Goal: Answer question/provide support: Share knowledge or assist other users

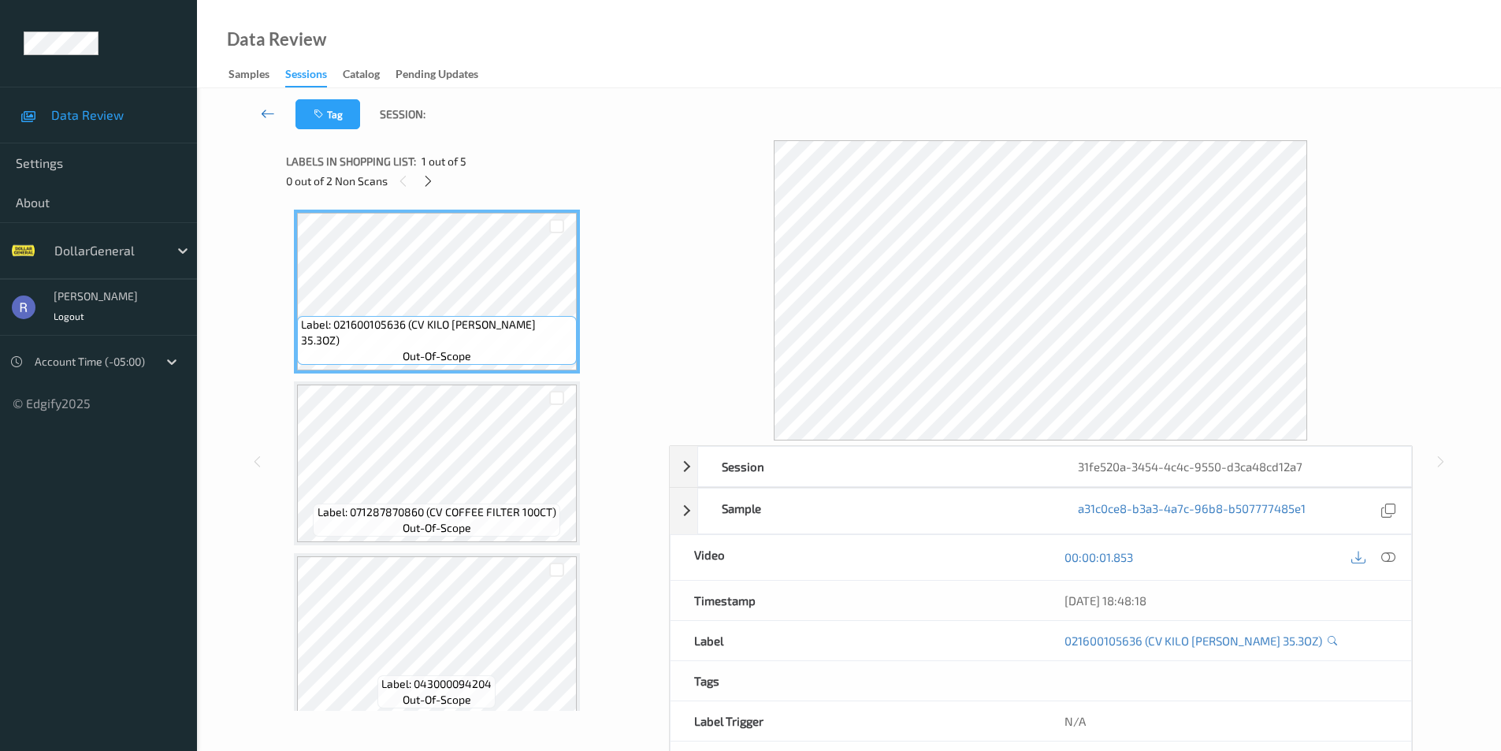
click at [266, 110] on icon at bounding box center [268, 114] width 14 height 16
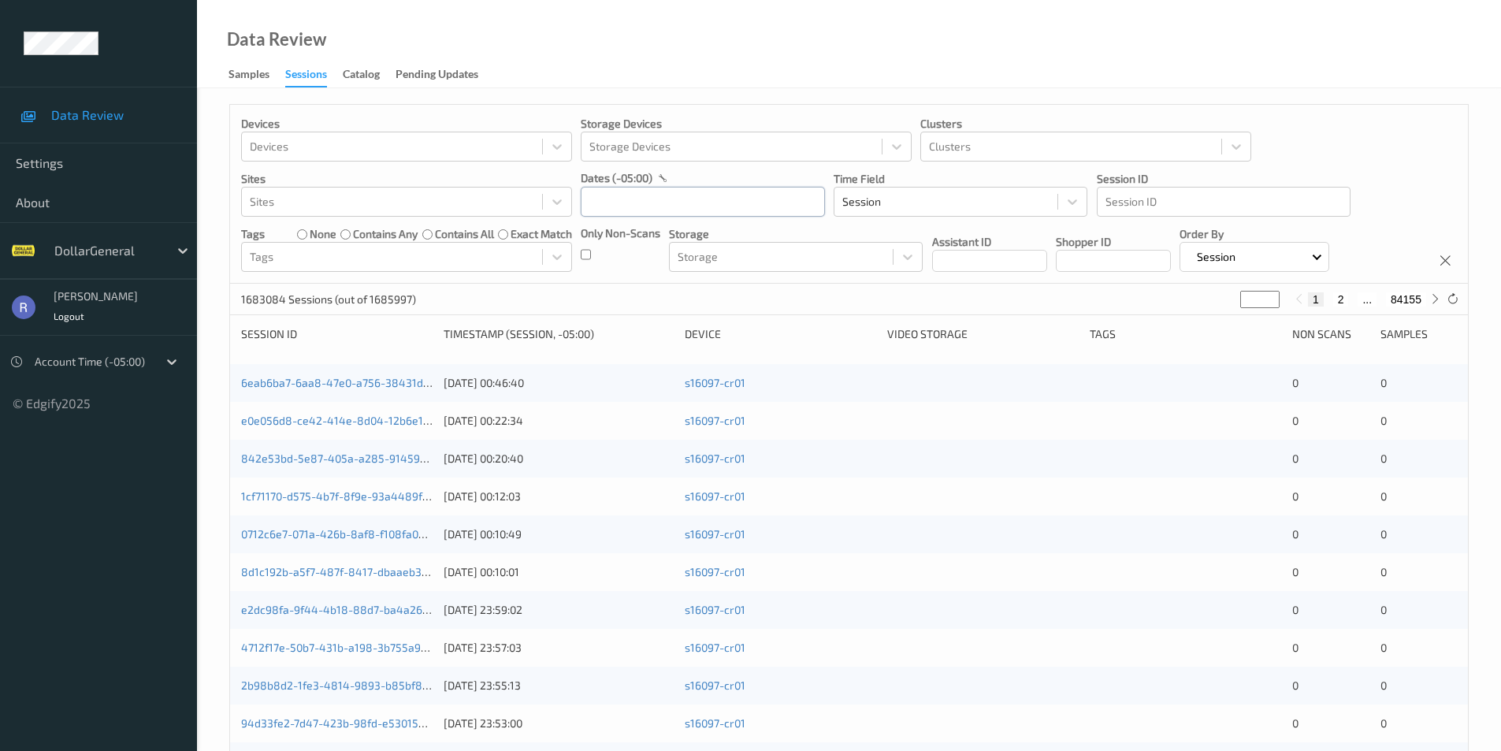
click at [614, 210] on input "text" at bounding box center [703, 202] width 244 height 30
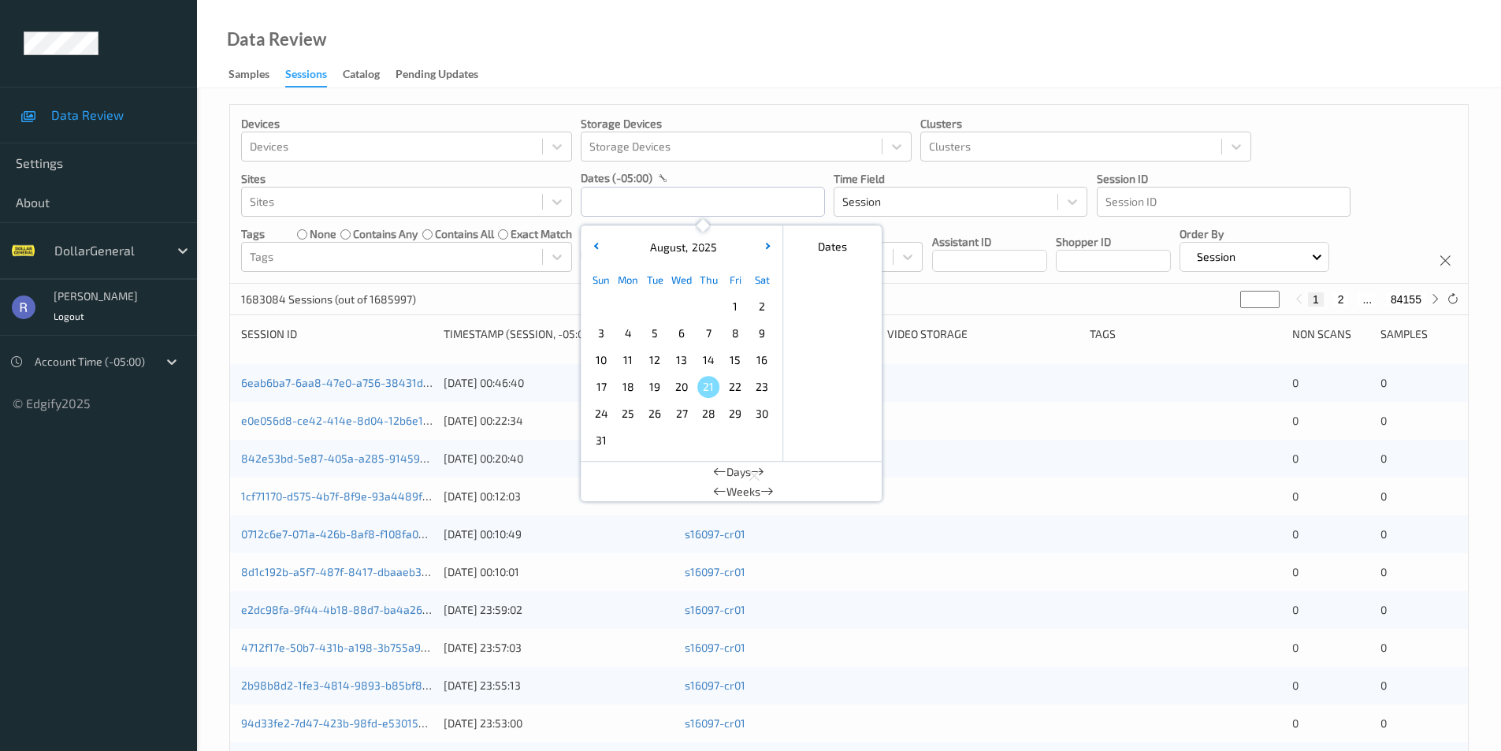
click at [627, 335] on span "4" at bounding box center [628, 333] width 22 height 22
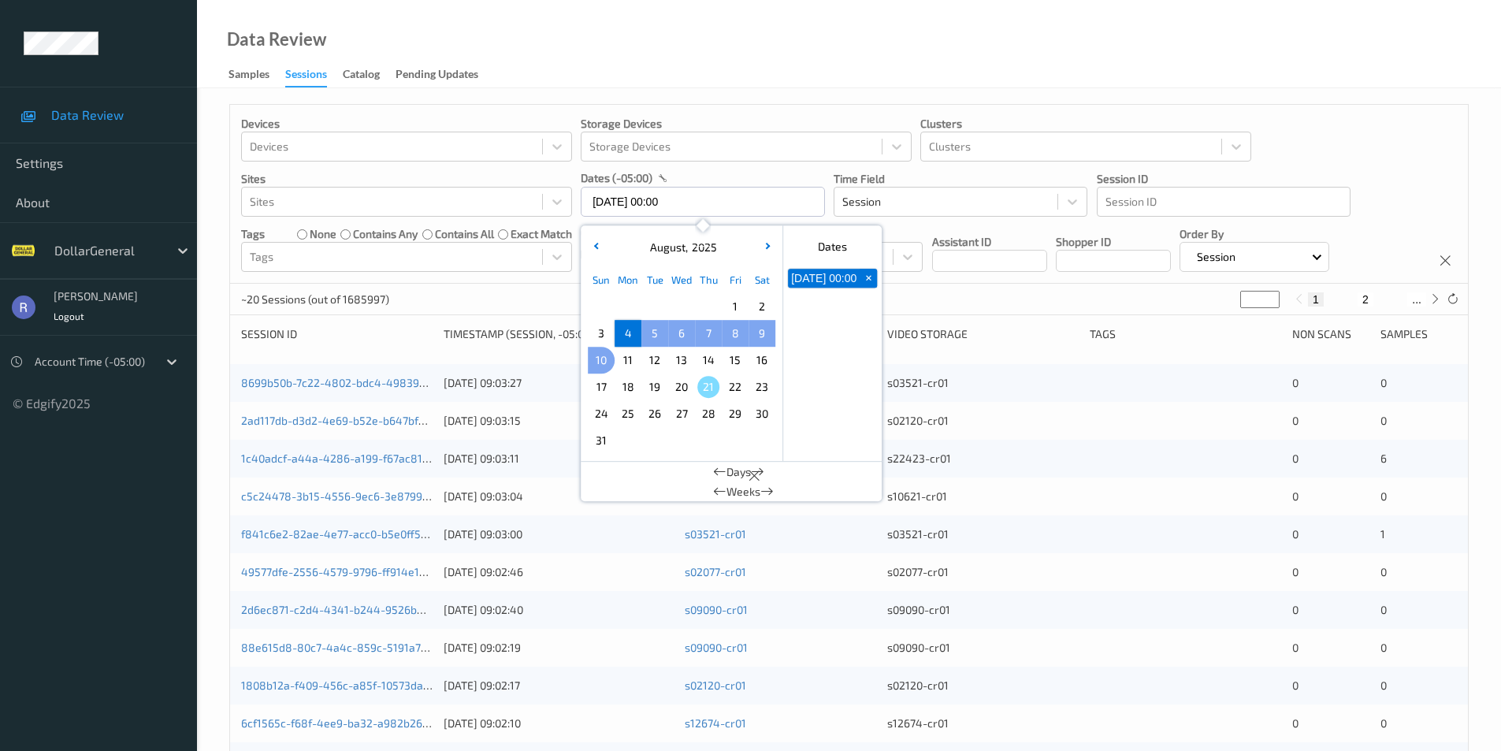
click at [603, 361] on span "10" at bounding box center [601, 360] width 22 height 22
type input "[DATE] 00:00 -> [DATE] 23:59"
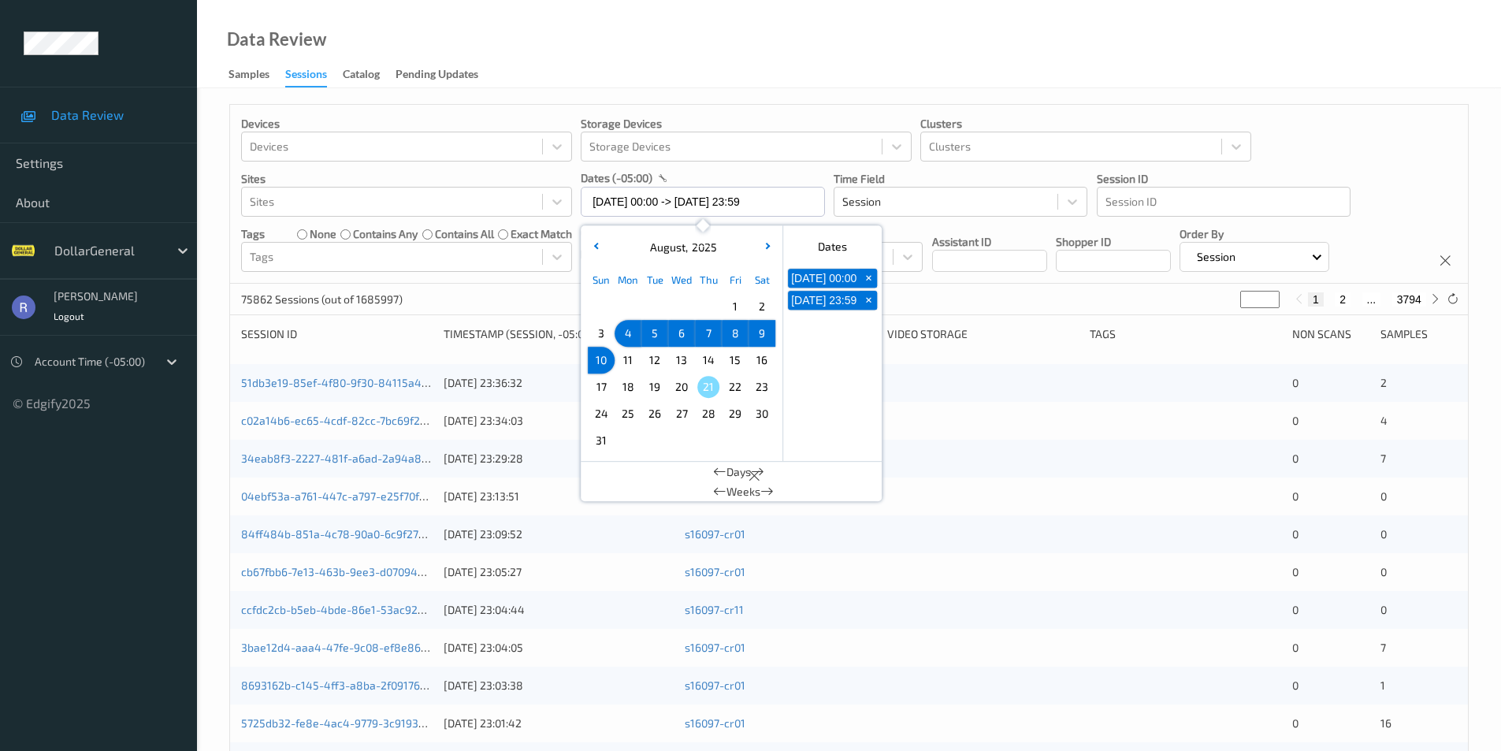
click at [967, 297] on div "75862 Sessions (out of 1685997) * 1 2 ... 3794" at bounding box center [849, 300] width 1238 height 32
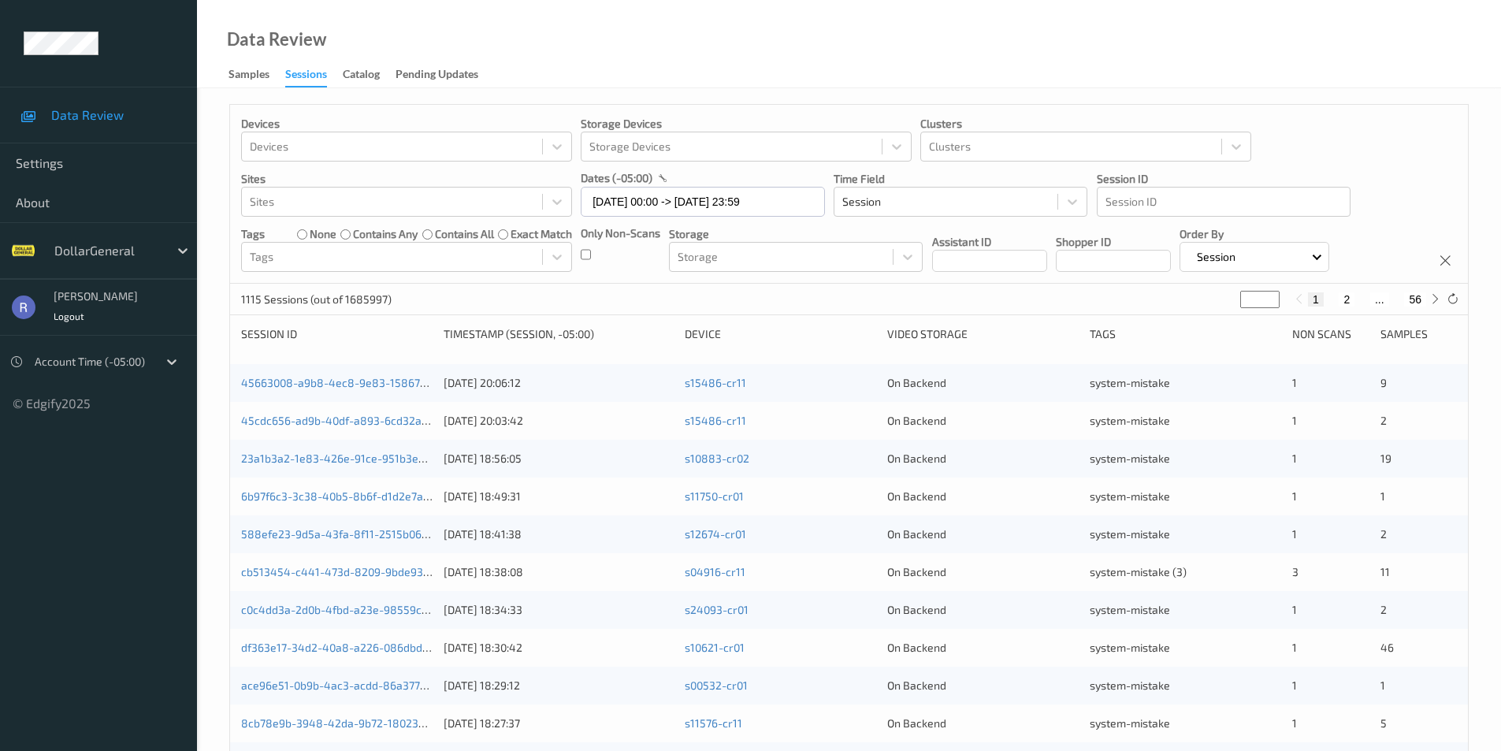
type input "*"
click at [1269, 296] on input "*" at bounding box center [1259, 299] width 39 height 17
type input "*"
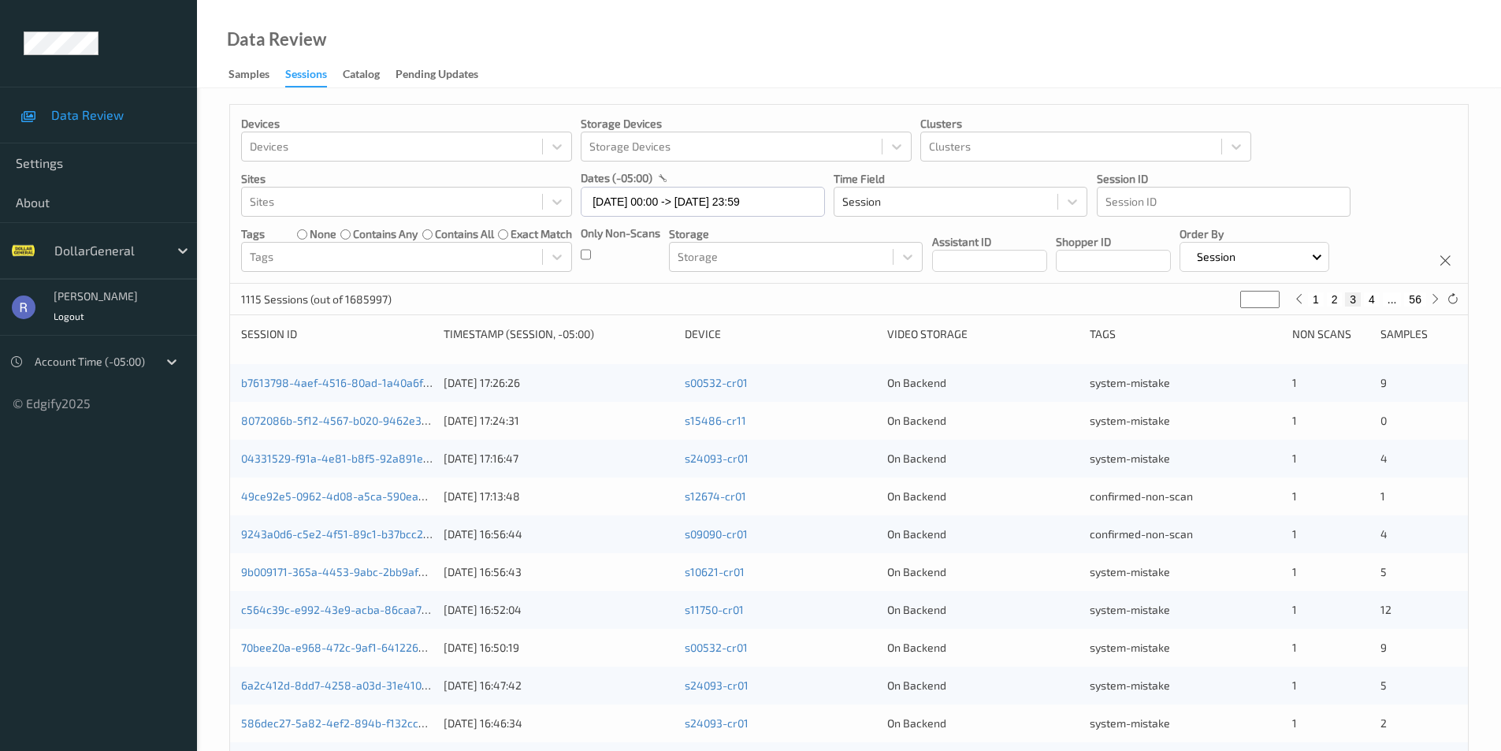
click at [1270, 297] on input "*" at bounding box center [1259, 299] width 39 height 17
type input "*"
click at [1270, 297] on input "*" at bounding box center [1259, 299] width 39 height 17
type input "*"
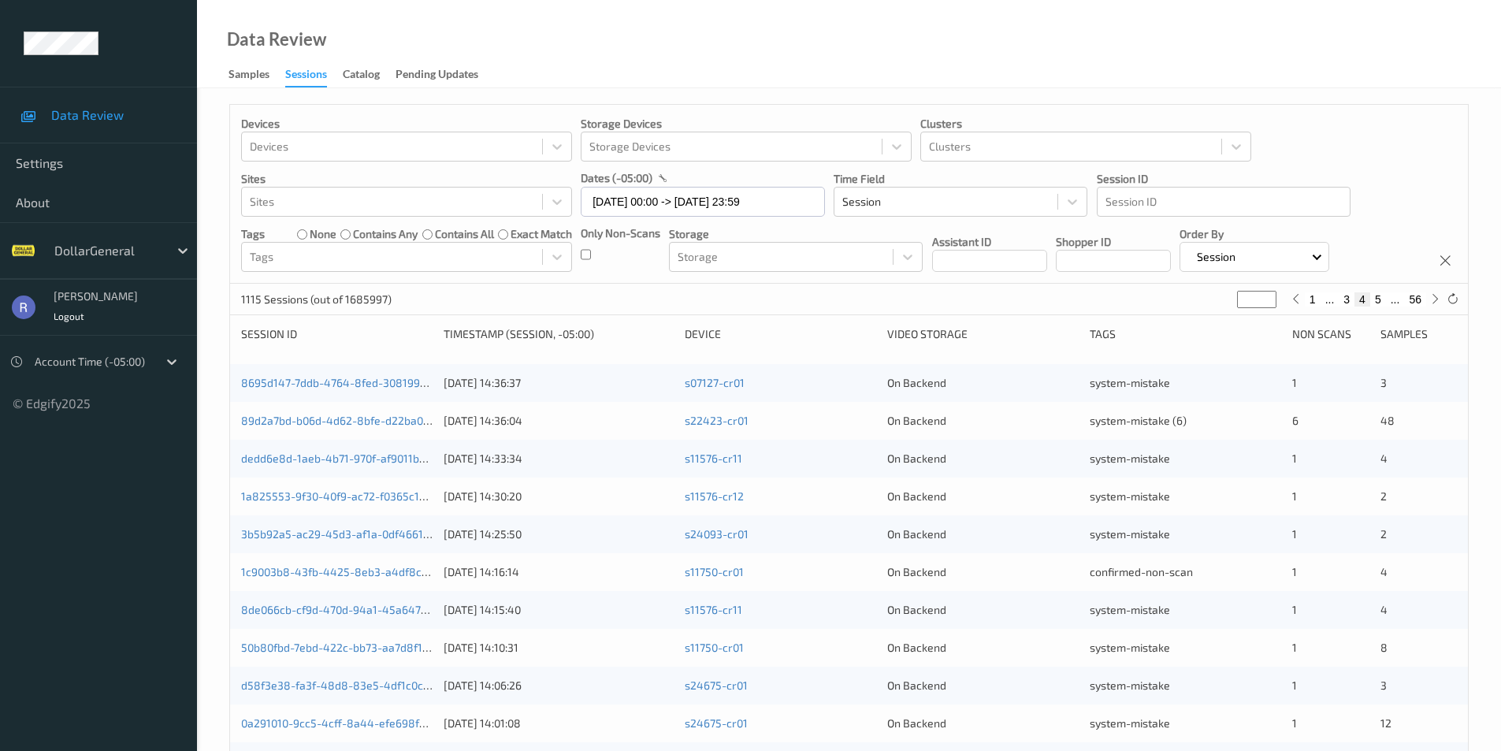
type input "*"
click at [1270, 297] on input "*" at bounding box center [1256, 299] width 39 height 17
type input "*"
click at [1270, 297] on input "*" at bounding box center [1256, 299] width 39 height 17
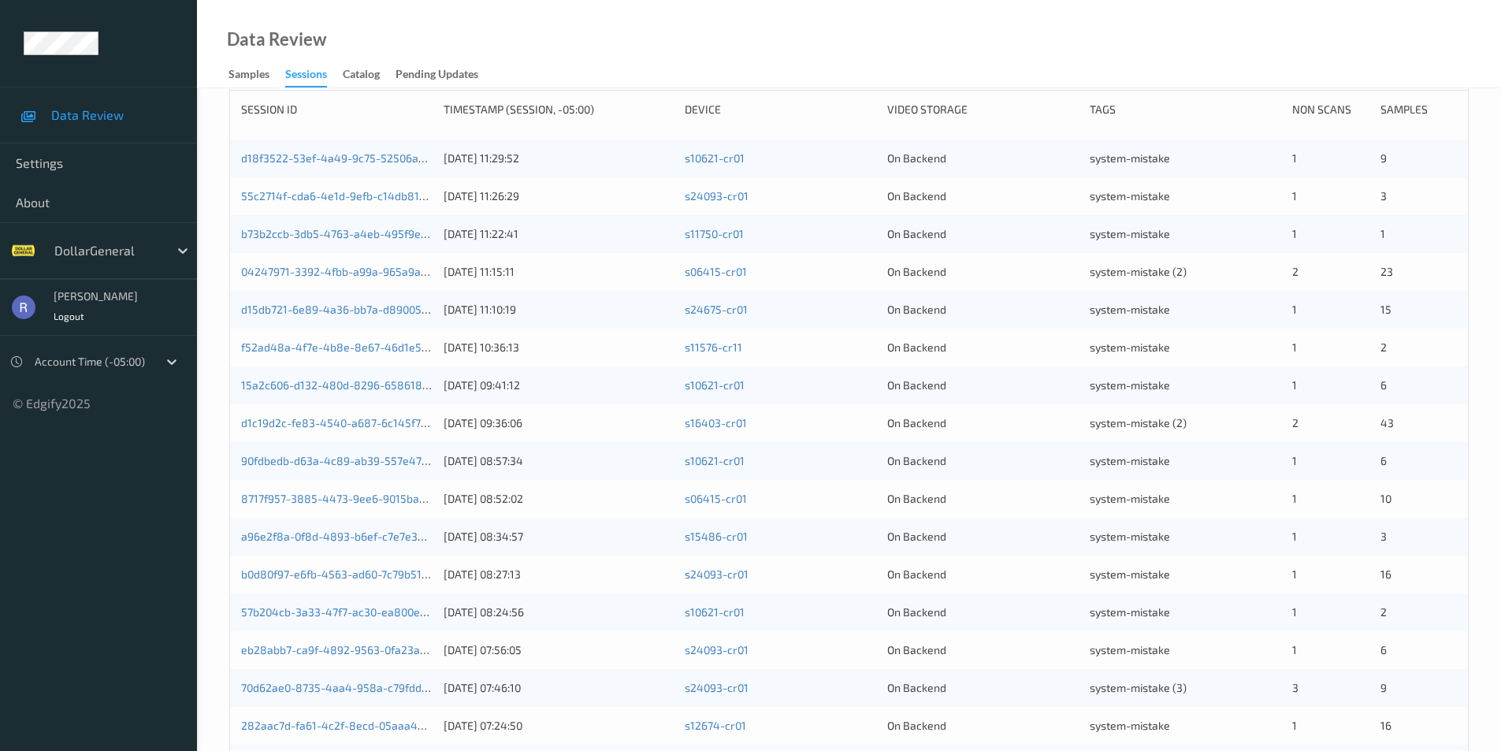
scroll to position [79, 0]
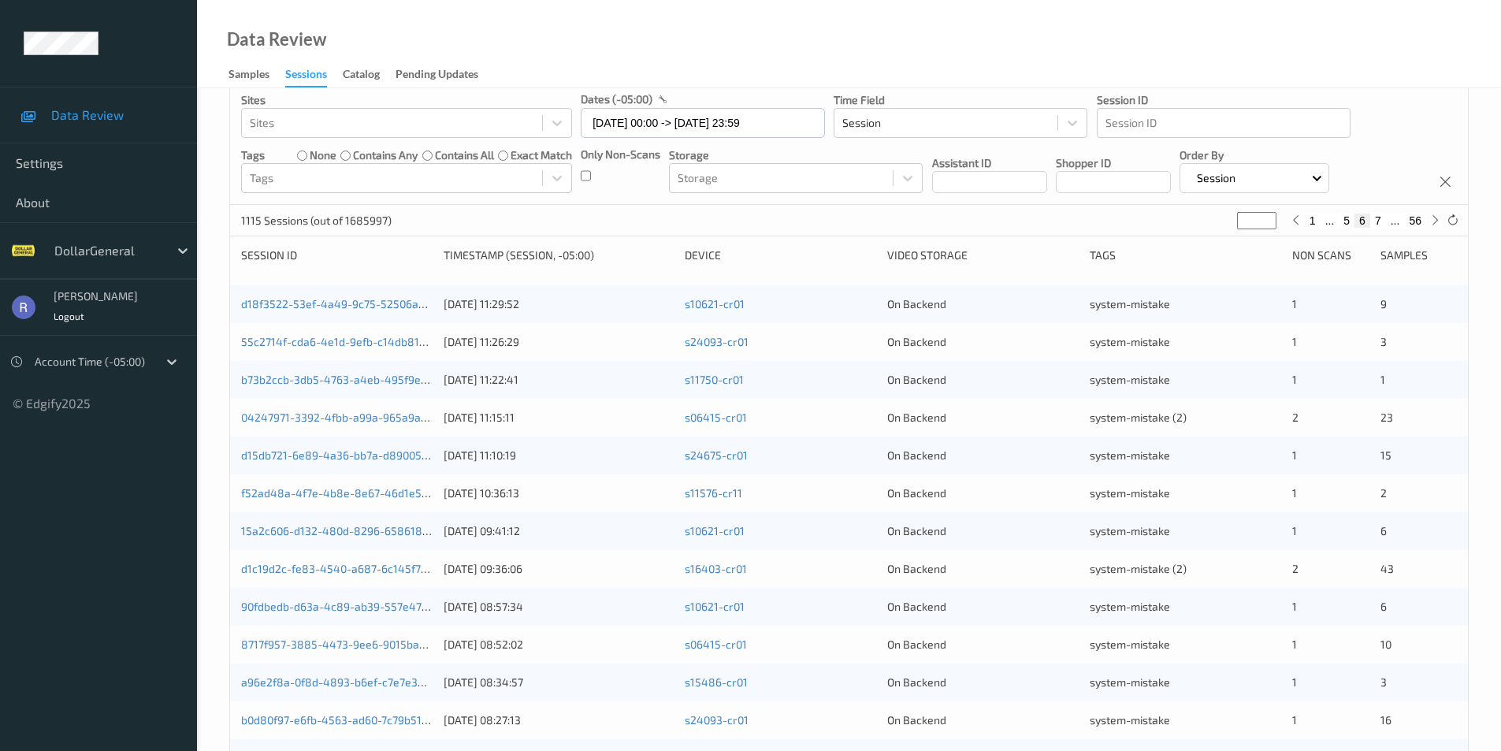
type input "*"
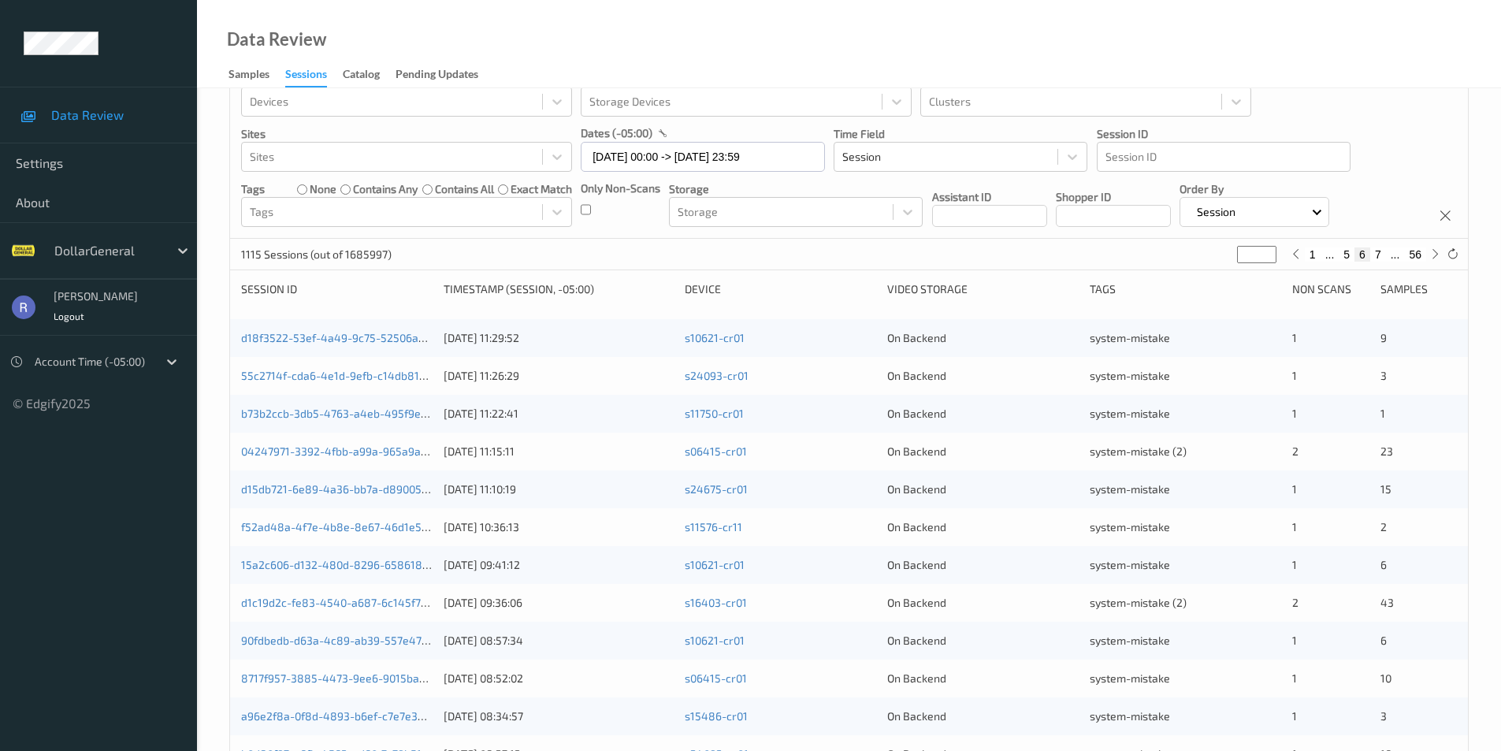
click at [1265, 246] on input "*" at bounding box center [1256, 254] width 39 height 17
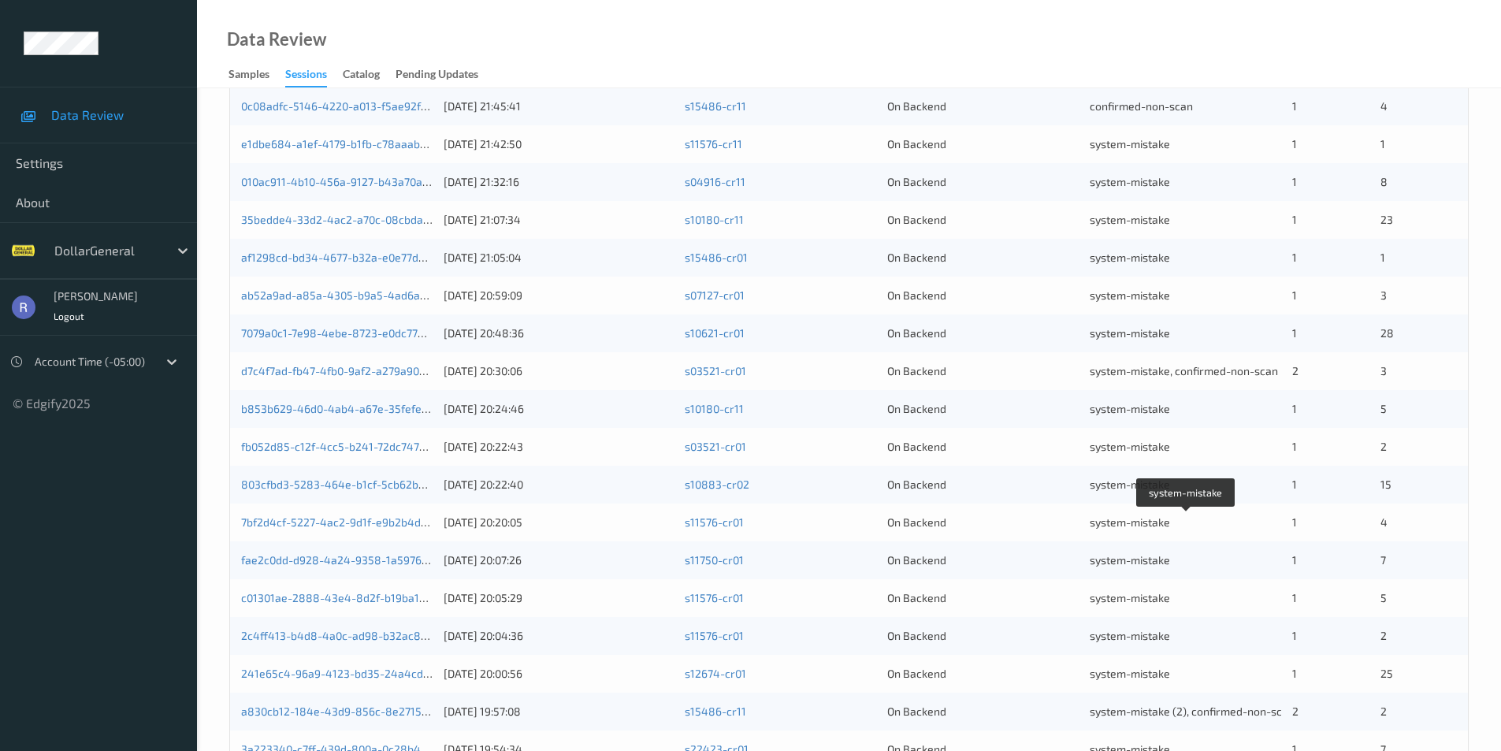
scroll to position [41, 0]
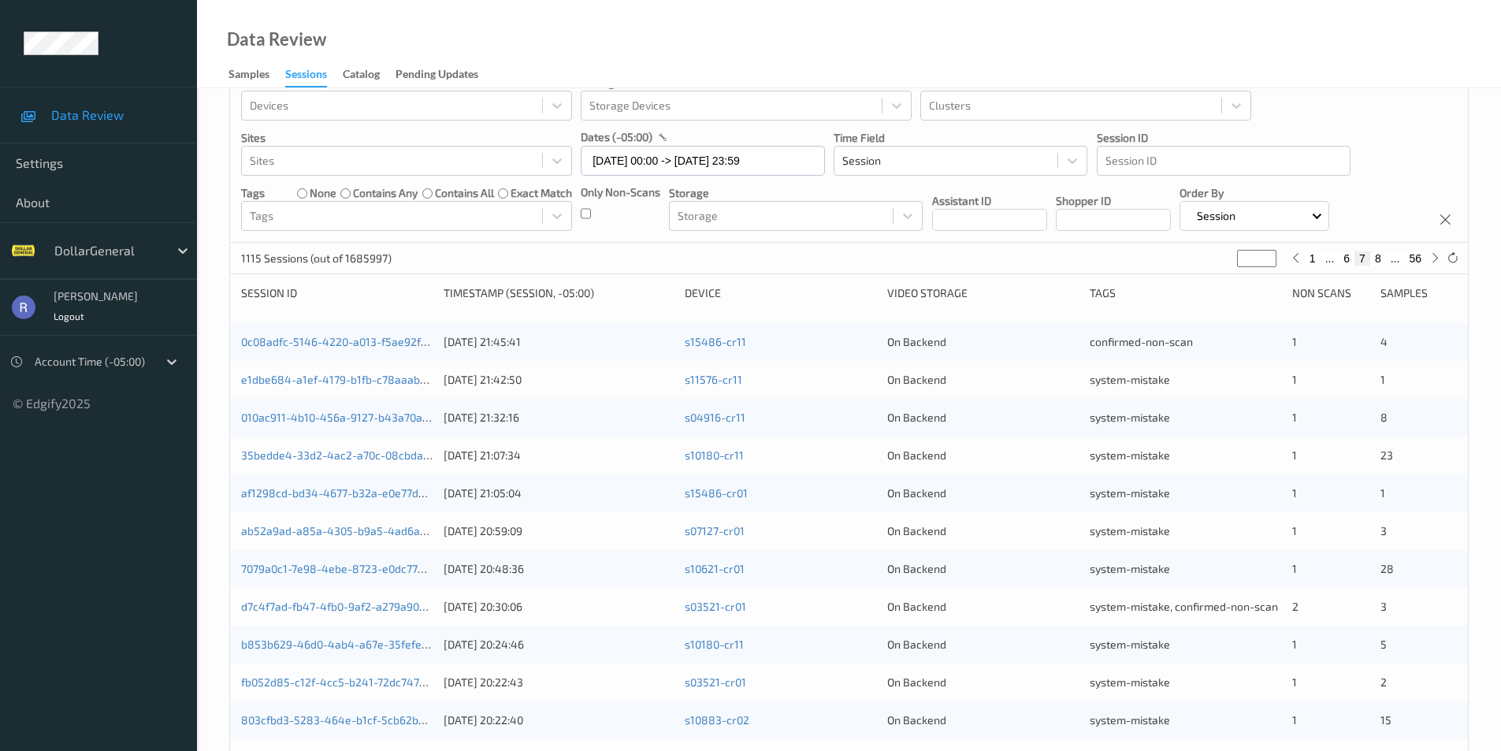
type input "*"
click at [1269, 255] on input "*" at bounding box center [1256, 258] width 39 height 17
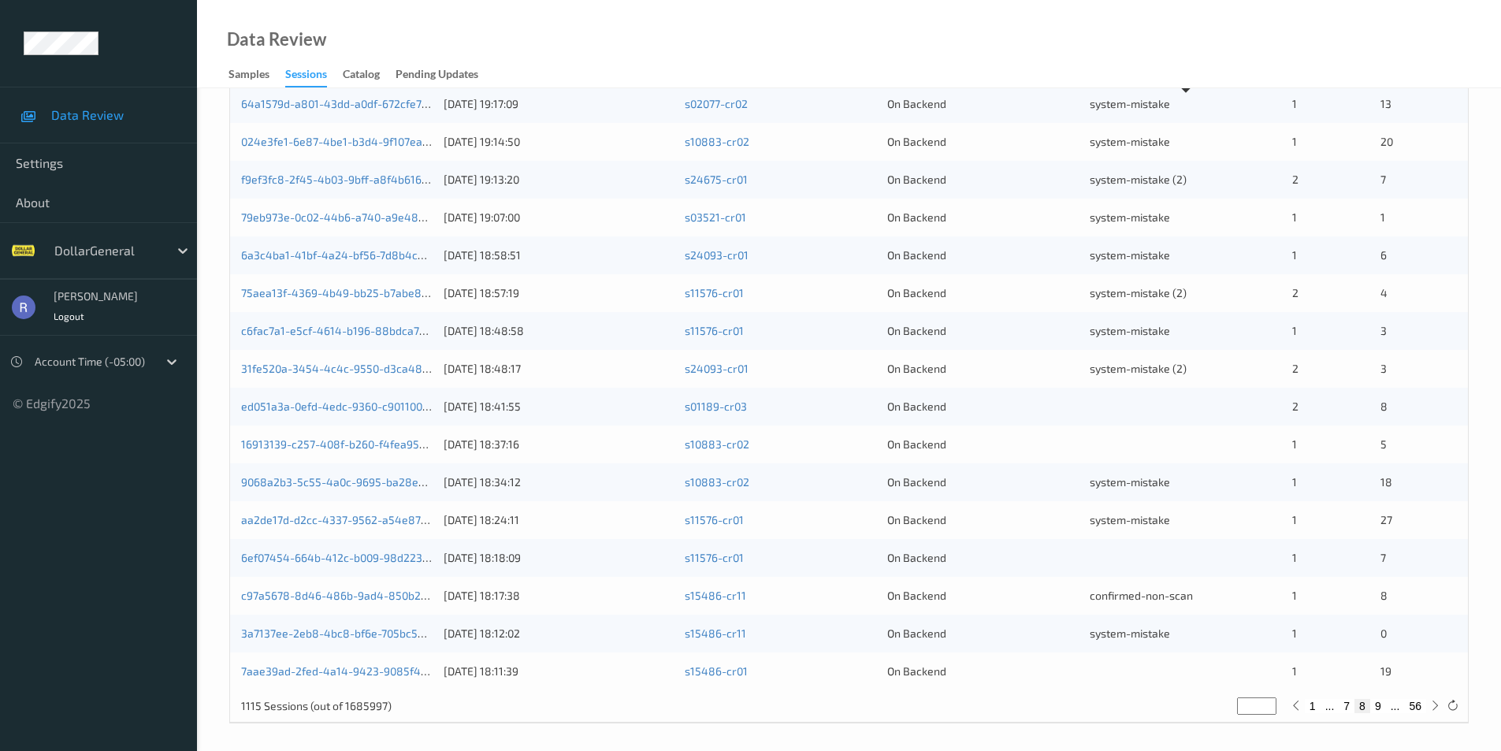
scroll to position [435, 0]
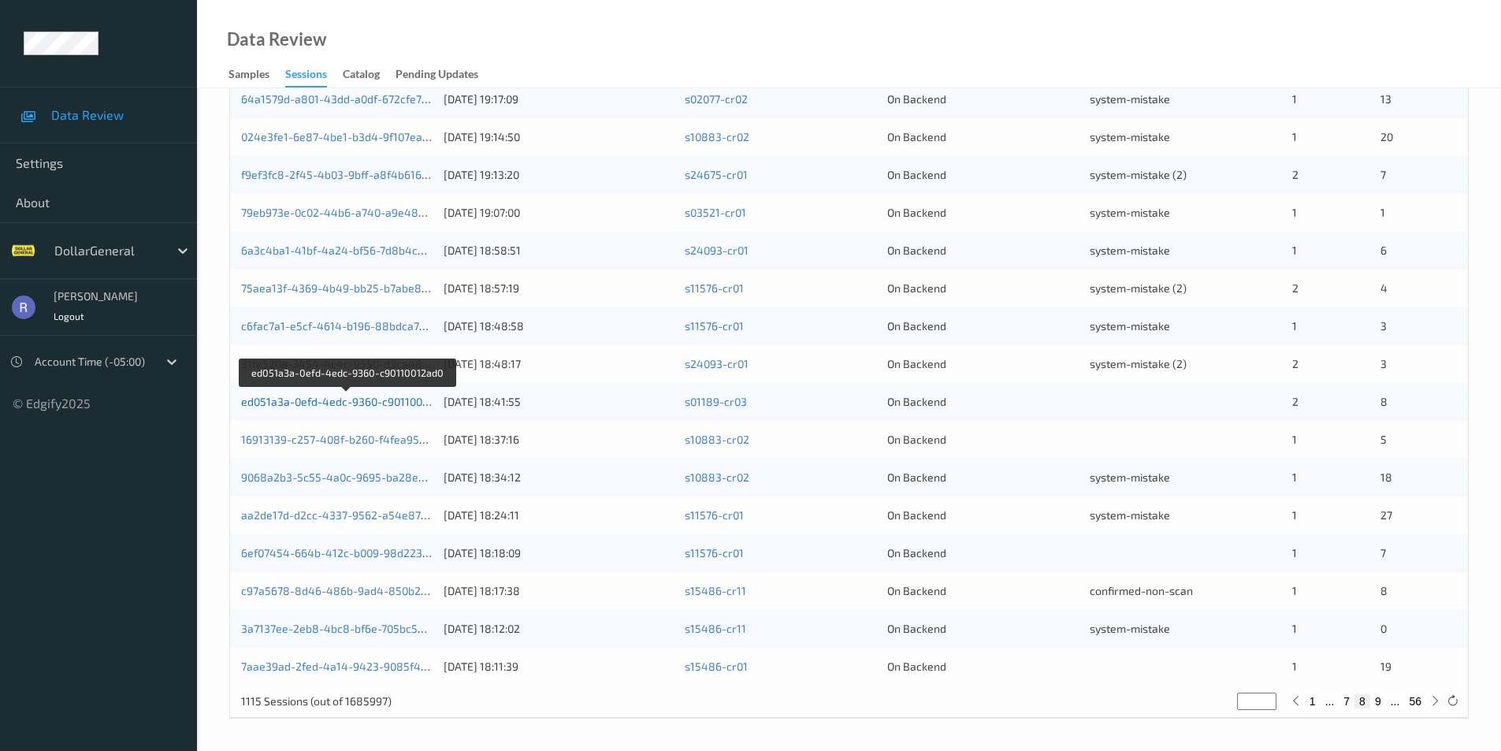
click at [345, 398] on link "ed051a3a-0efd-4edc-9360-c90110012ad0" at bounding box center [346, 401] width 211 height 13
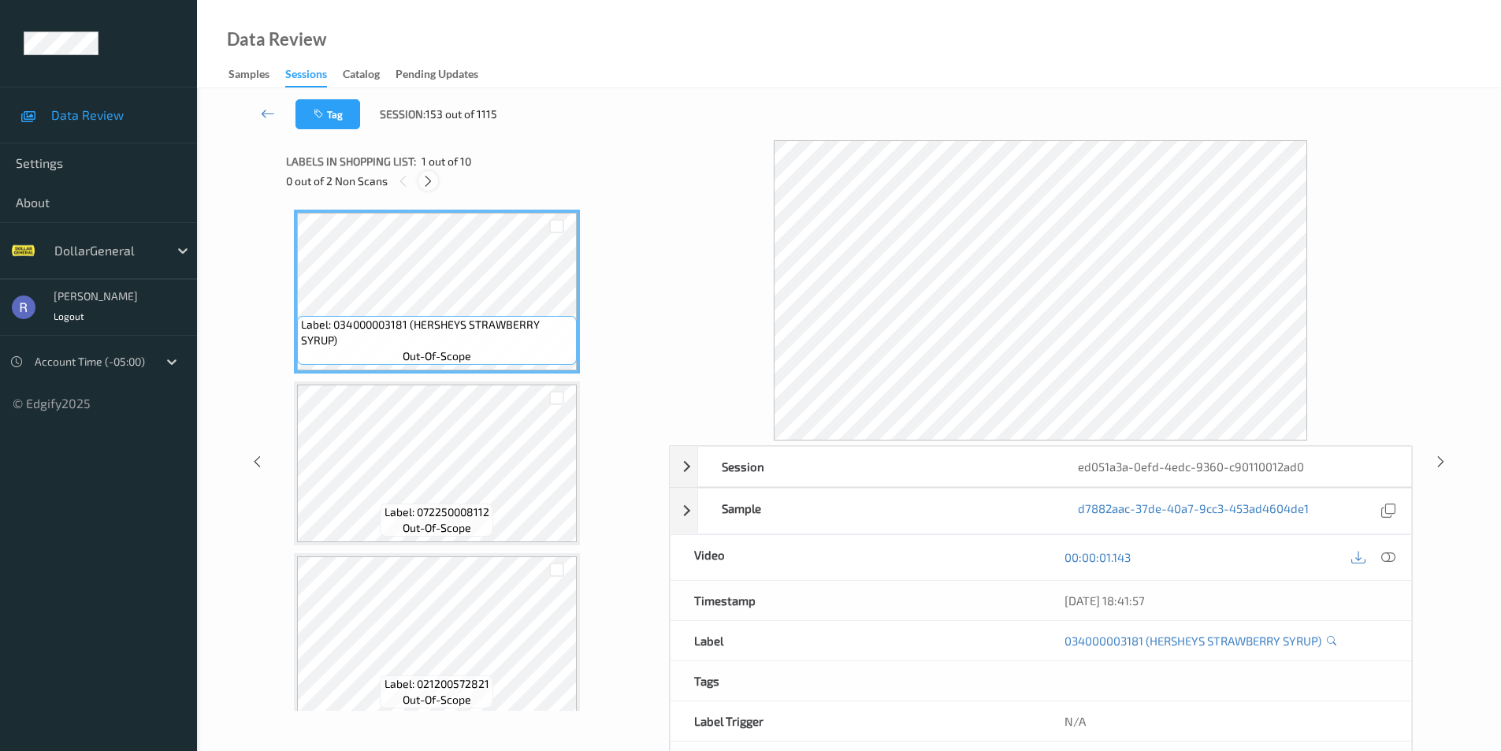
click at [434, 177] on icon at bounding box center [428, 181] width 13 height 14
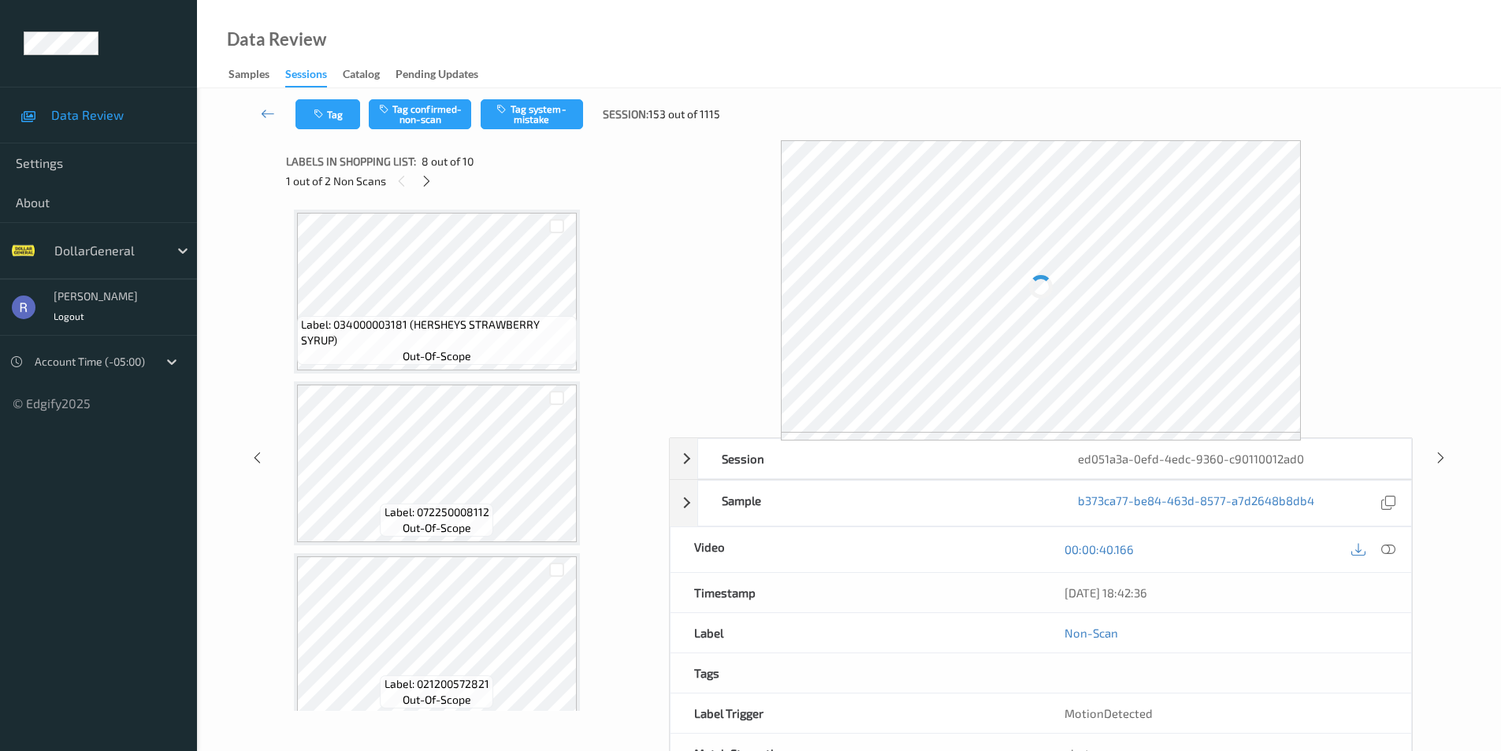
scroll to position [1039, 0]
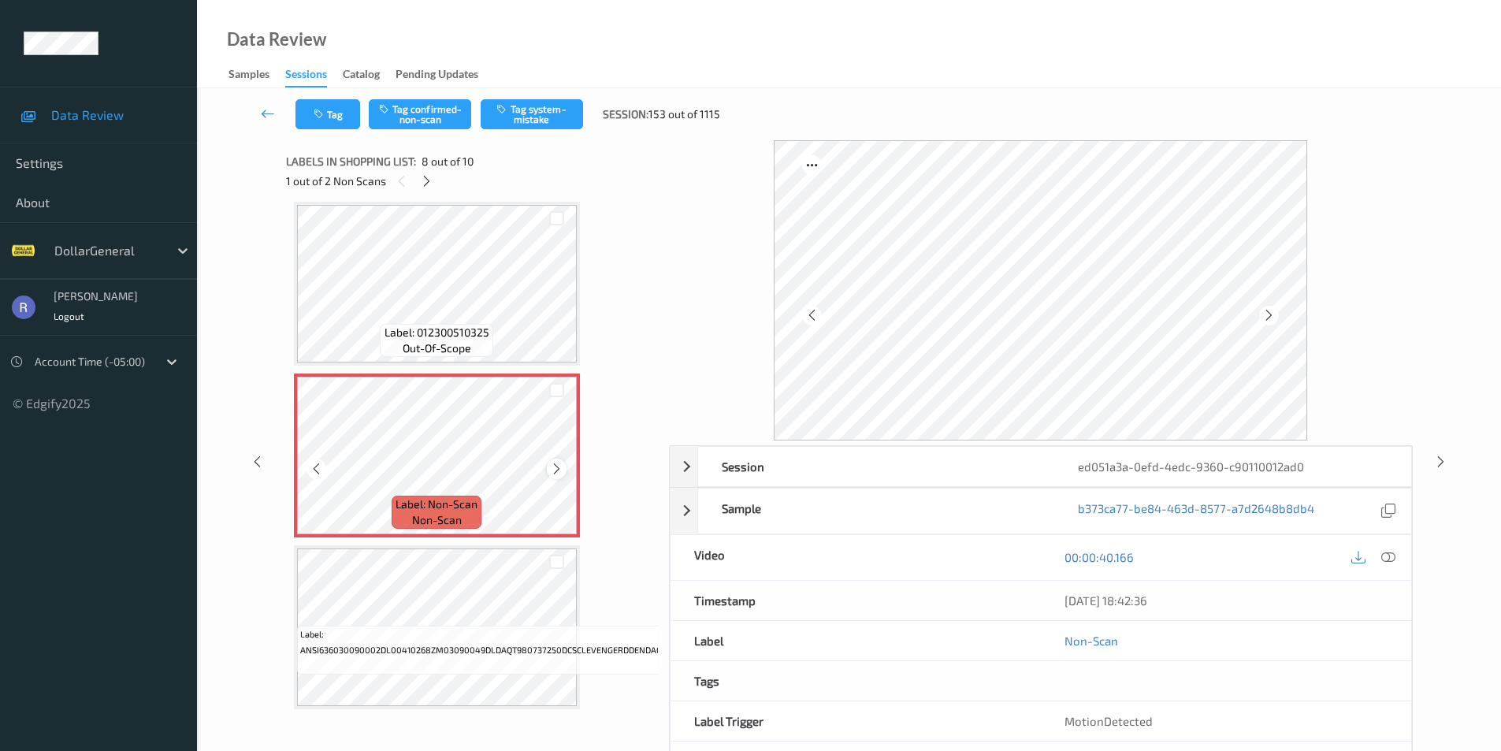
click at [554, 471] on icon at bounding box center [556, 469] width 13 height 14
click at [528, 106] on button "Tag system-mistake" at bounding box center [532, 114] width 102 height 30
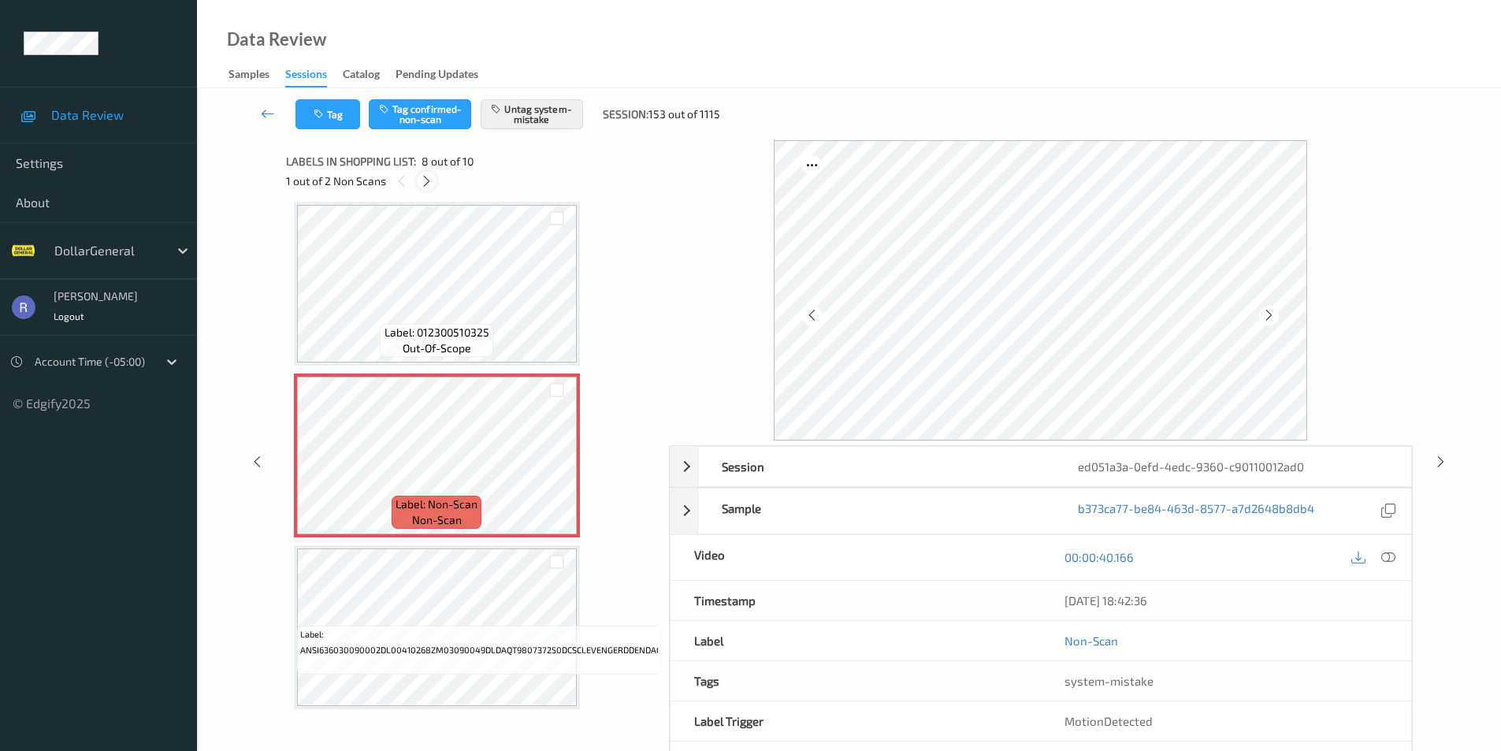
click at [422, 183] on icon at bounding box center [426, 181] width 13 height 14
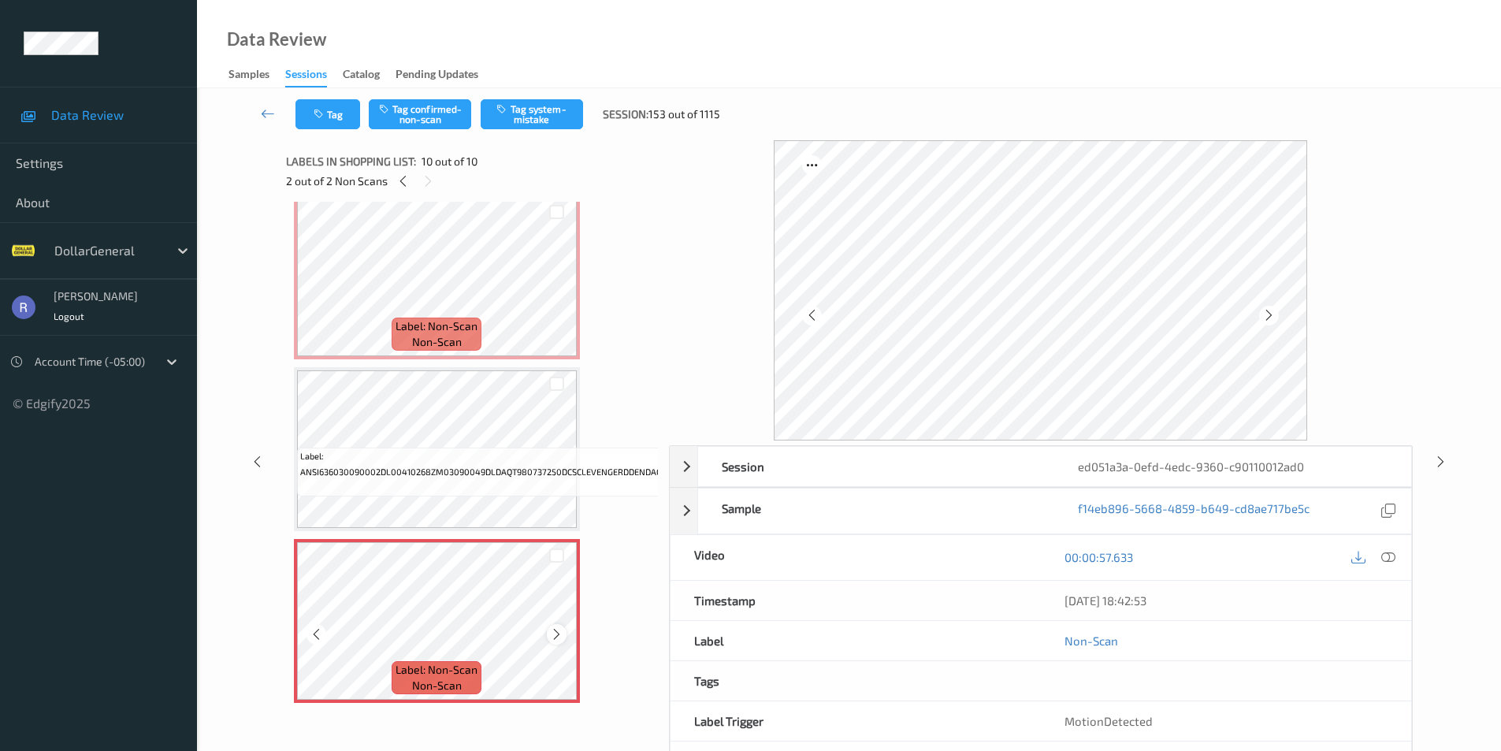
click at [555, 627] on icon at bounding box center [556, 634] width 13 height 14
click at [561, 112] on button "Tag system-mistake" at bounding box center [532, 114] width 102 height 30
click at [1438, 459] on icon at bounding box center [1440, 461] width 13 height 14
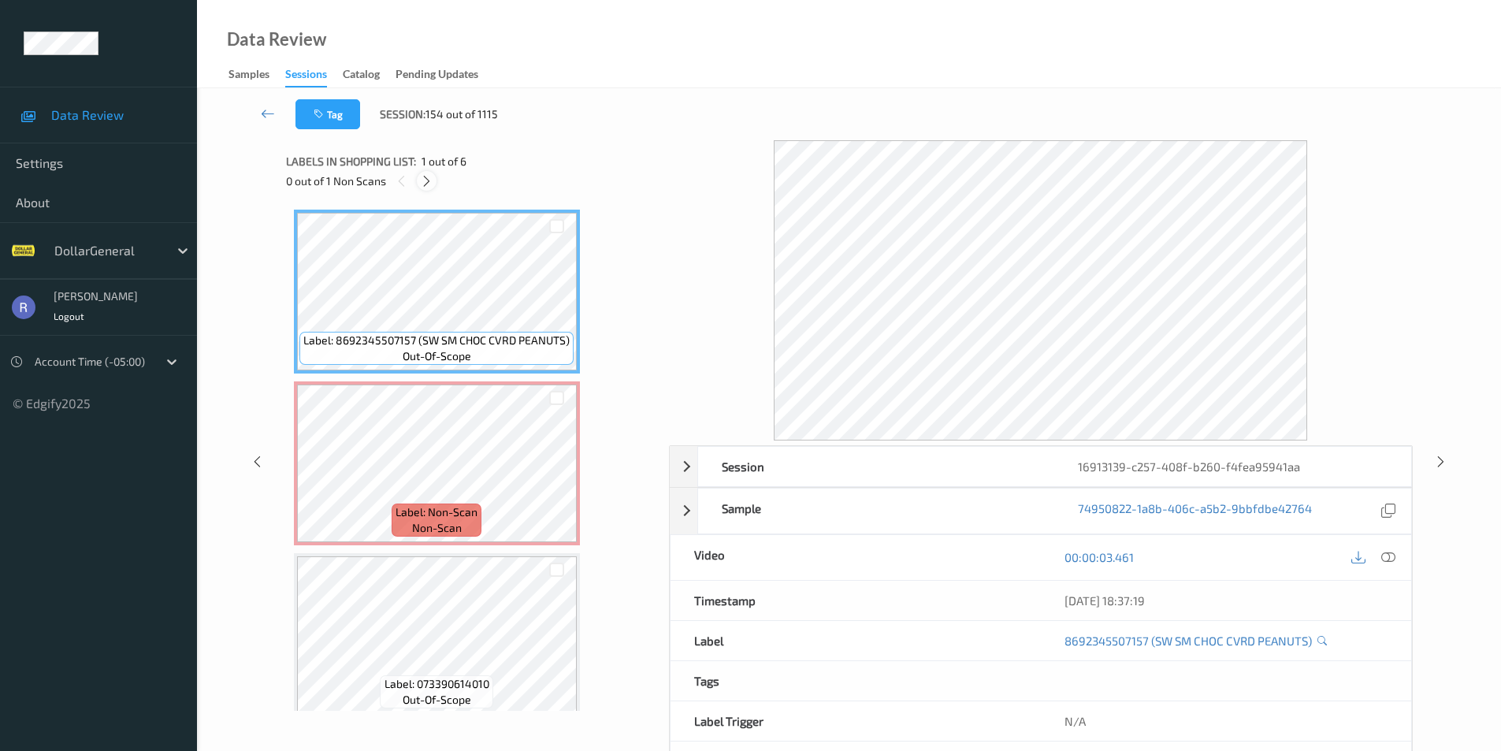
click at [426, 175] on icon at bounding box center [426, 181] width 13 height 14
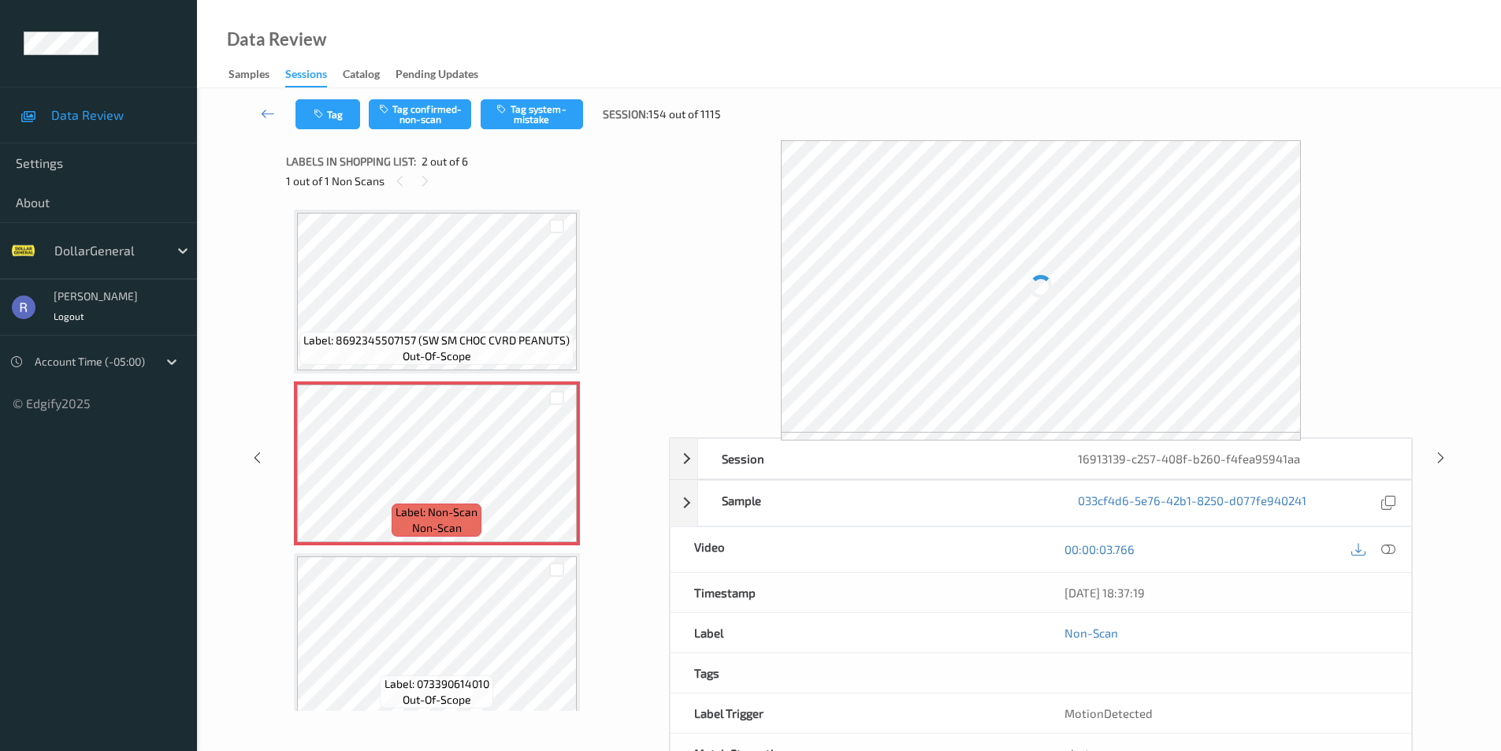
scroll to position [8, 0]
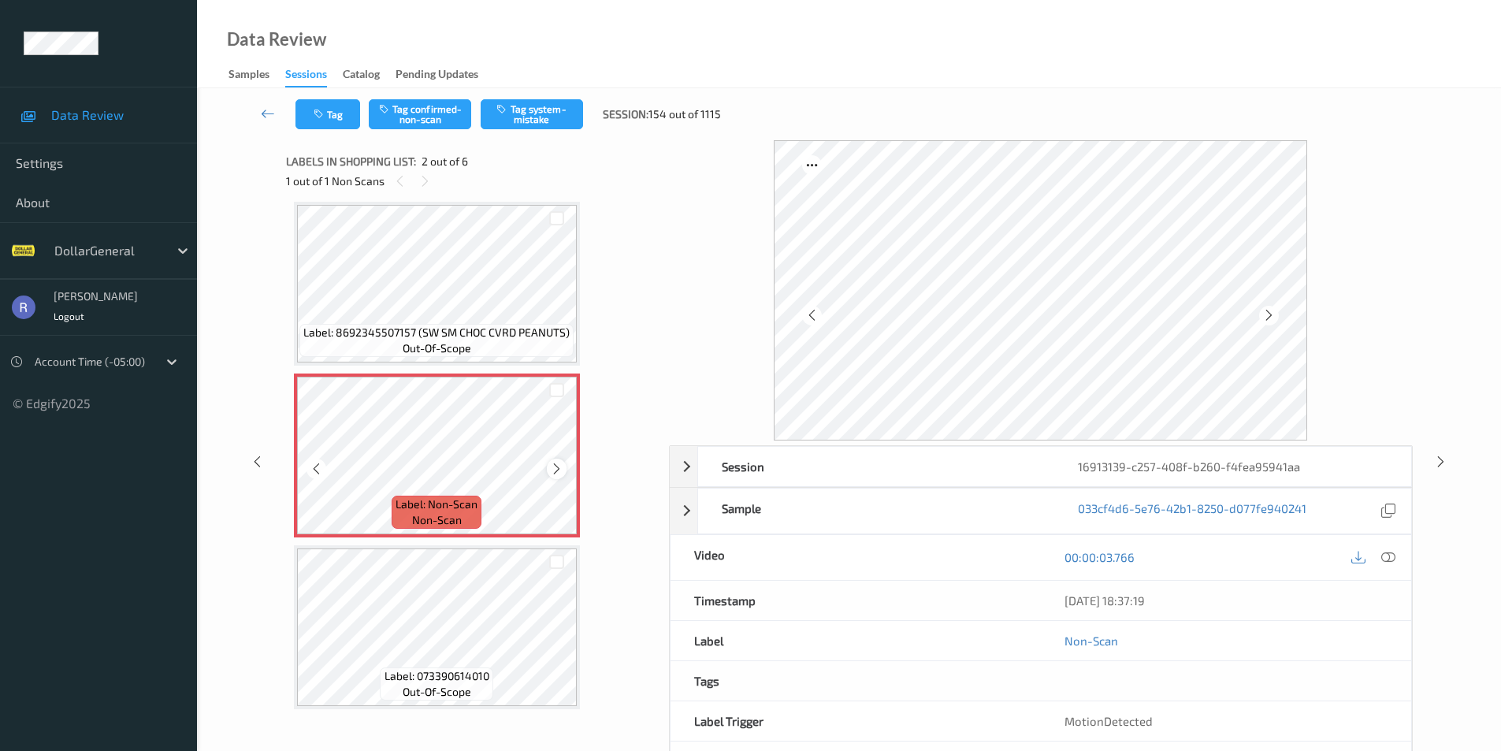
click at [553, 463] on icon at bounding box center [556, 469] width 13 height 14
click at [530, 102] on button "Tag system-mistake" at bounding box center [532, 114] width 102 height 30
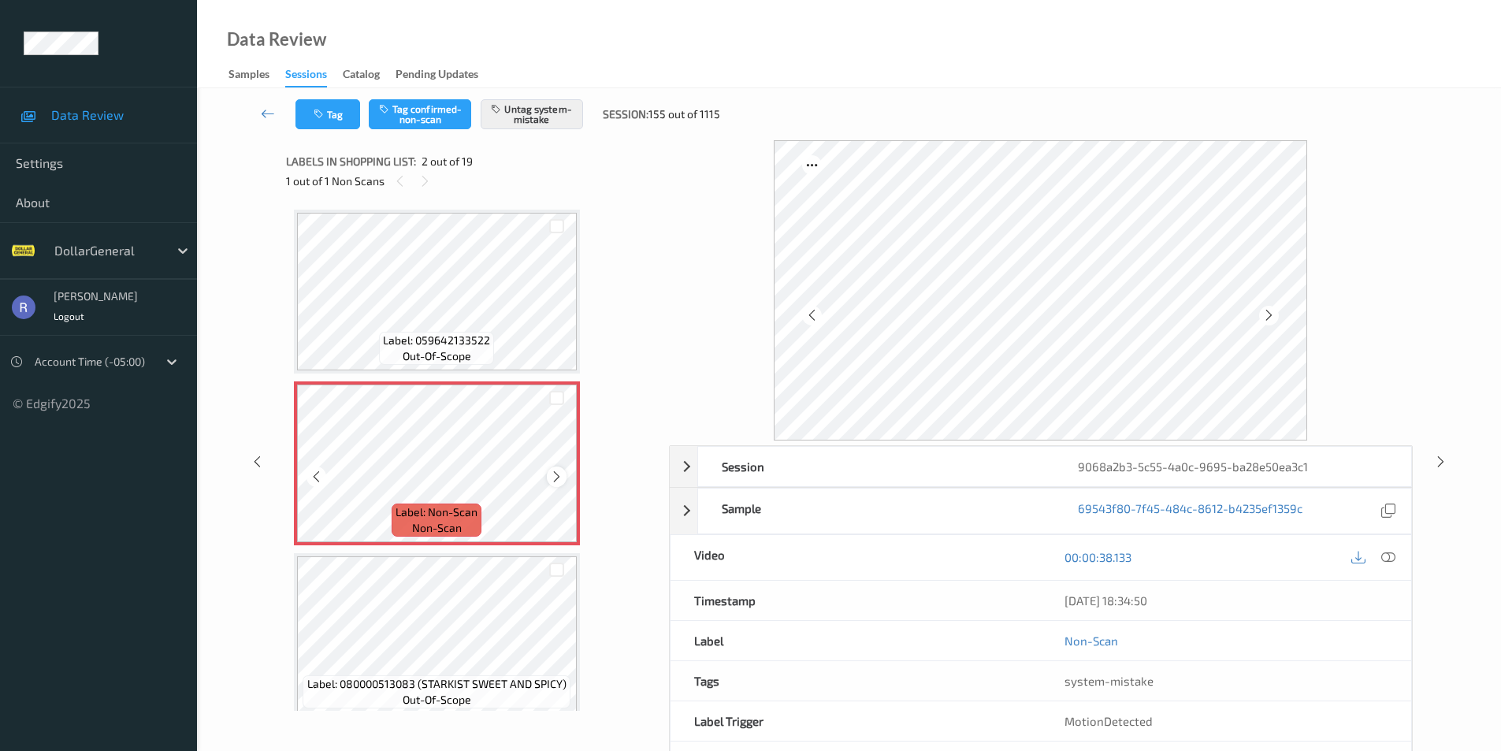
click at [555, 477] on icon at bounding box center [556, 477] width 13 height 14
click at [552, 475] on icon at bounding box center [556, 477] width 13 height 14
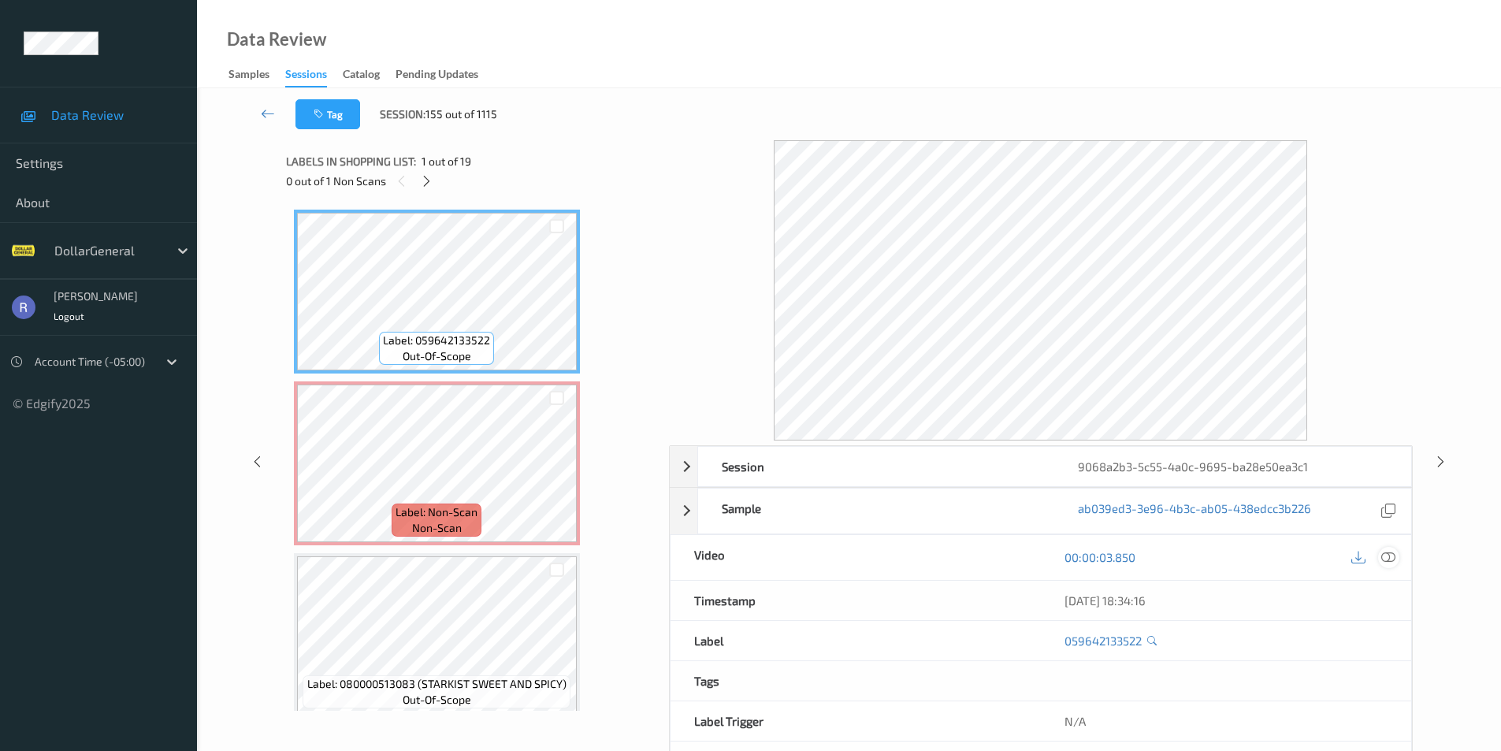
click at [1389, 558] on icon at bounding box center [1389, 557] width 14 height 14
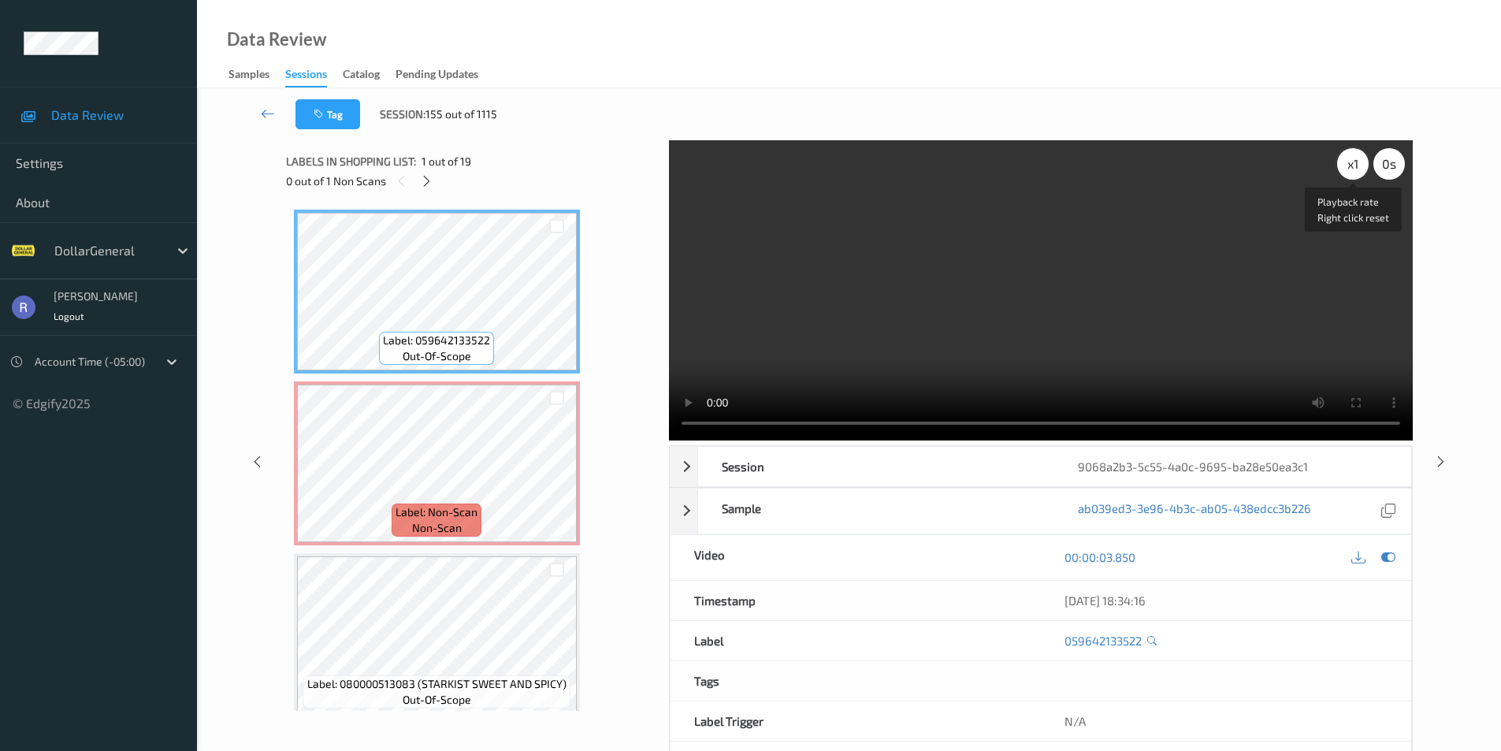
click at [1358, 165] on div "x 1" at bounding box center [1353, 164] width 32 height 32
click at [1358, 165] on div "x 2" at bounding box center [1353, 164] width 32 height 32
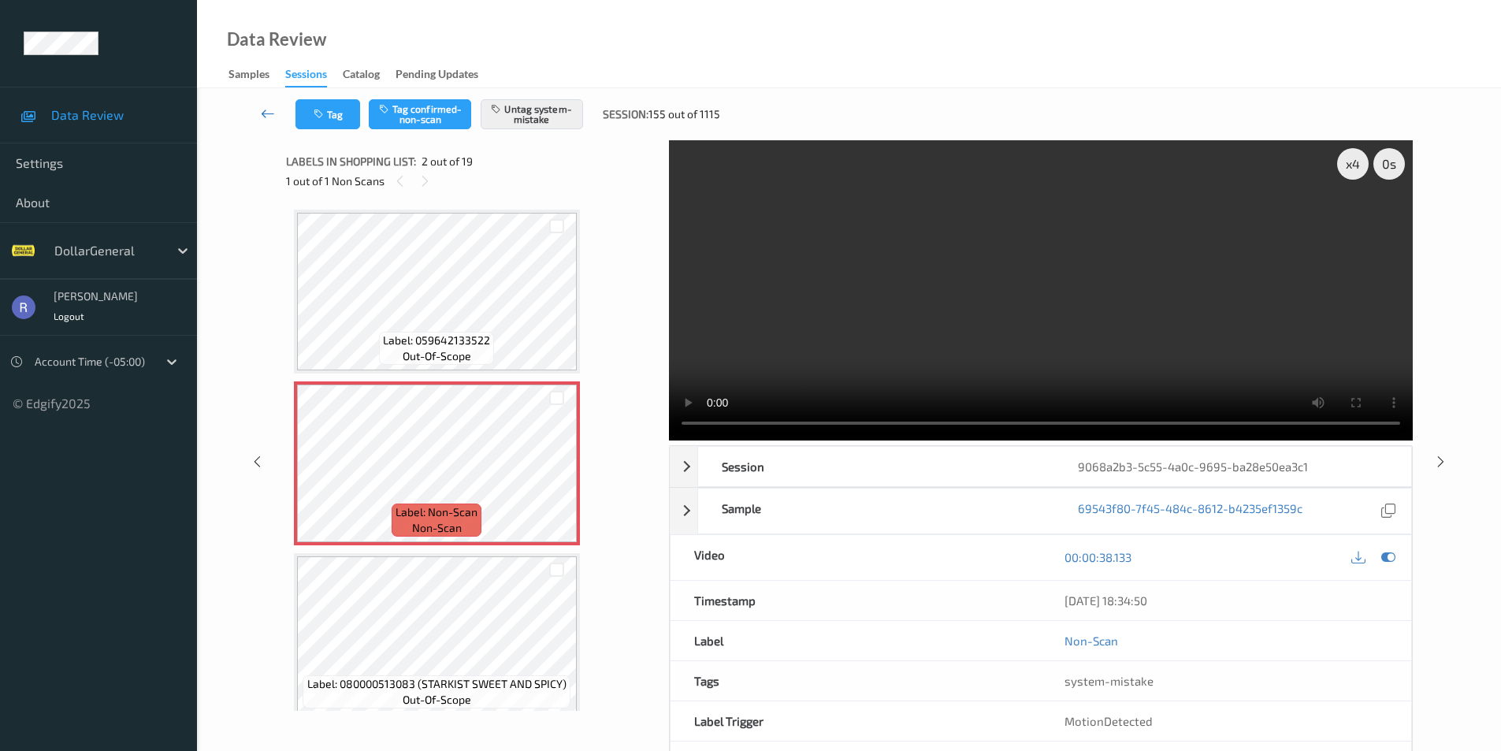
click at [260, 113] on link at bounding box center [267, 114] width 55 height 30
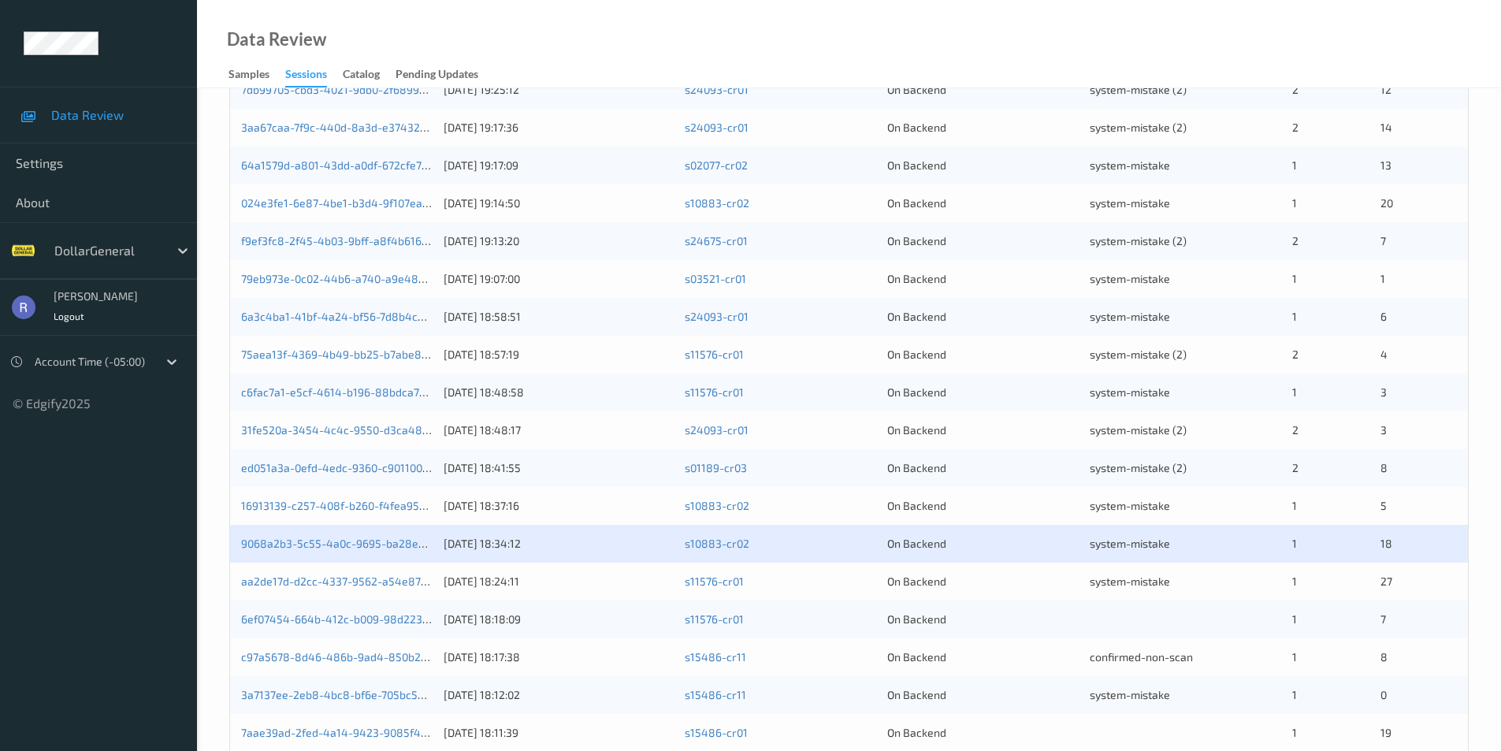
scroll to position [435, 0]
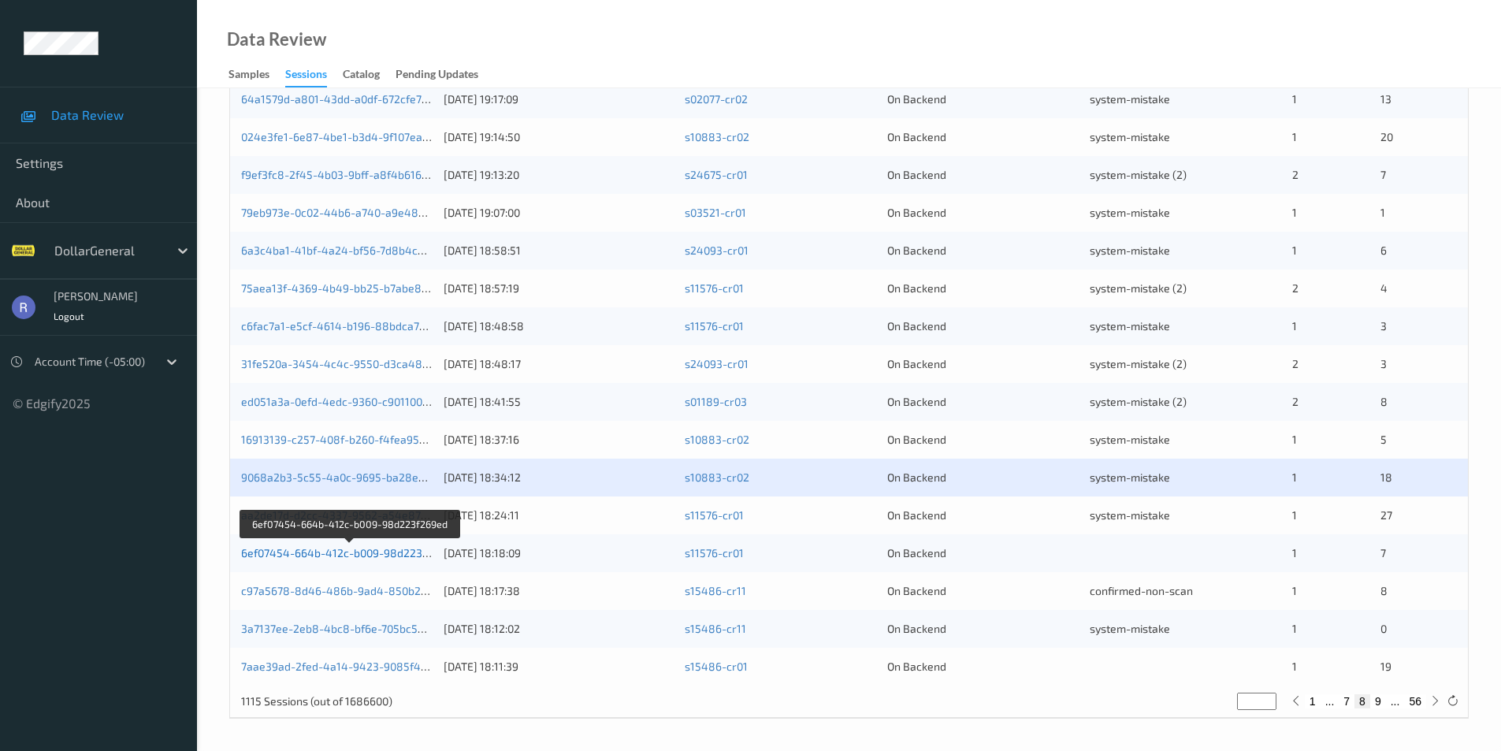
click at [322, 552] on link "6ef07454-664b-412c-b009-98d223f269ed" at bounding box center [349, 552] width 217 height 13
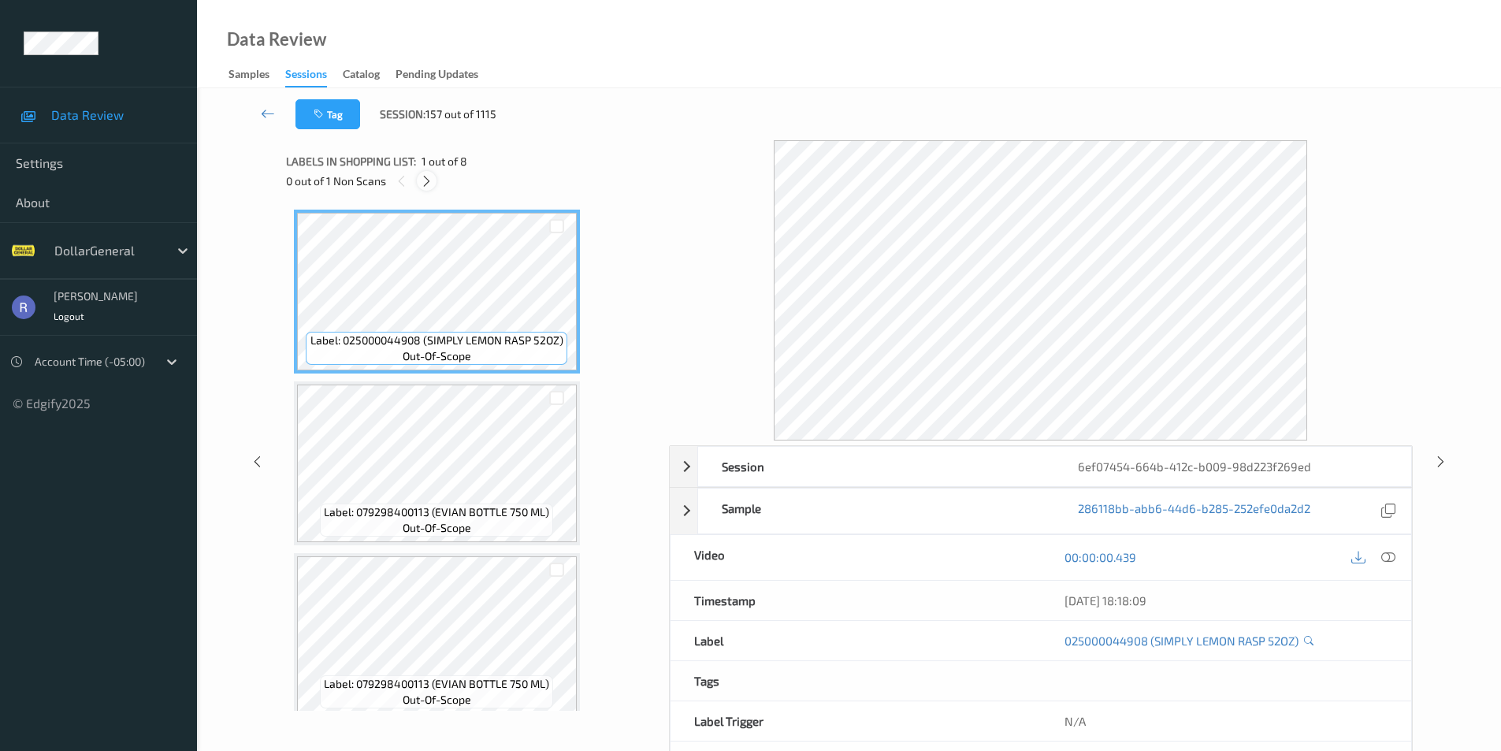
click at [425, 177] on icon at bounding box center [426, 181] width 13 height 14
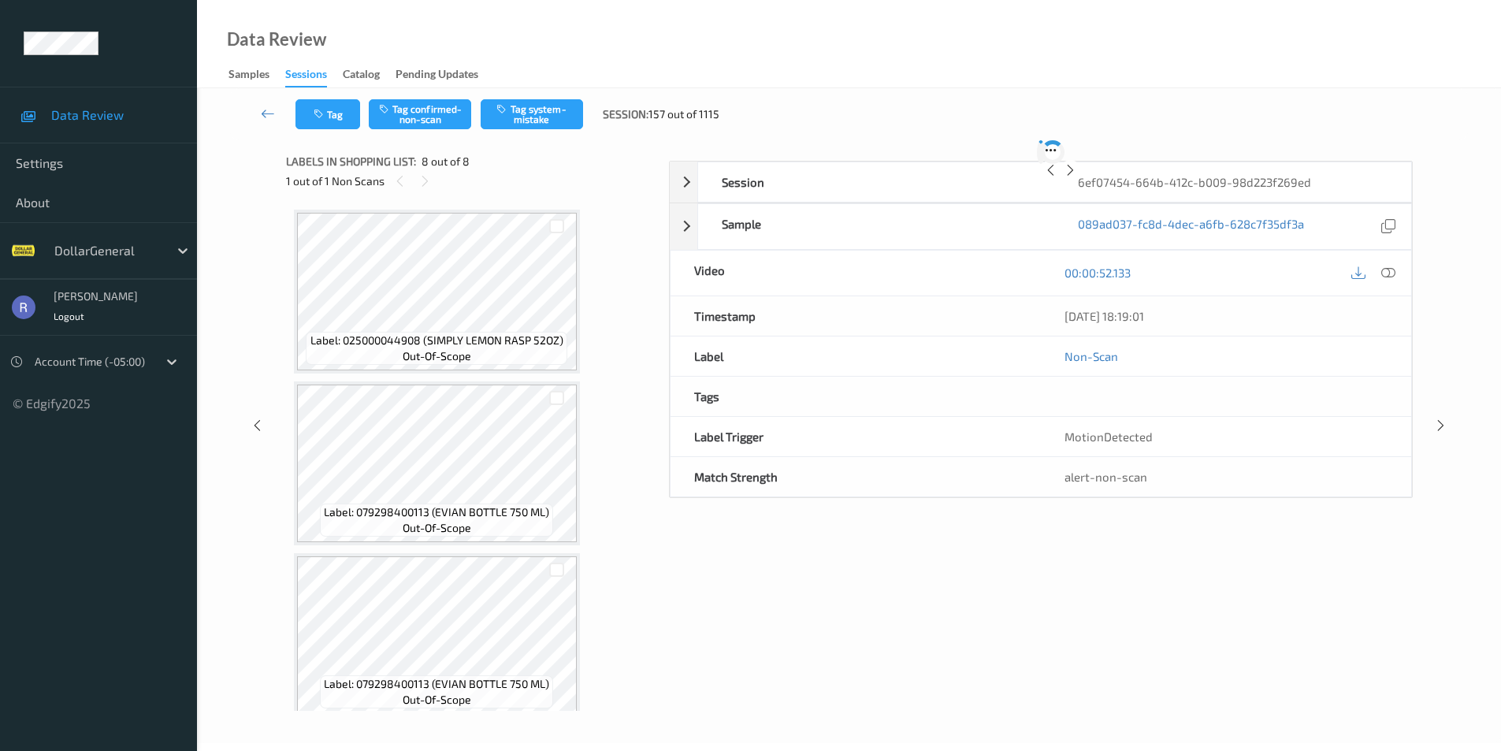
scroll to position [873, 0]
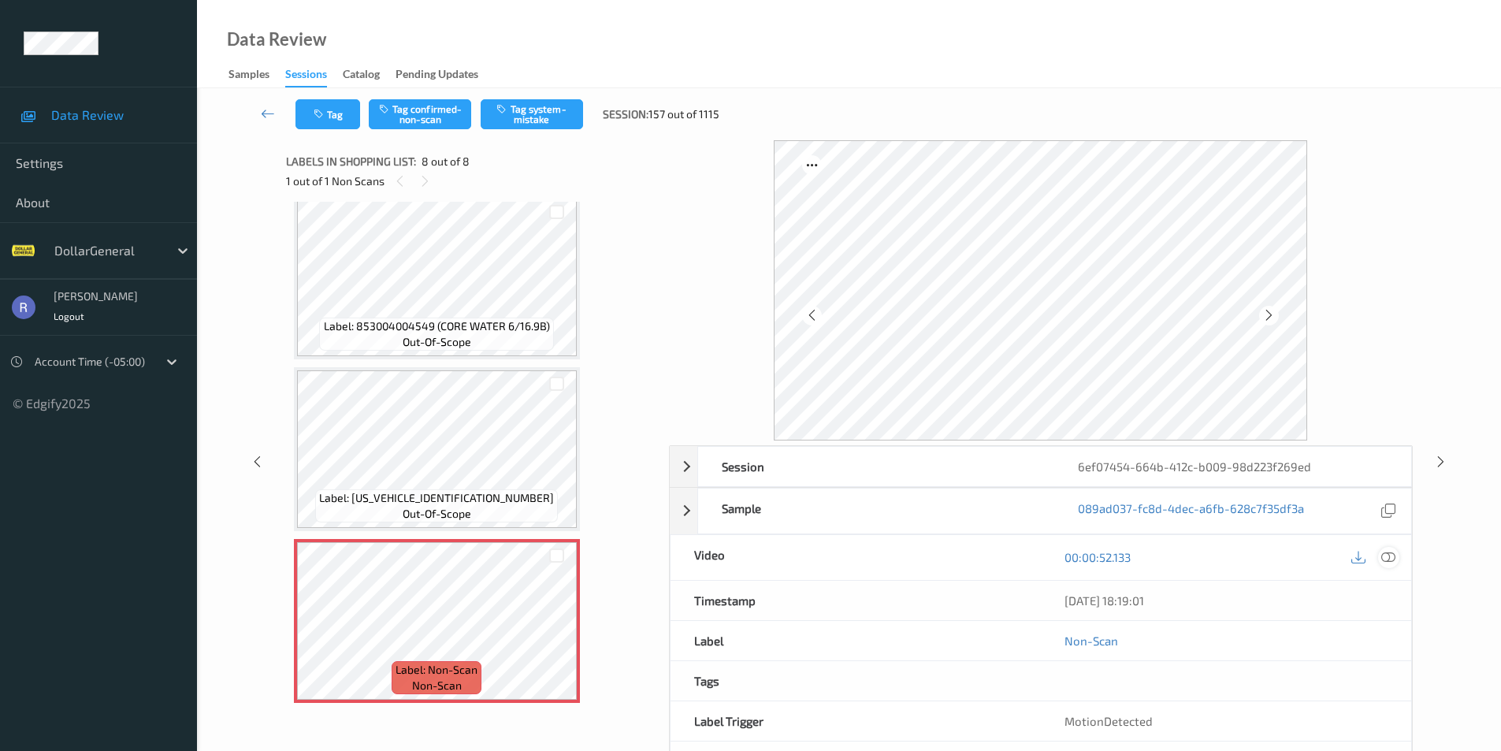
click at [1395, 563] on icon at bounding box center [1389, 557] width 14 height 14
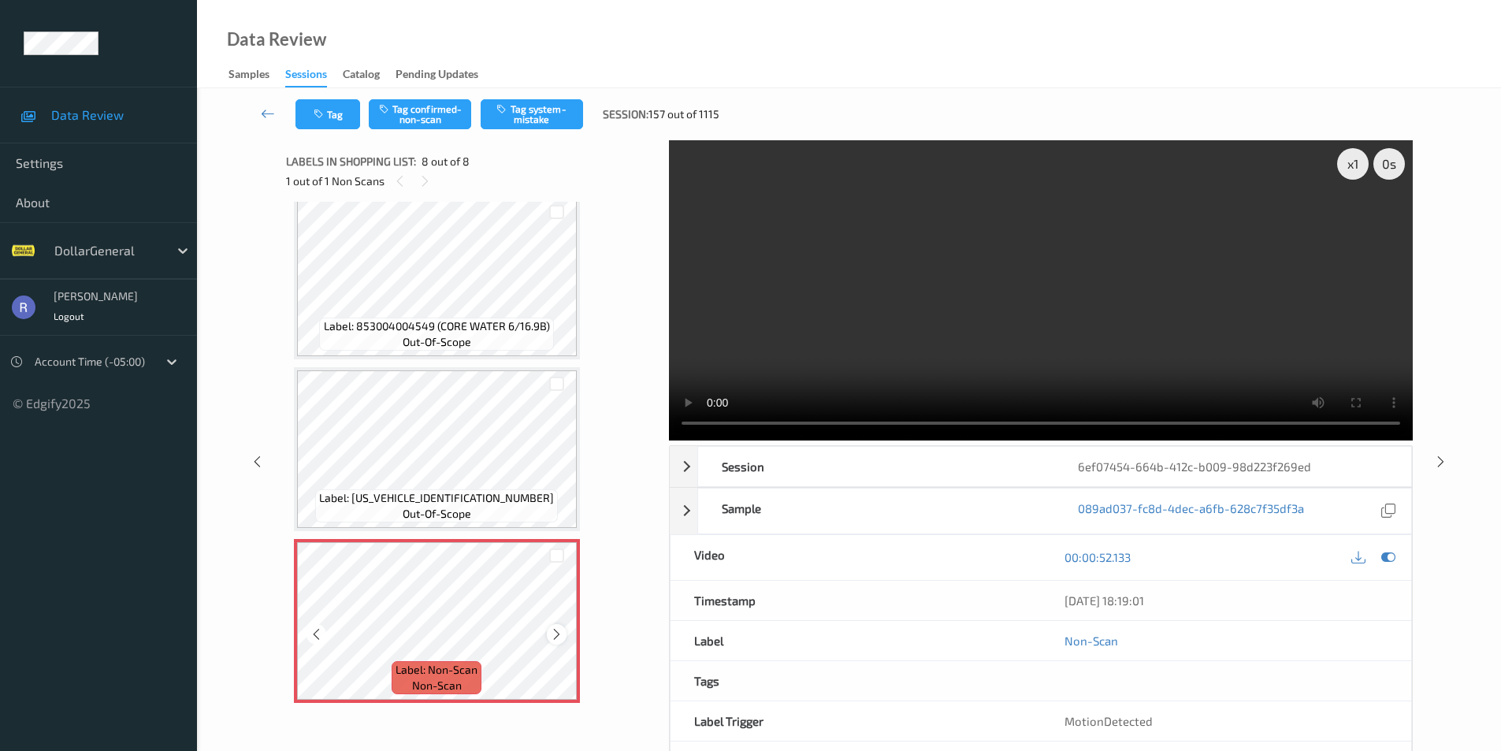
click at [564, 630] on div at bounding box center [557, 634] width 20 height 20
click at [557, 633] on icon at bounding box center [556, 634] width 13 height 14
click at [540, 111] on button "Tag system-mistake" at bounding box center [532, 114] width 102 height 30
click at [1458, 422] on div "x 1 0 s Session 6ef07454-664b-412c-b009-98d223f269ed Session ID 6ef07454-664b-4…" at bounding box center [849, 461] width 1240 height 642
click at [1445, 463] on icon at bounding box center [1440, 461] width 13 height 14
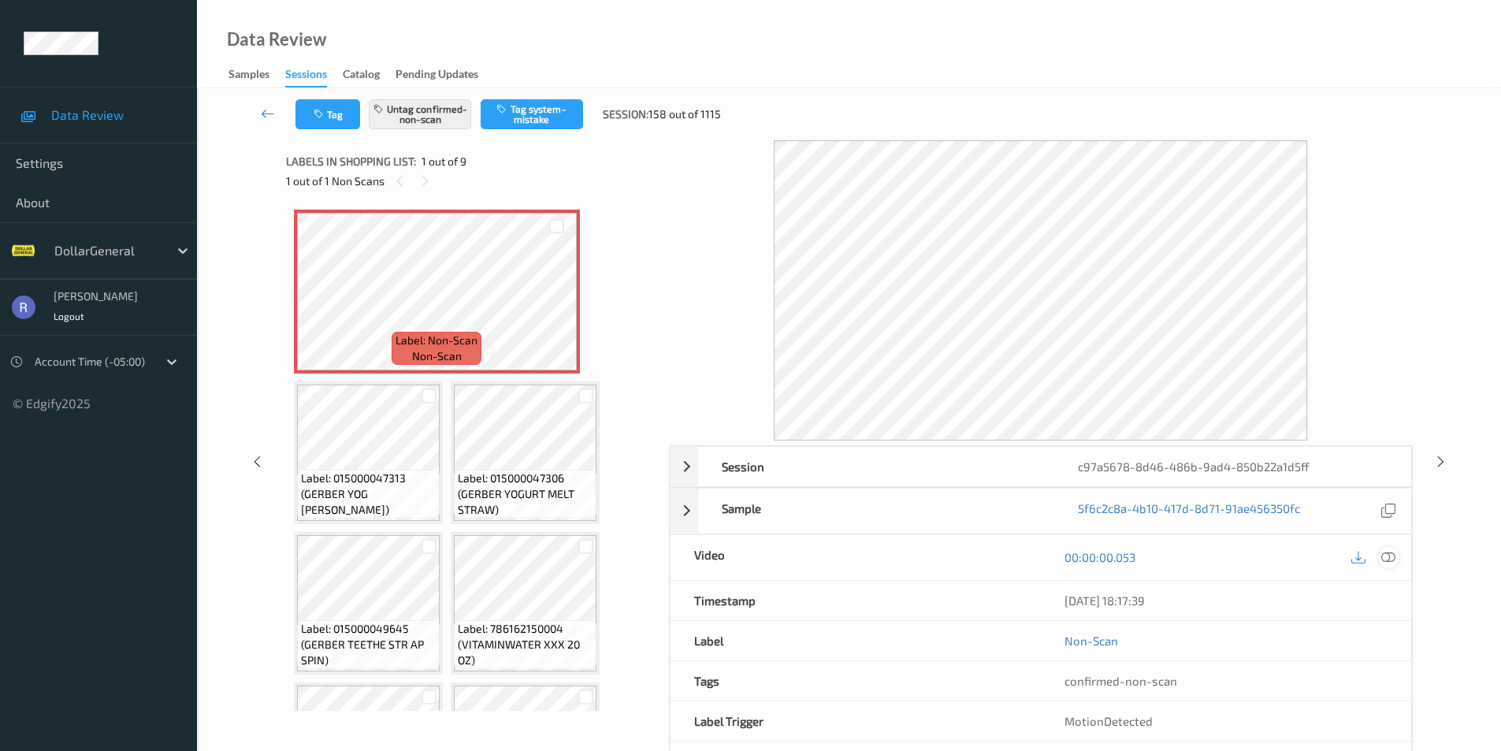
click at [1392, 560] on icon at bounding box center [1389, 557] width 14 height 14
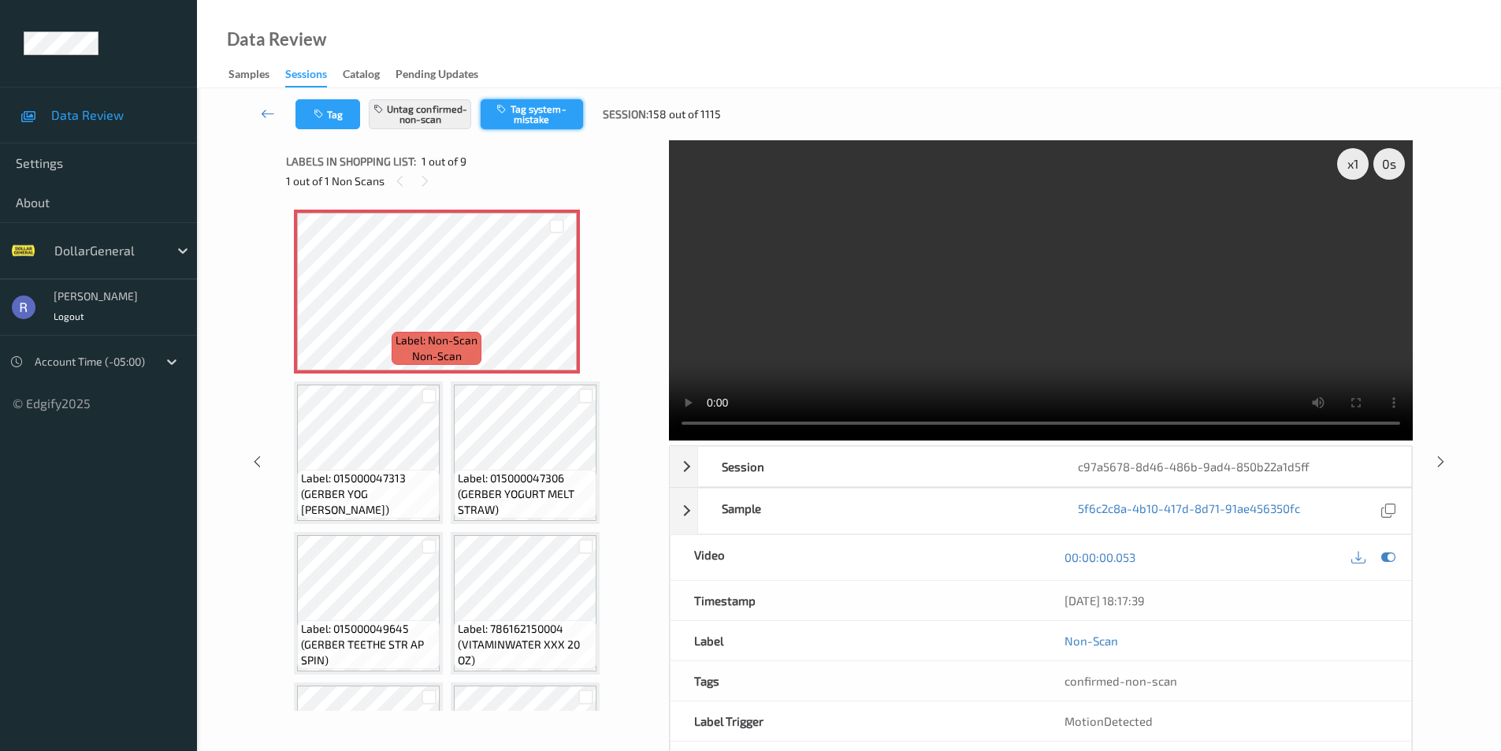
click at [530, 111] on button "Tag system-mistake" at bounding box center [532, 114] width 102 height 30
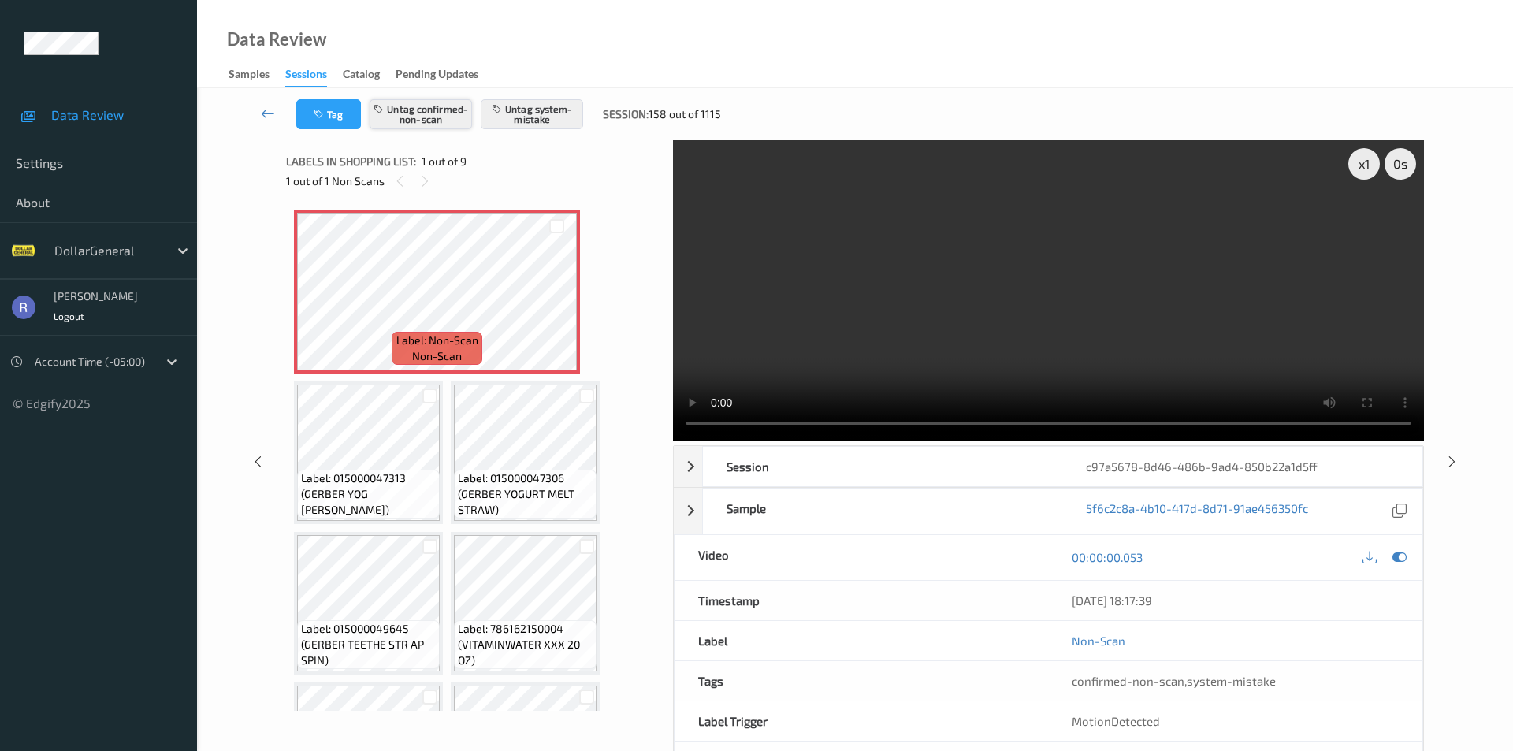
click at [419, 116] on button "Untag confirmed-non-scan" at bounding box center [421, 114] width 102 height 30
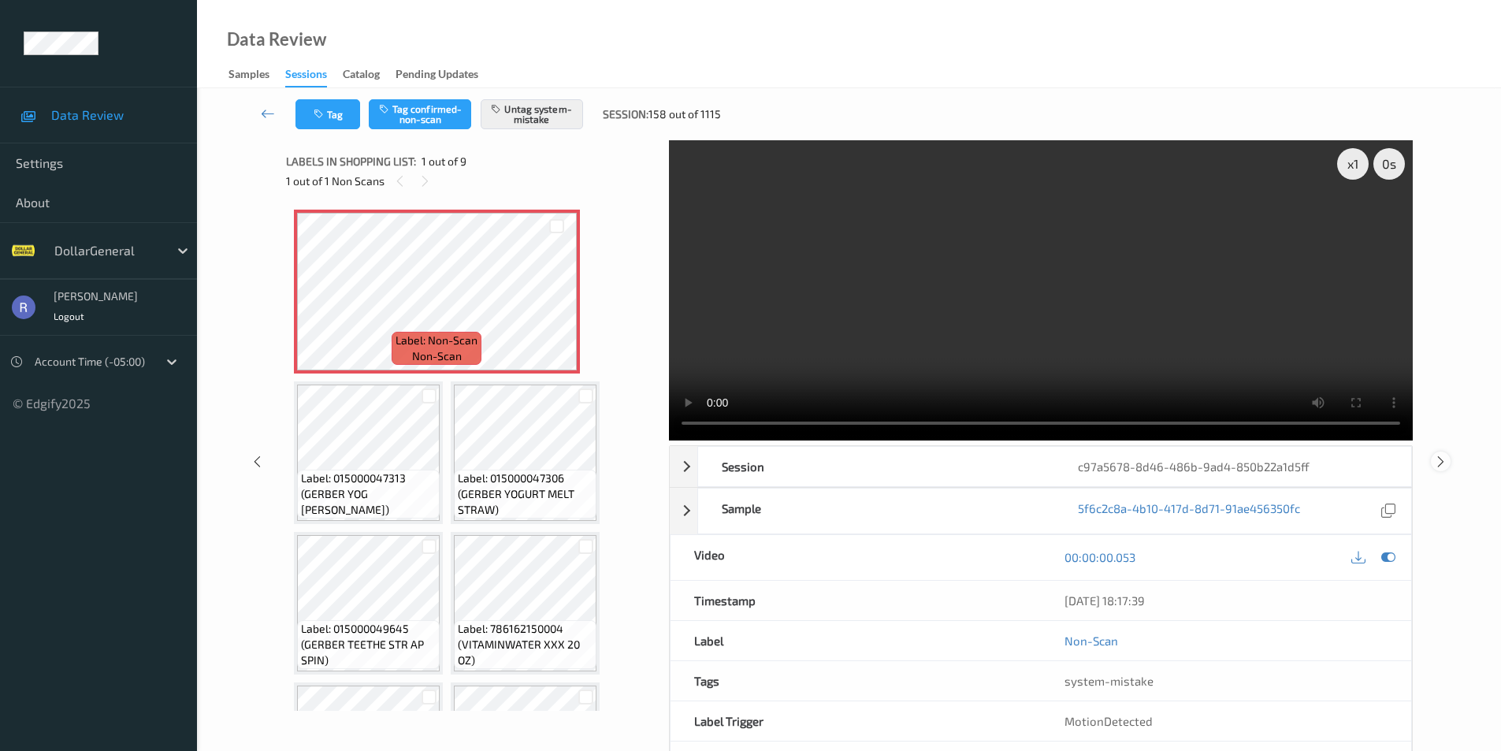
click at [1438, 459] on icon at bounding box center [1440, 461] width 13 height 14
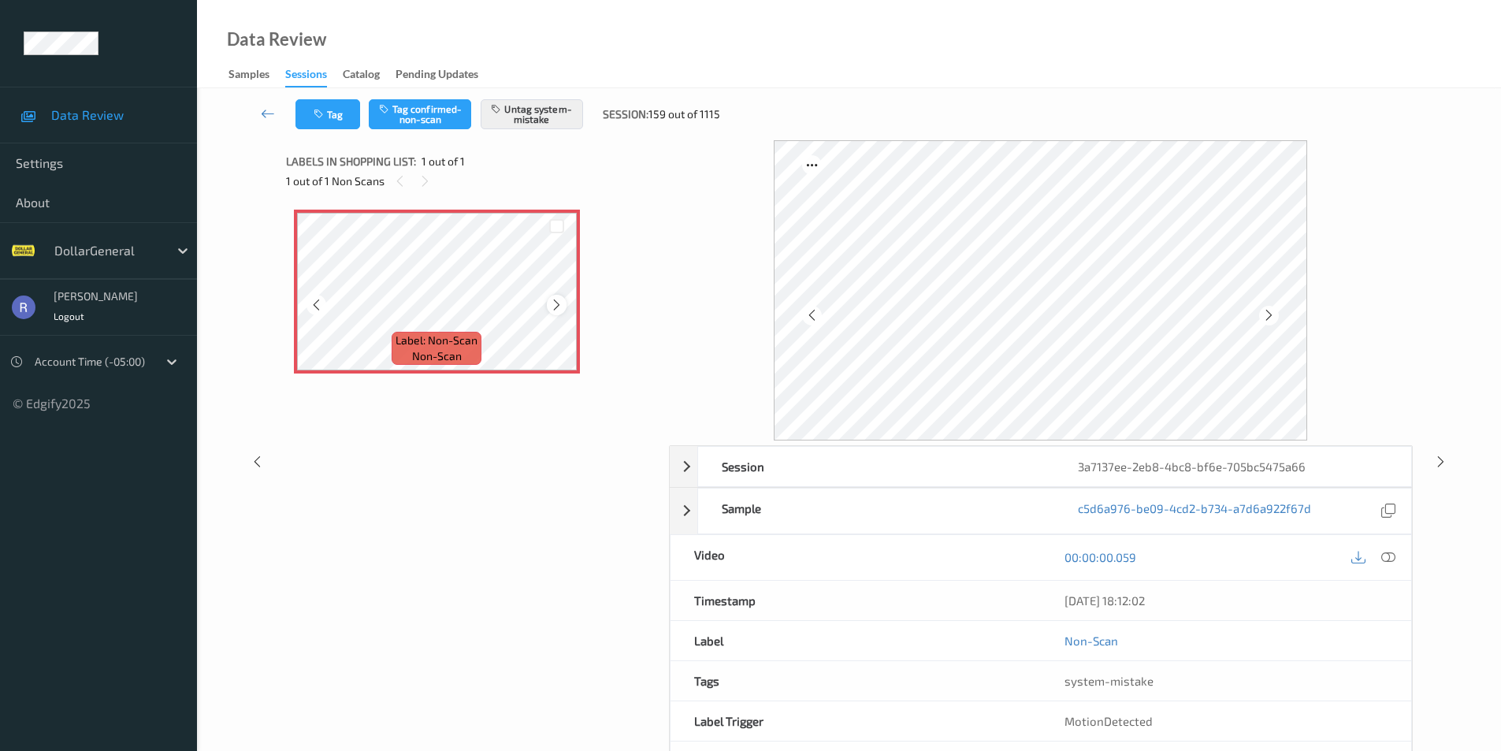
click at [551, 305] on icon at bounding box center [556, 305] width 13 height 14
click at [266, 113] on icon at bounding box center [268, 114] width 14 height 16
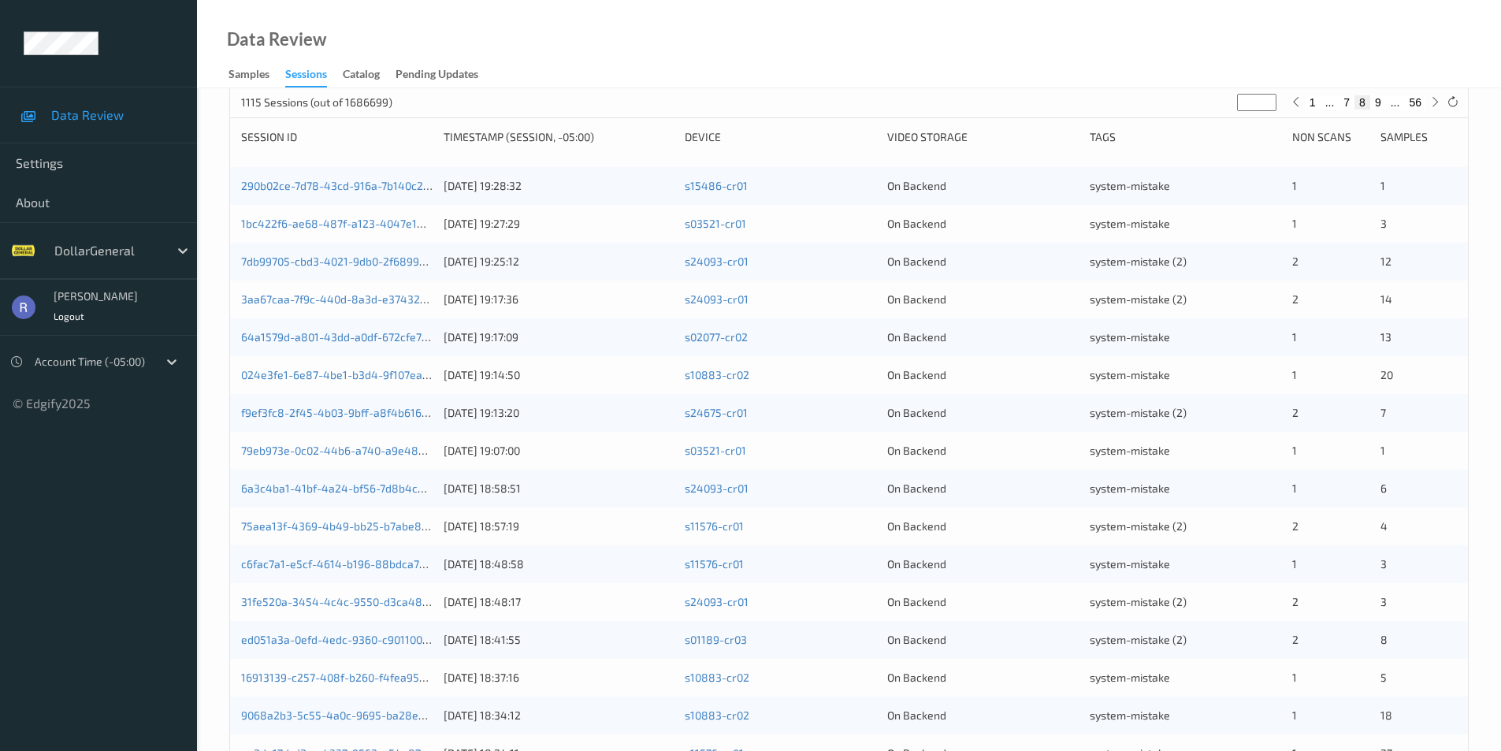
scroll to position [394, 0]
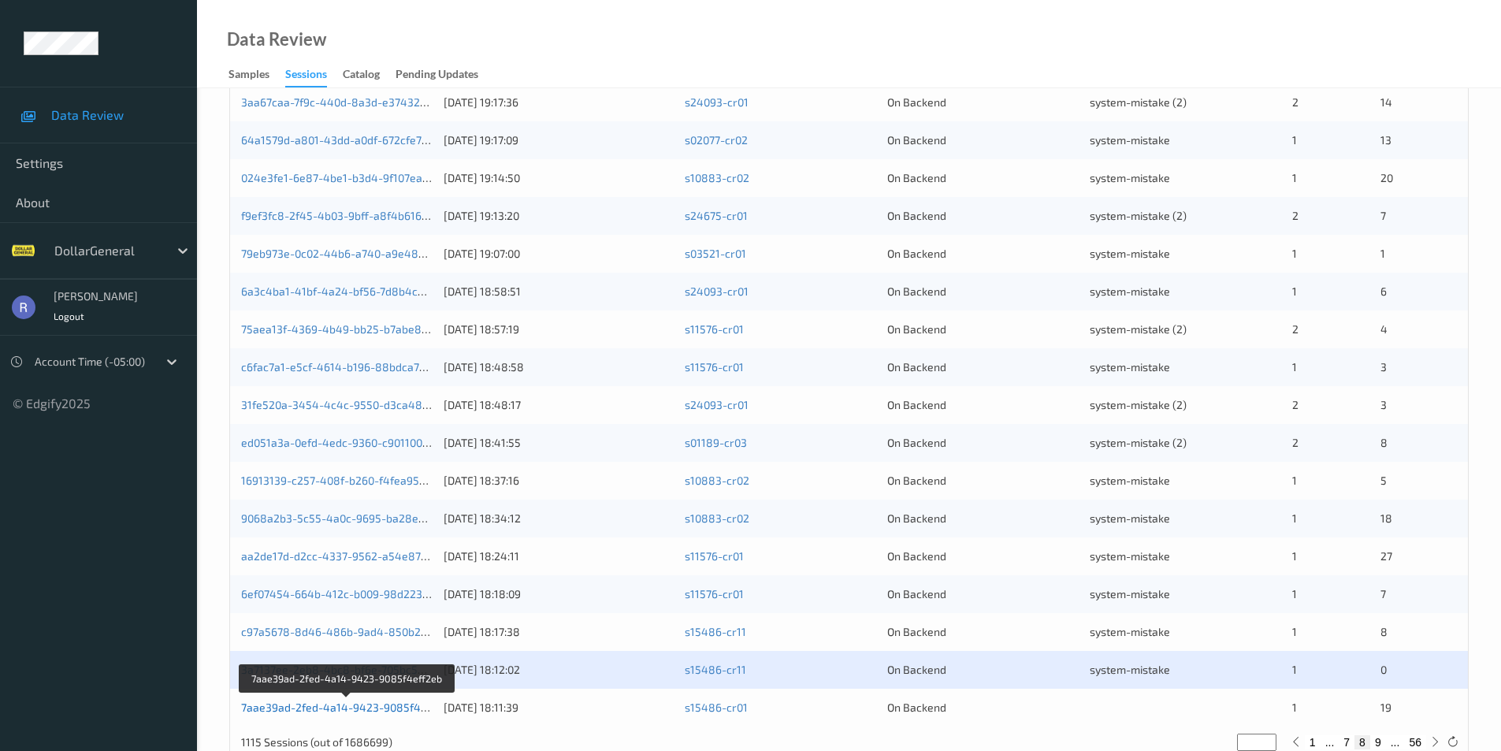
click at [341, 707] on link "7aae39ad-2fed-4a14-9423-9085f4eff2eb" at bounding box center [347, 707] width 213 height 13
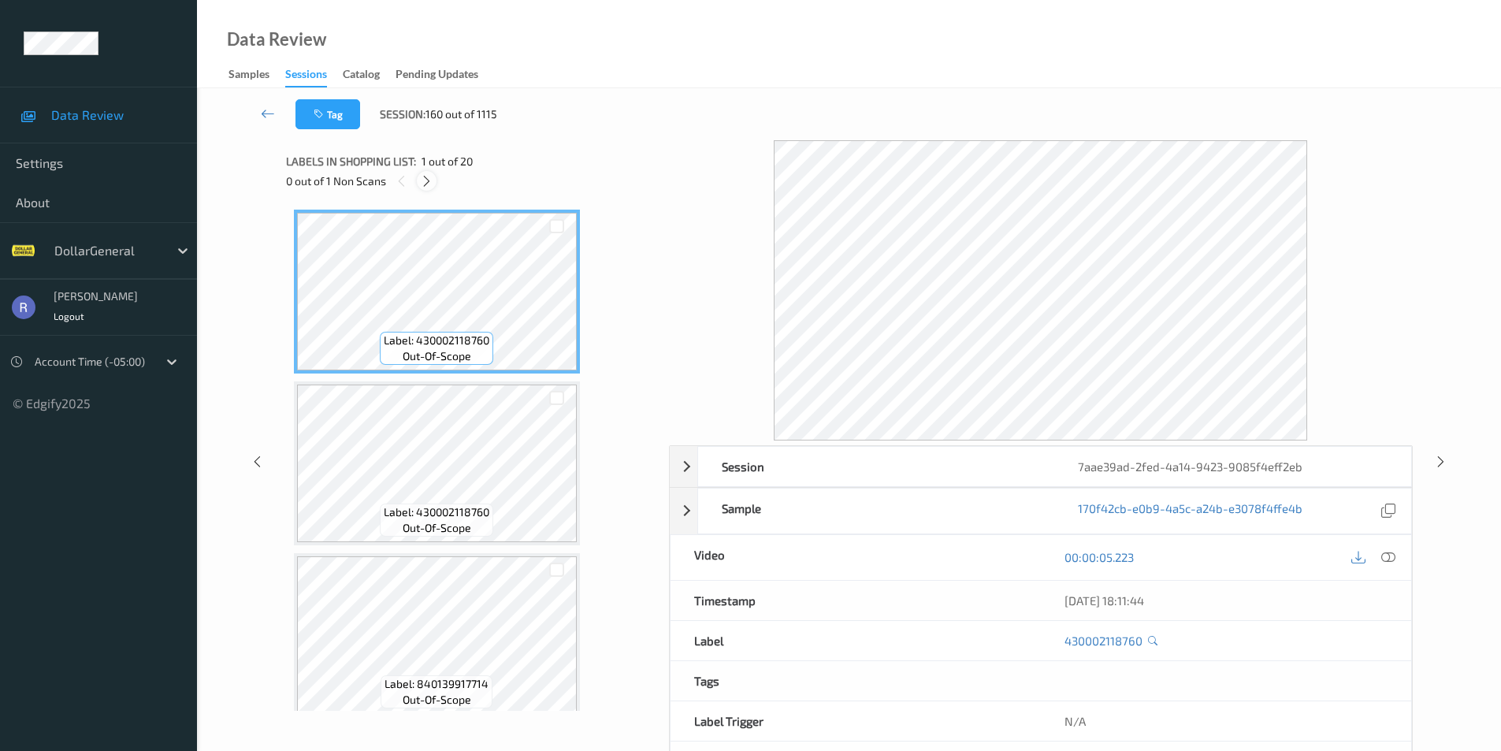
click at [430, 181] on icon at bounding box center [426, 181] width 13 height 14
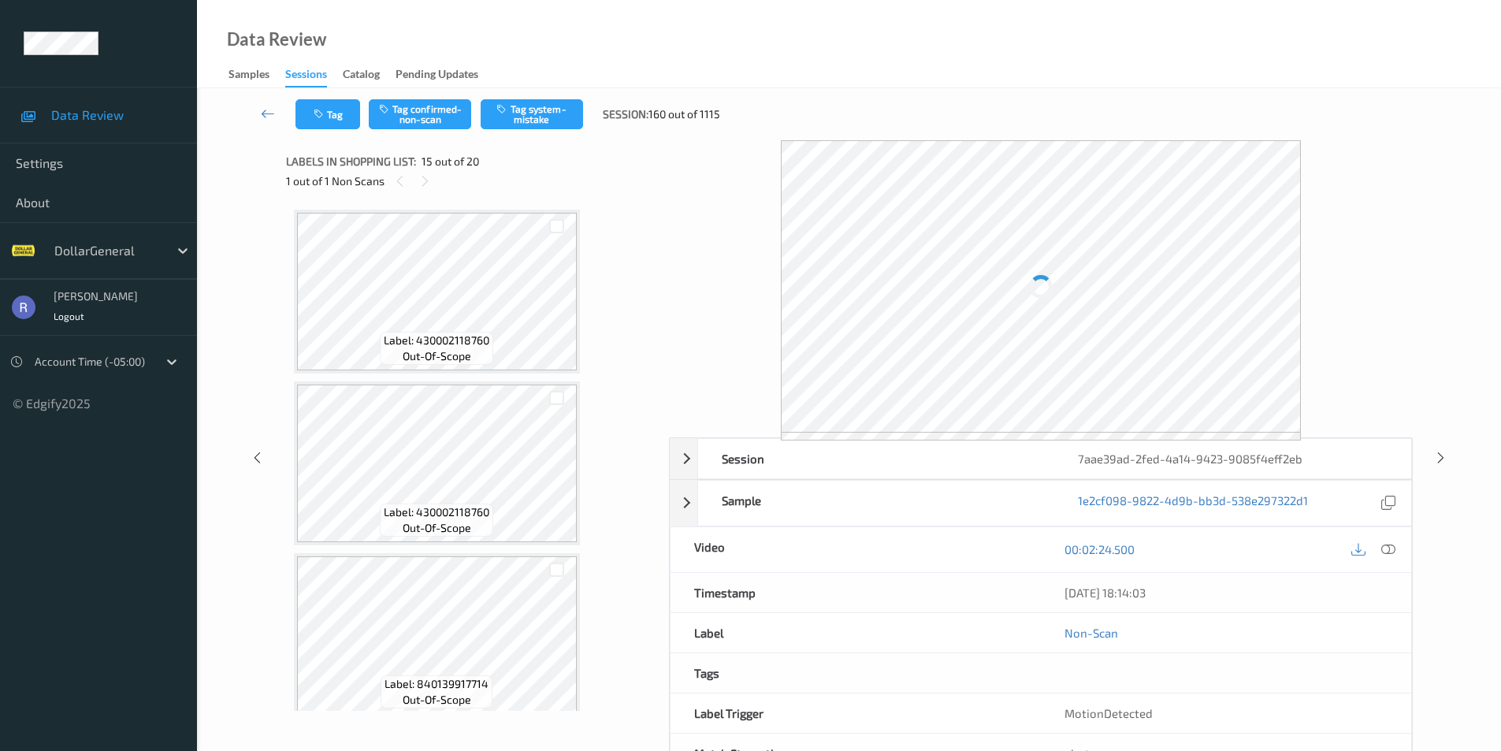
scroll to position [2241, 0]
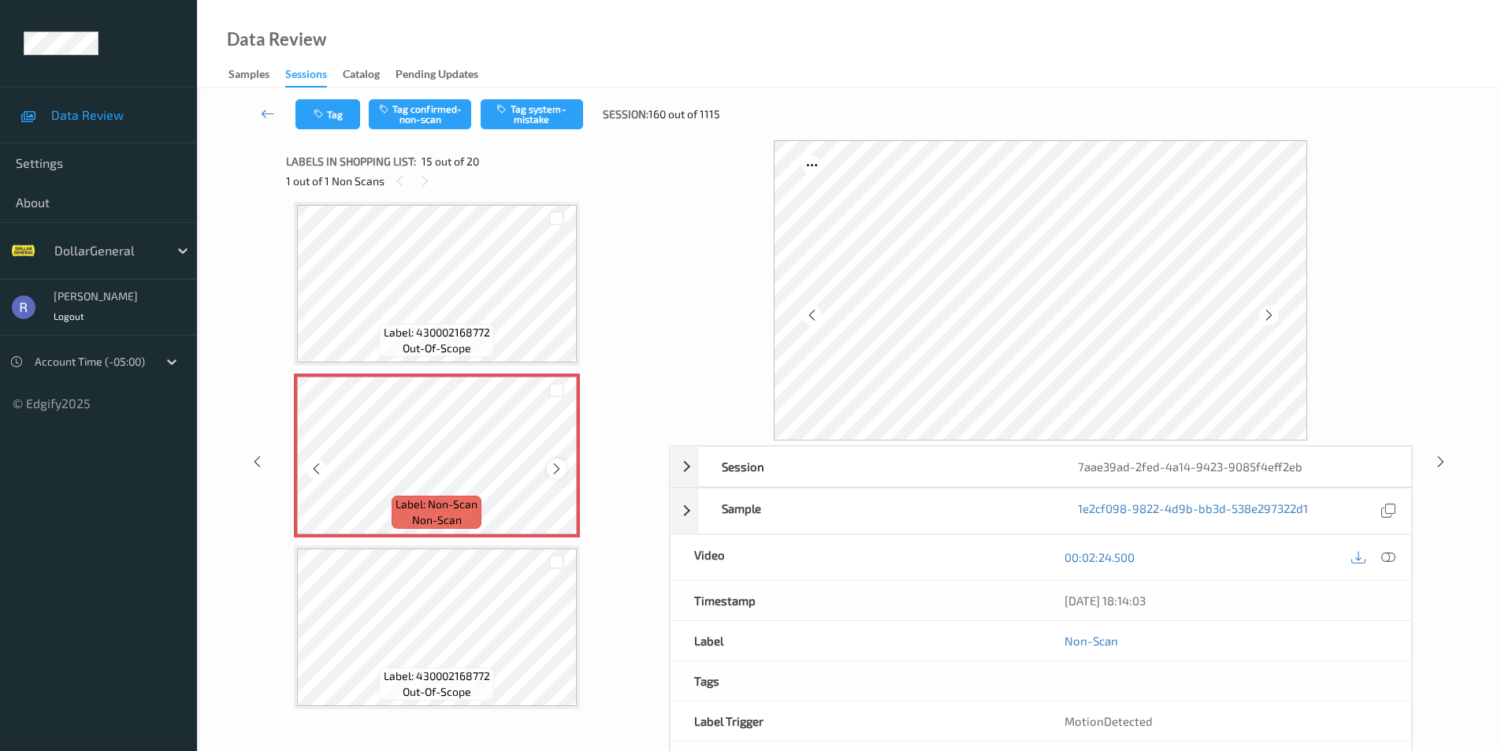
click at [554, 466] on icon at bounding box center [556, 469] width 13 height 14
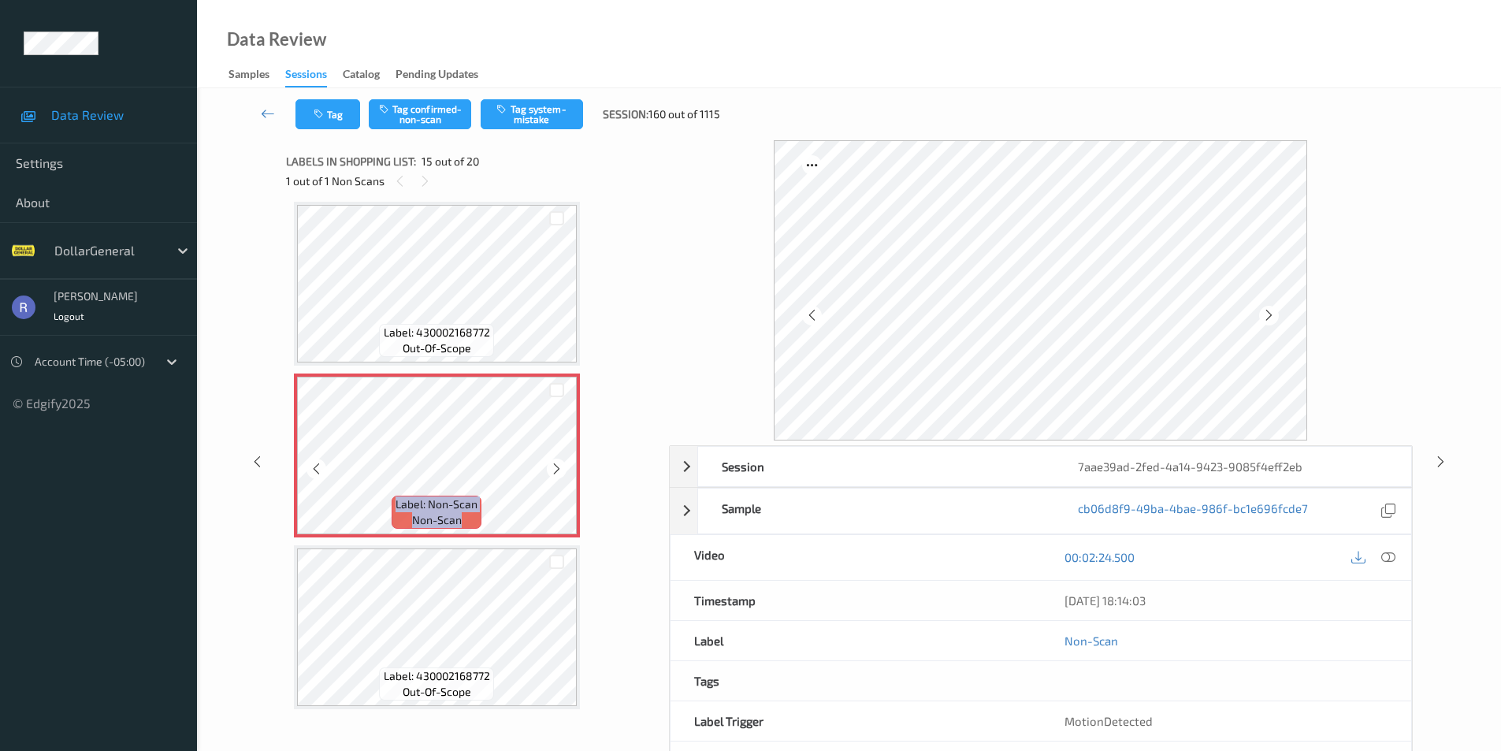
click at [554, 466] on icon at bounding box center [556, 469] width 13 height 14
click at [539, 99] on div "Tag Tag confirmed-non-scan Tag system-mistake Session: 160 out of 1115" at bounding box center [849, 114] width 1240 height 52
click at [542, 112] on button "Tag system-mistake" at bounding box center [532, 114] width 102 height 30
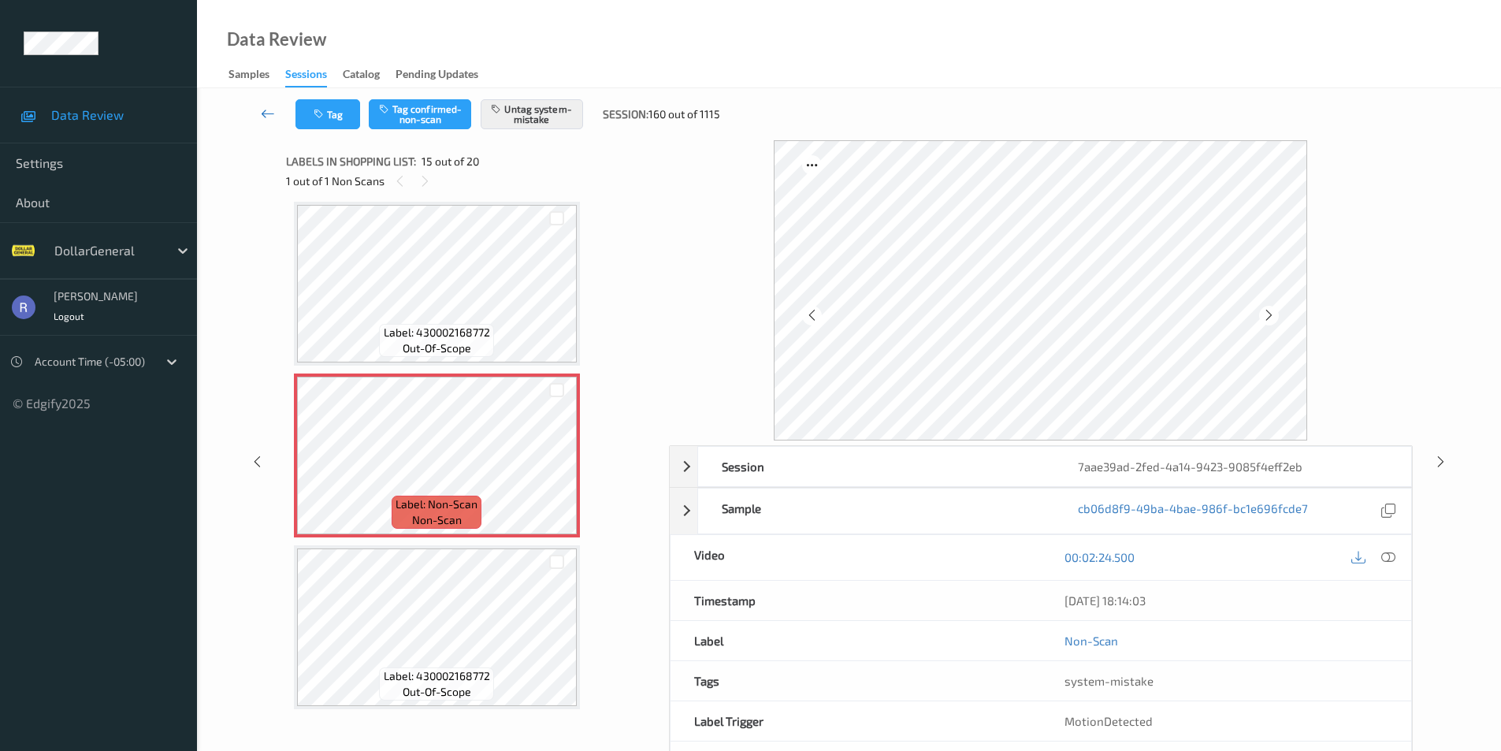
click at [270, 107] on icon at bounding box center [268, 114] width 14 height 16
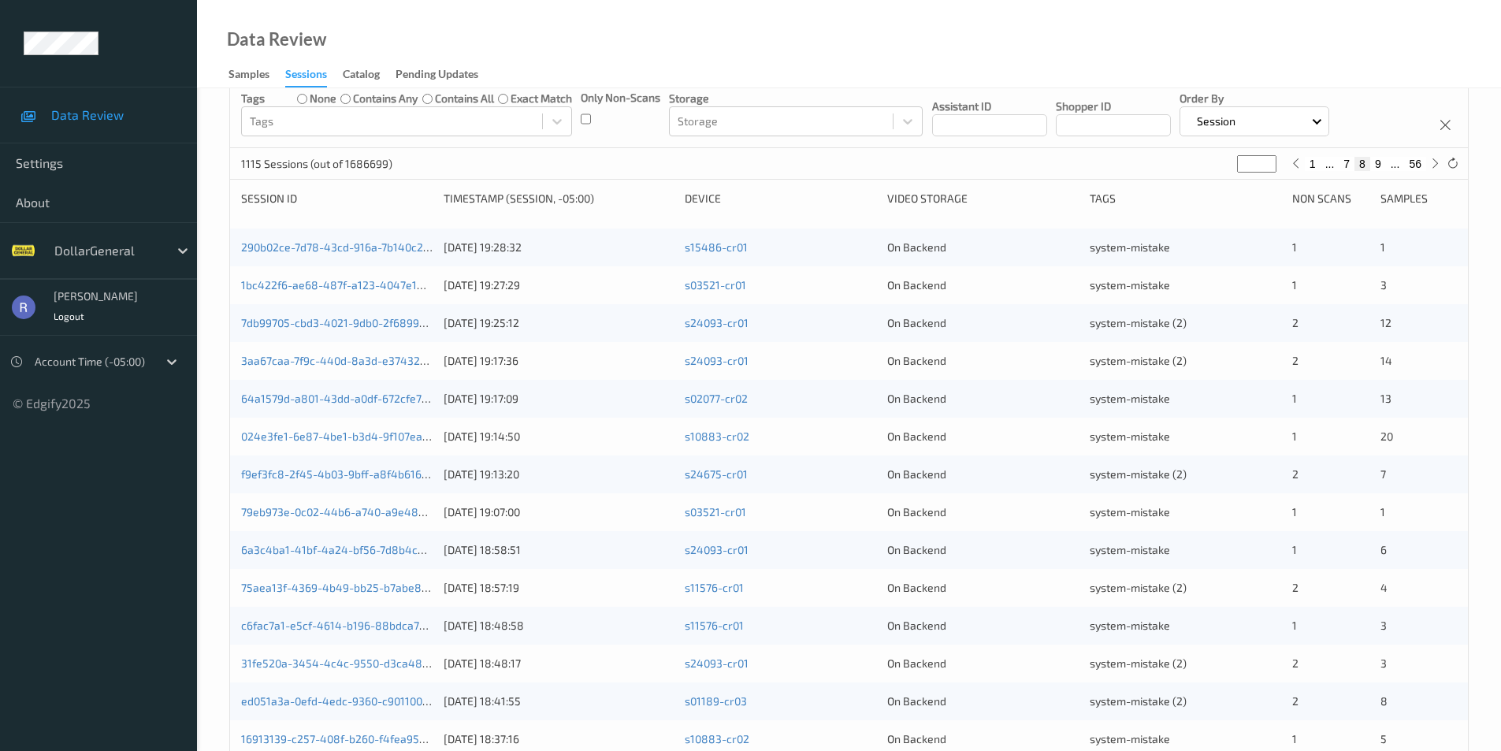
scroll to position [41, 0]
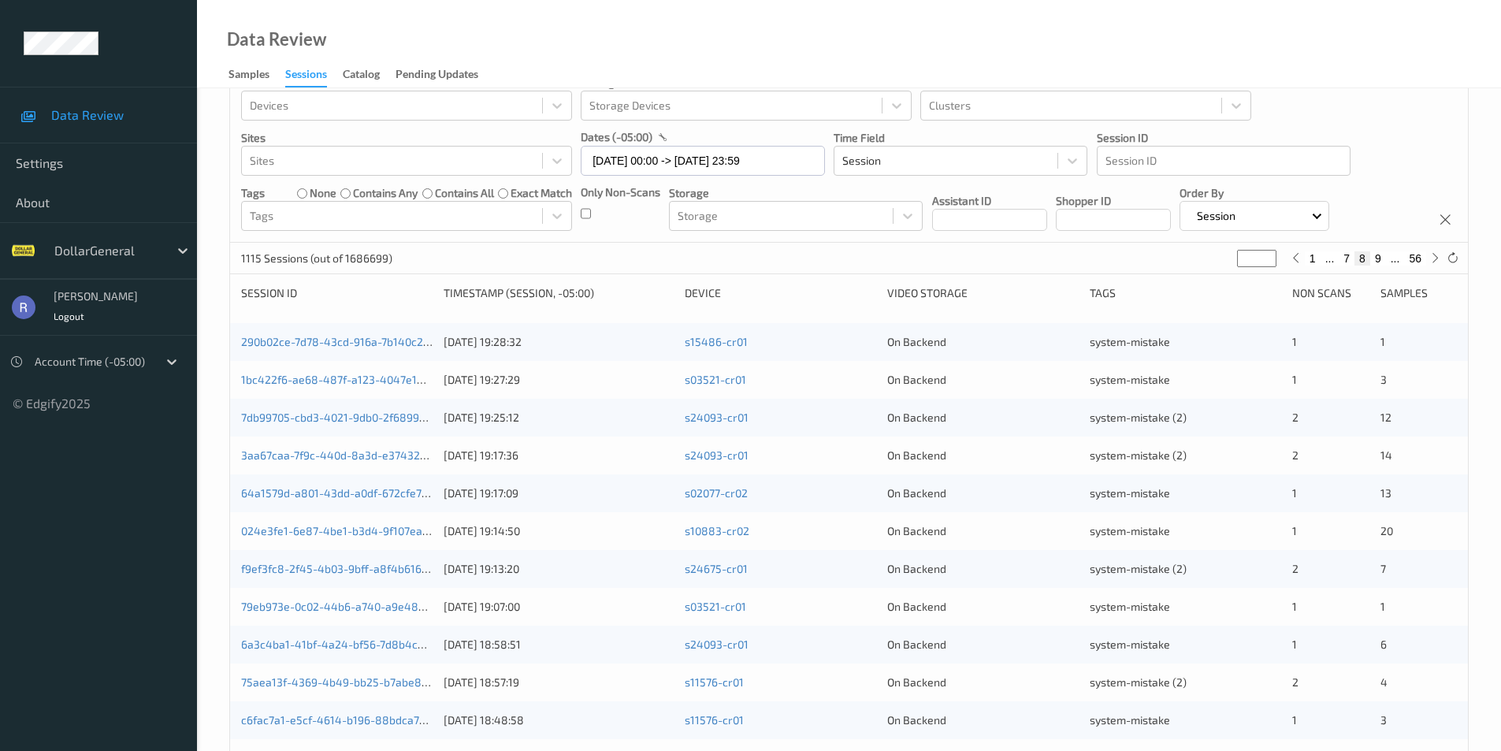
type input "*"
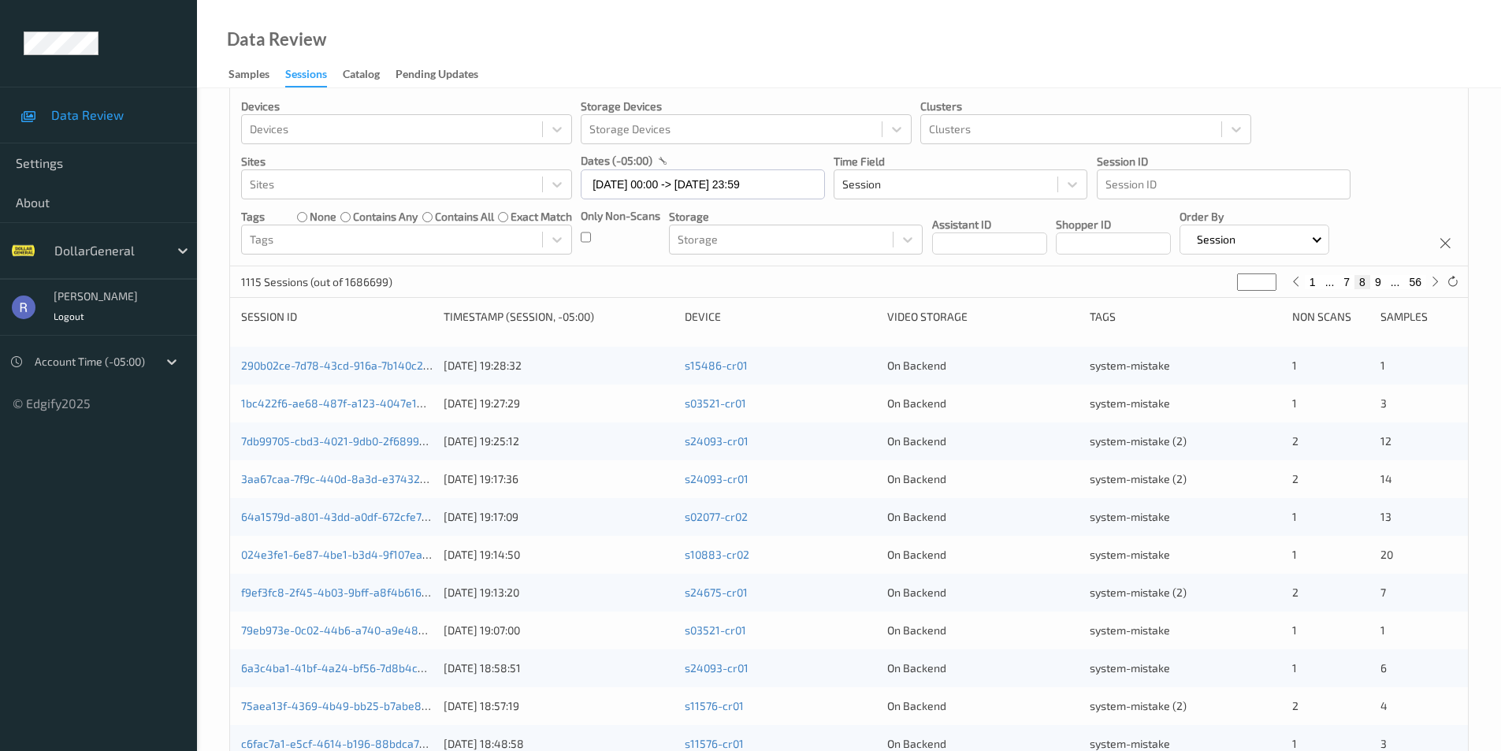
type input "*"
click at [1266, 273] on input "*" at bounding box center [1256, 281] width 39 height 17
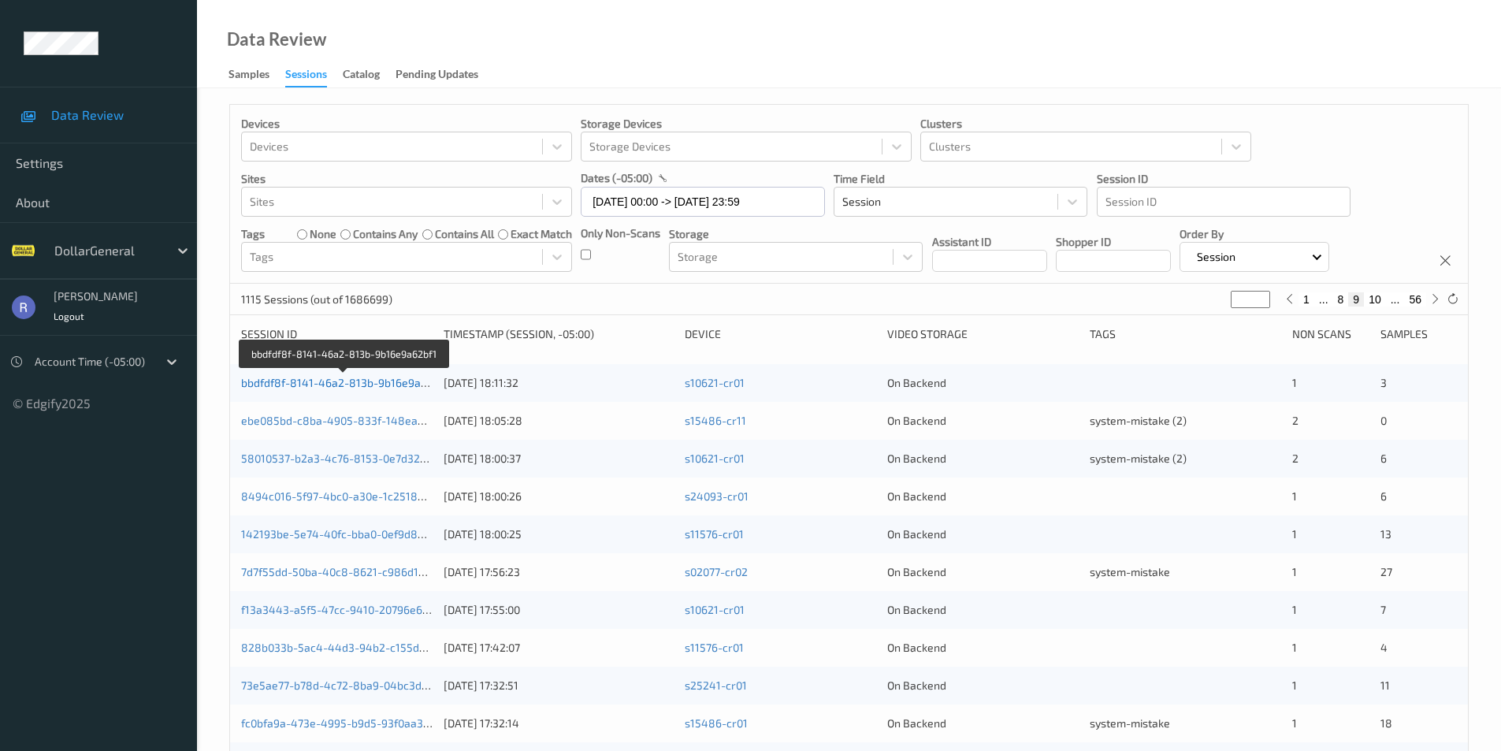
click at [291, 378] on link "bbdfdf8f-8141-46a2-813b-9b16e9a62bf1" at bounding box center [344, 382] width 207 height 13
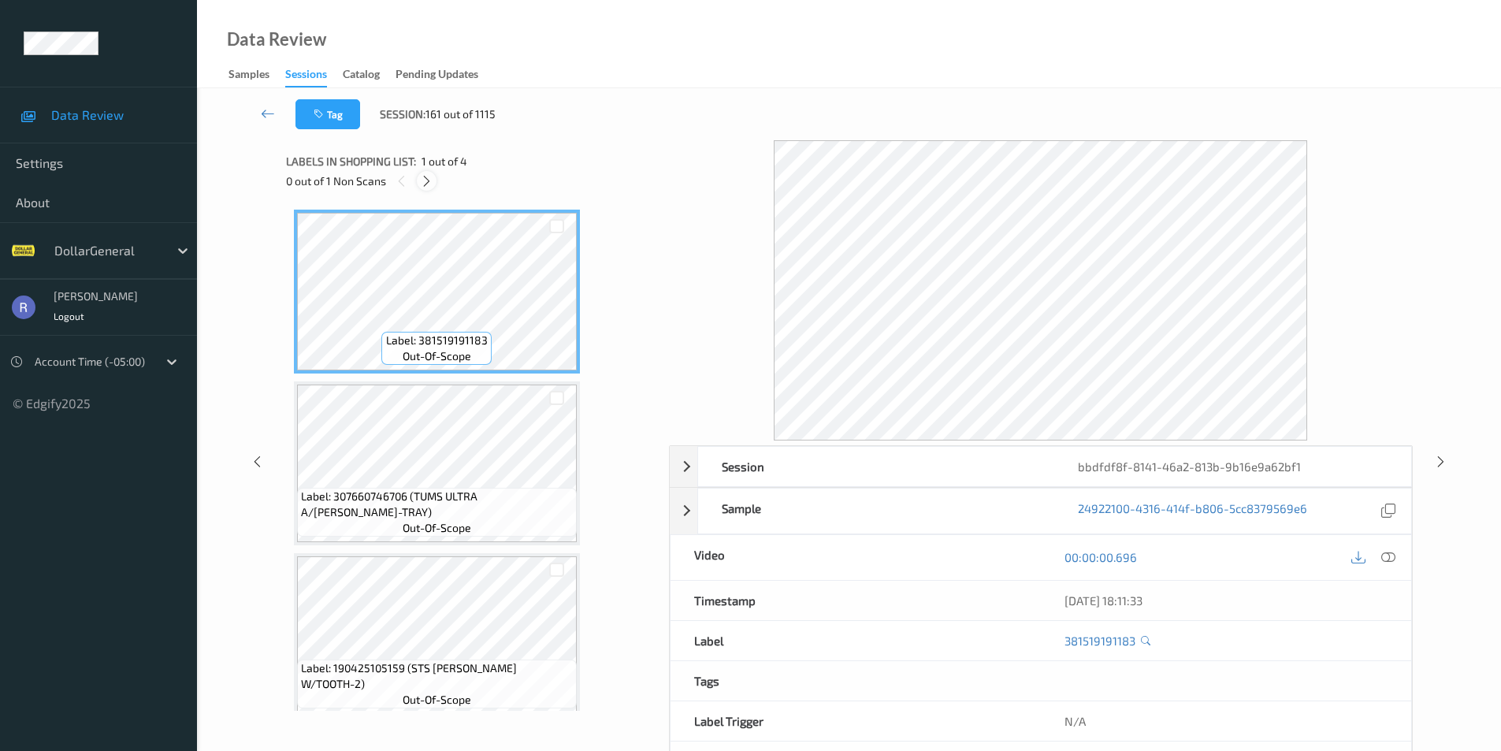
click at [430, 177] on icon at bounding box center [426, 181] width 13 height 14
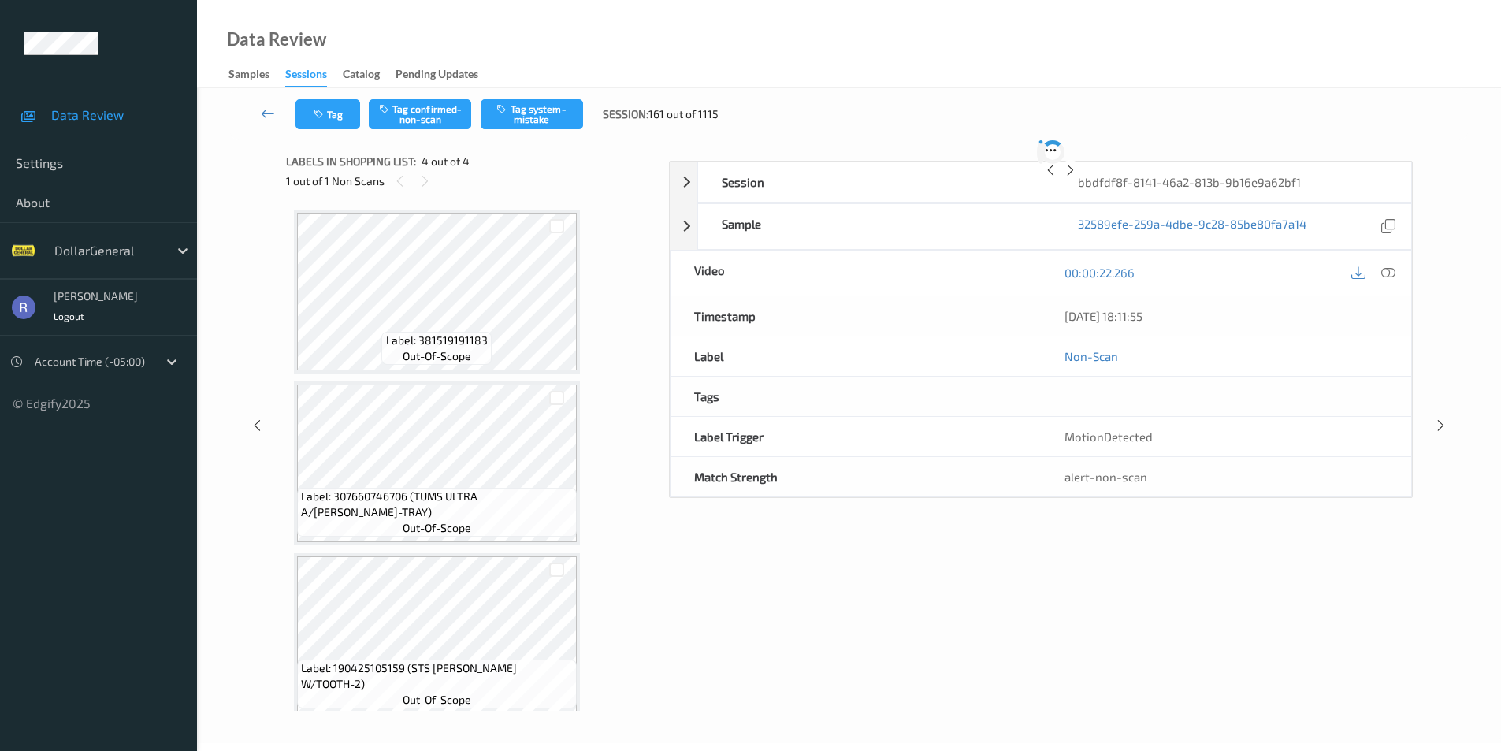
scroll to position [186, 0]
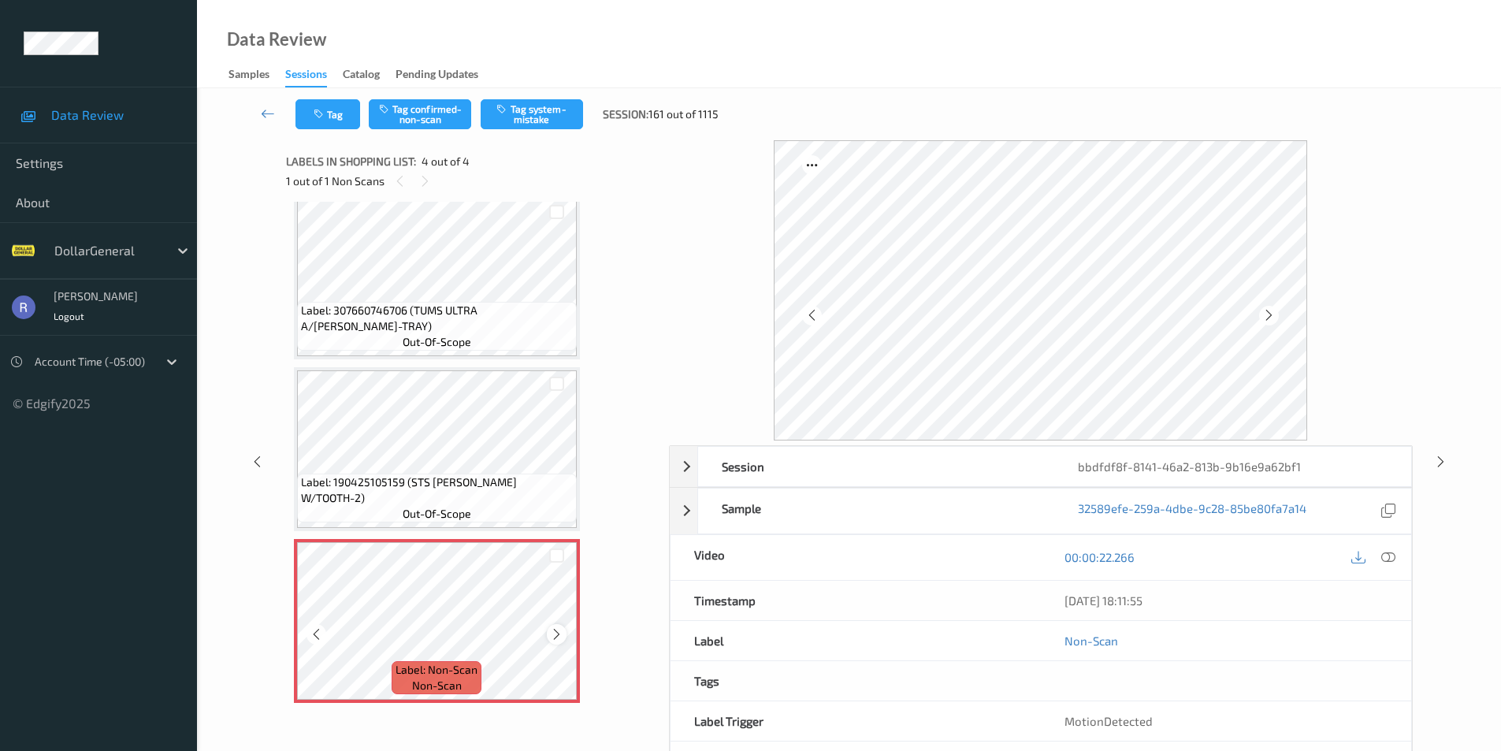
click at [556, 630] on icon at bounding box center [556, 634] width 13 height 14
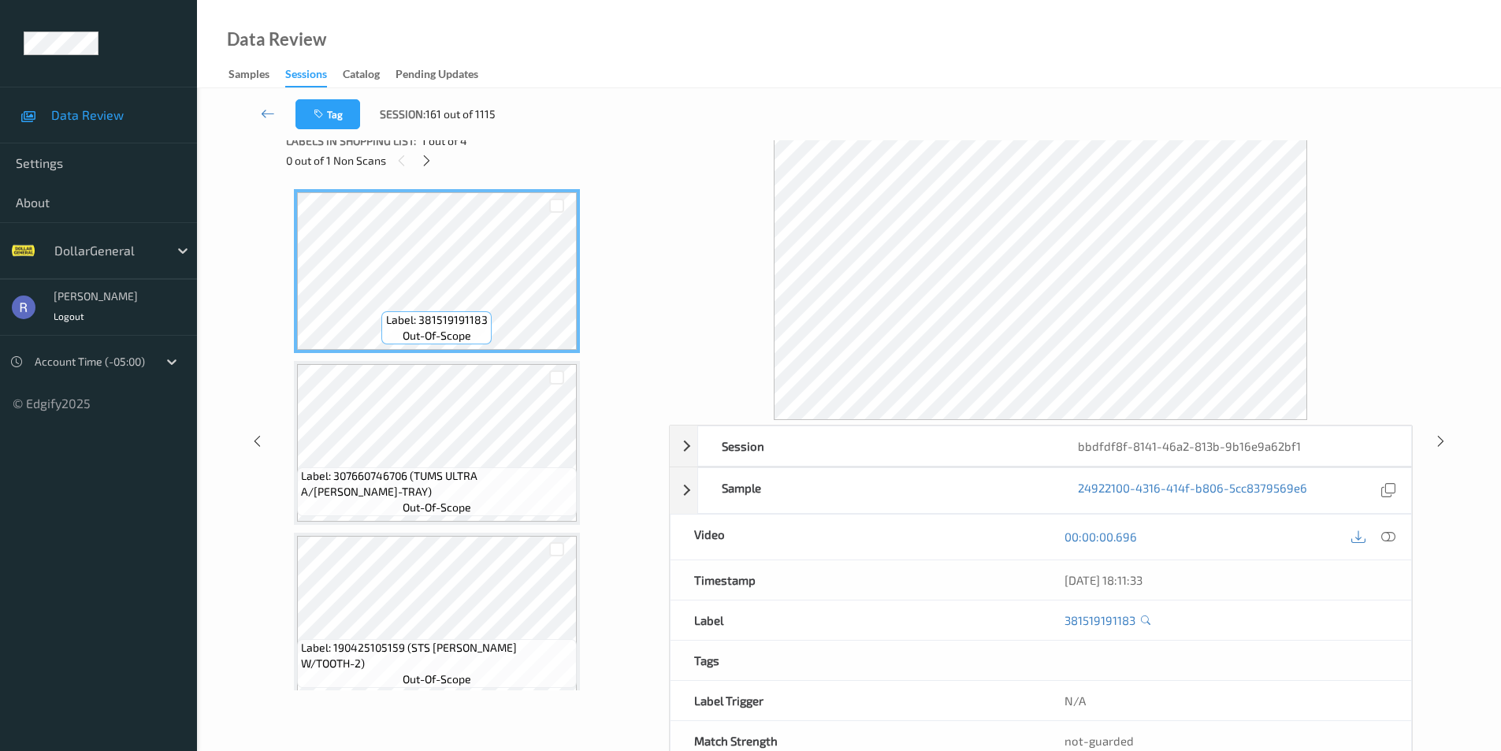
scroll to position [0, 0]
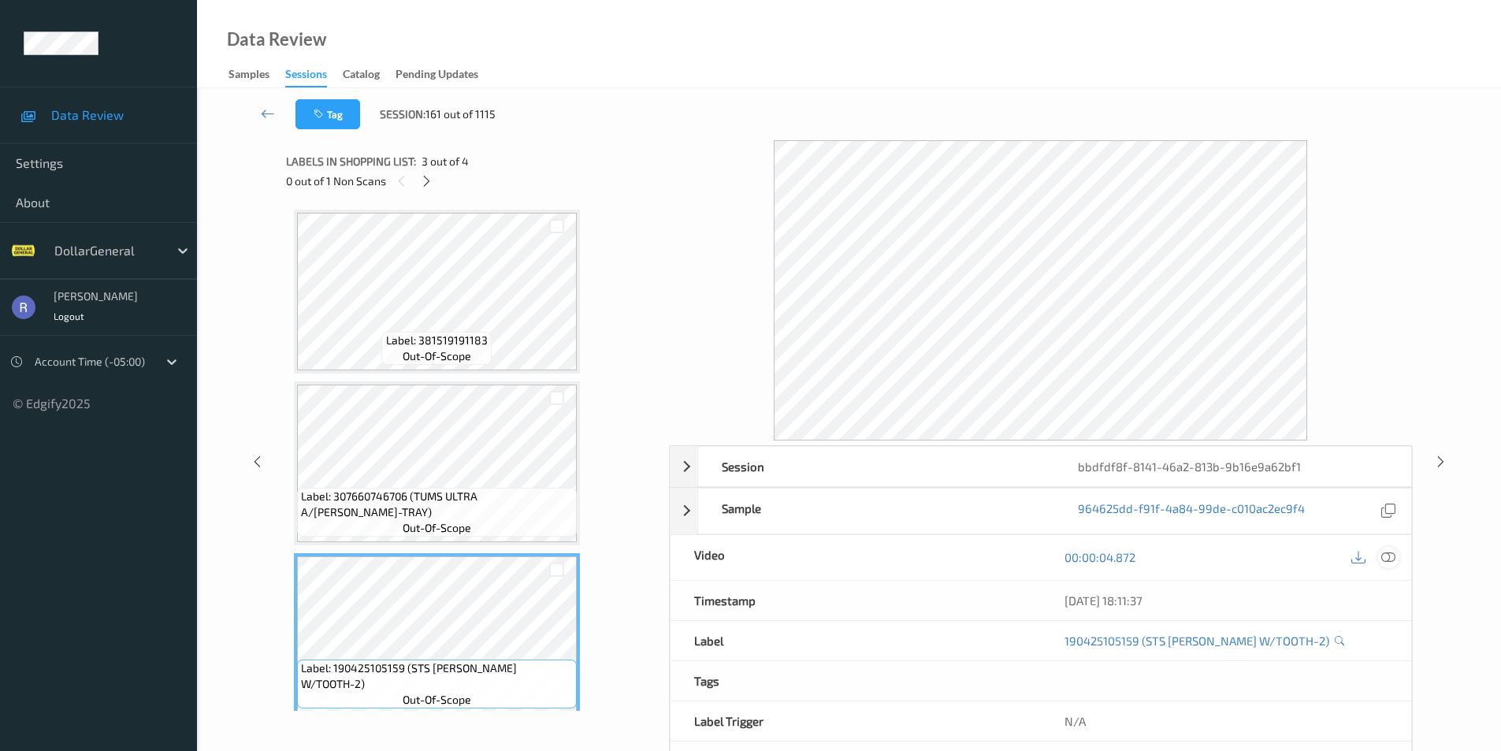
click at [1391, 558] on icon at bounding box center [1389, 557] width 14 height 14
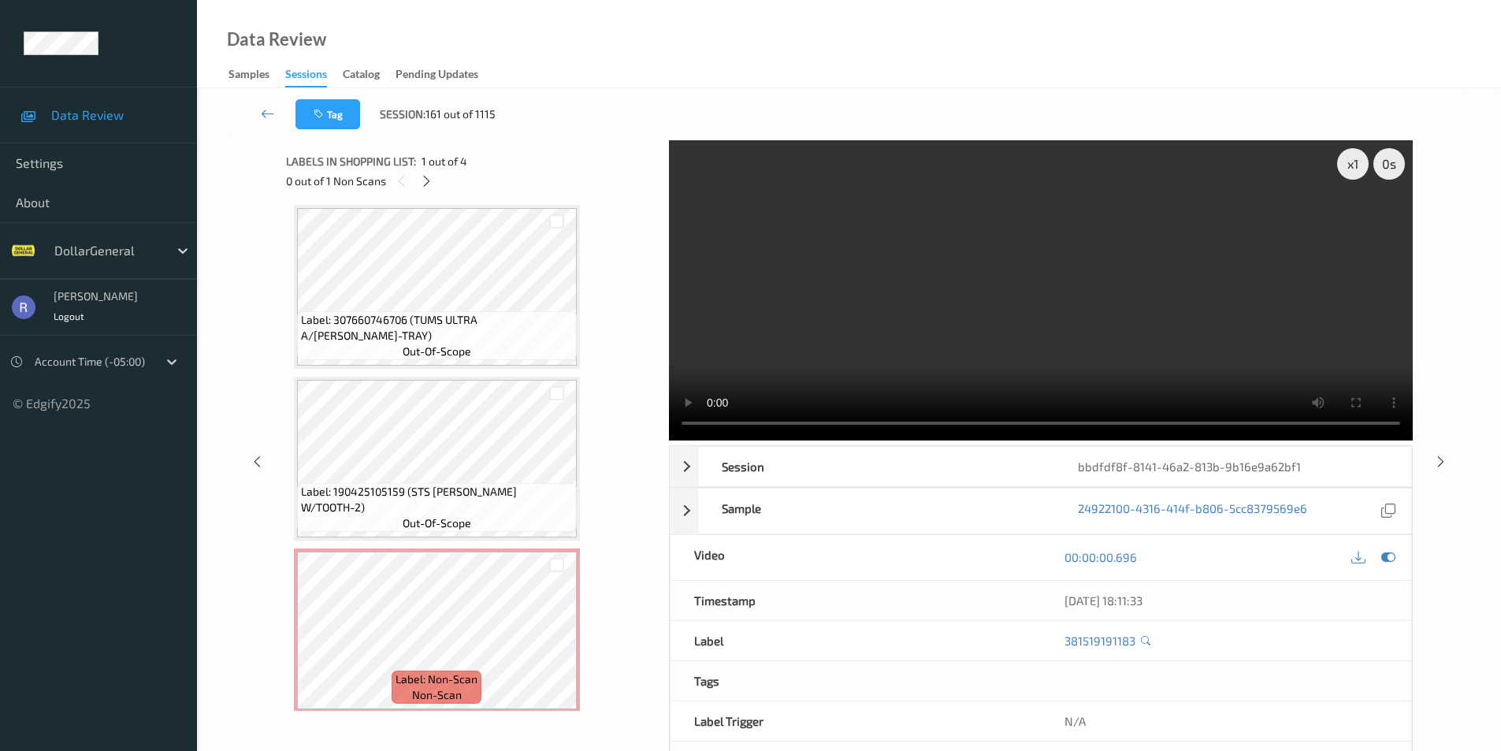
scroll to position [186, 0]
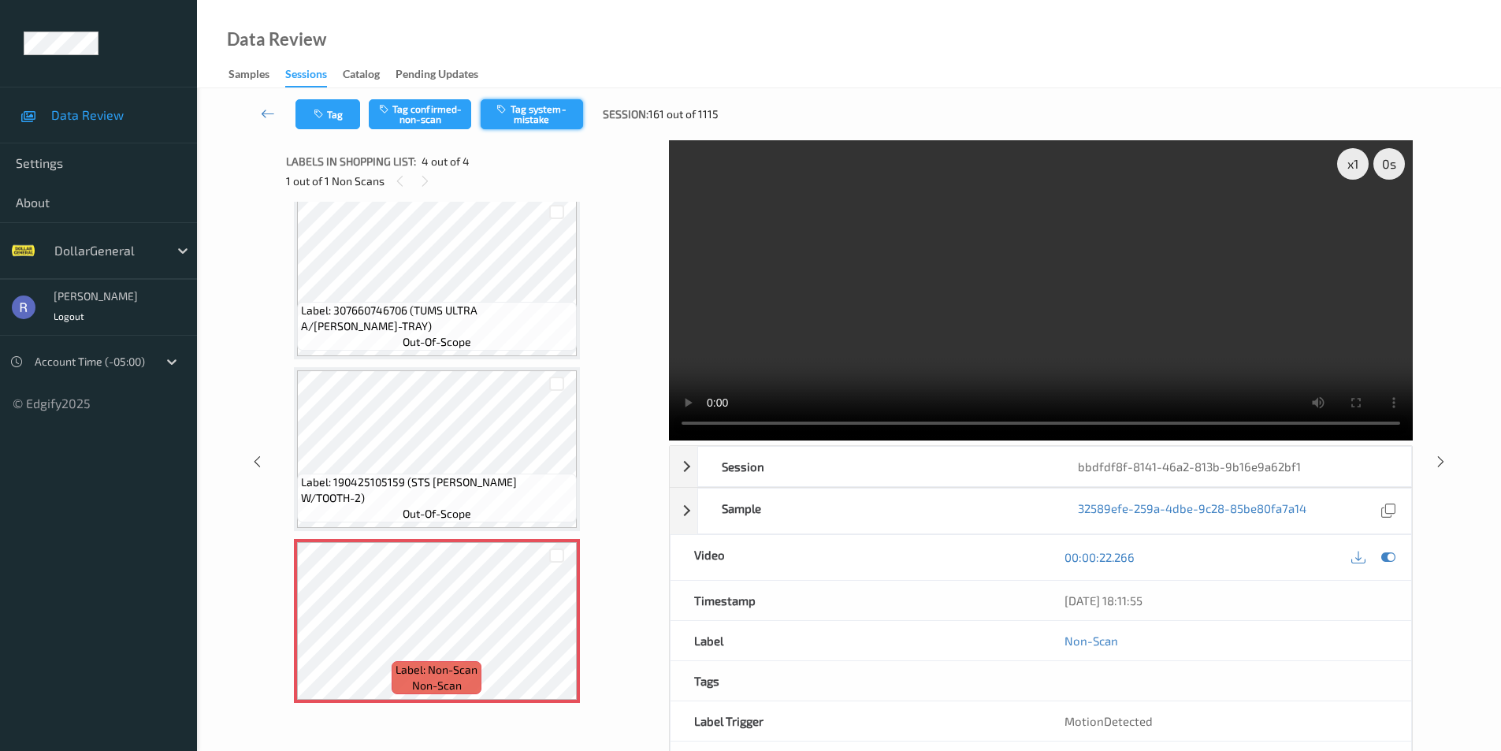
click at [544, 111] on button "Tag system-mistake" at bounding box center [532, 114] width 102 height 30
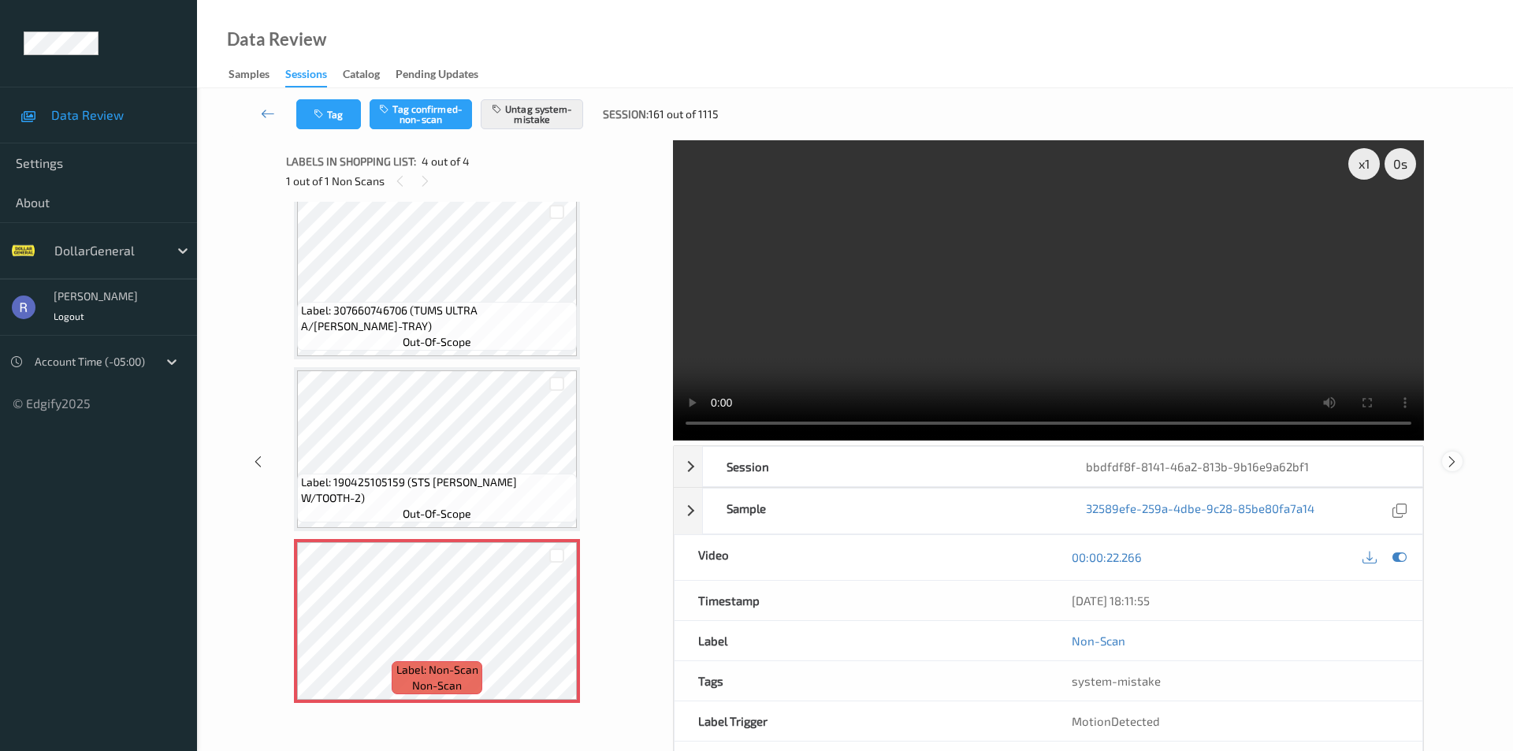
click at [1452, 454] on icon at bounding box center [1451, 461] width 13 height 14
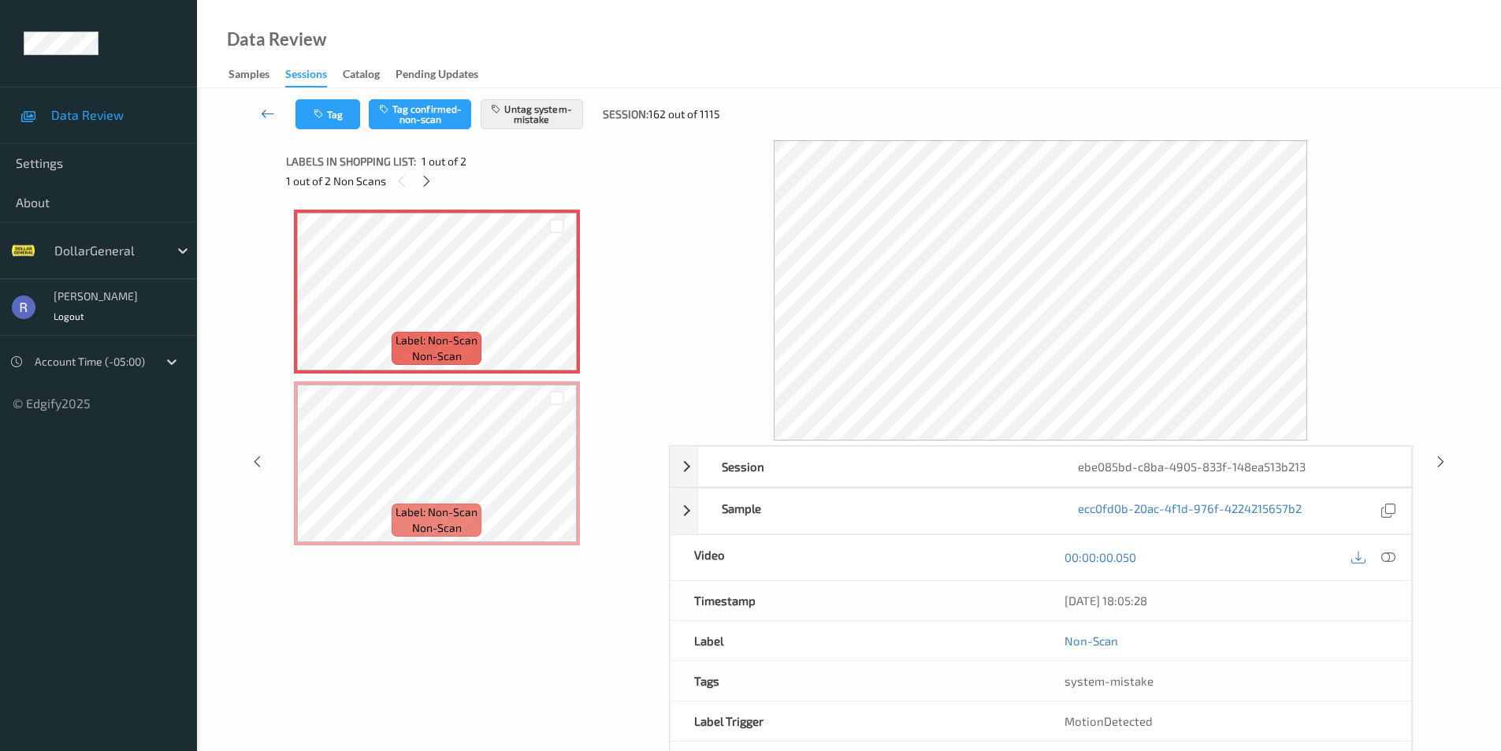
click at [265, 112] on icon at bounding box center [268, 114] width 14 height 16
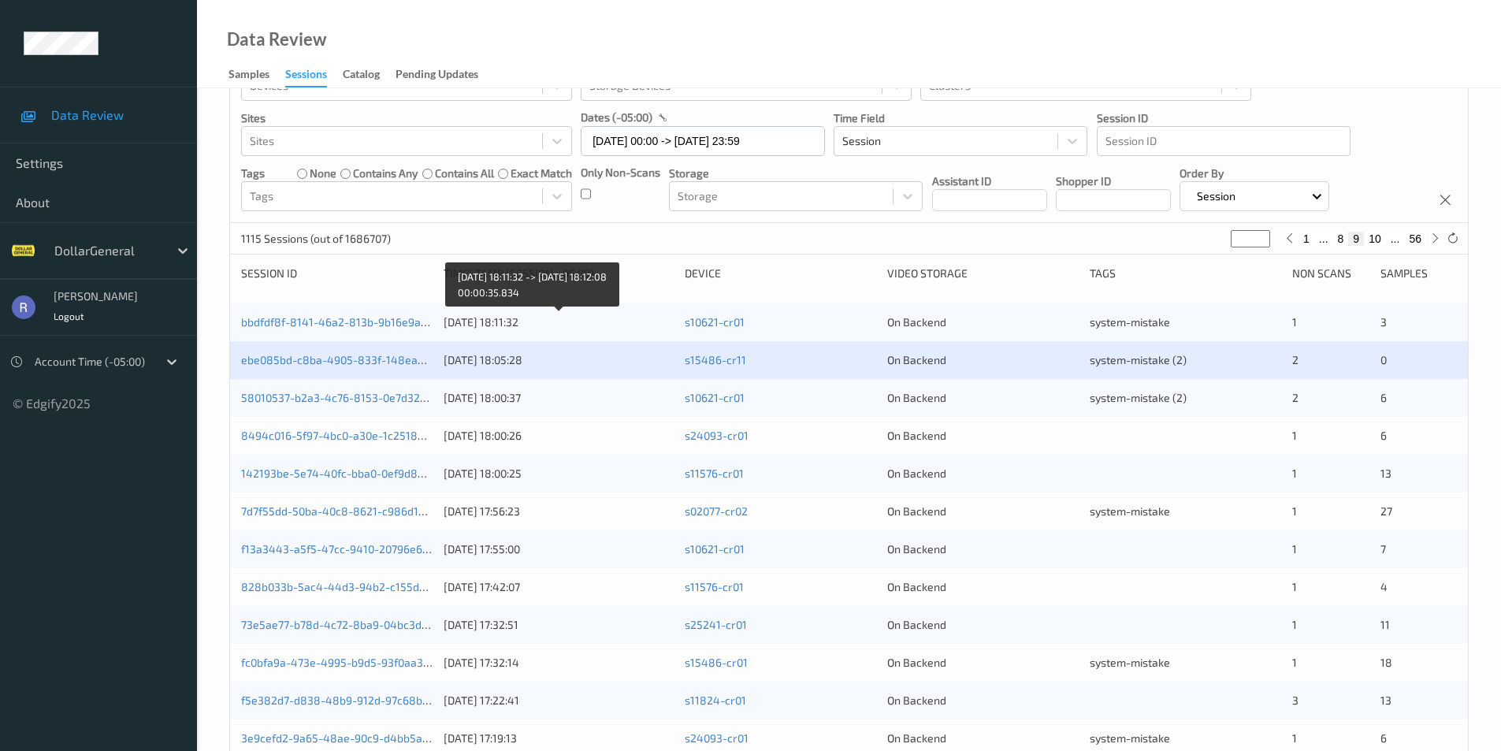
scroll to position [236, 0]
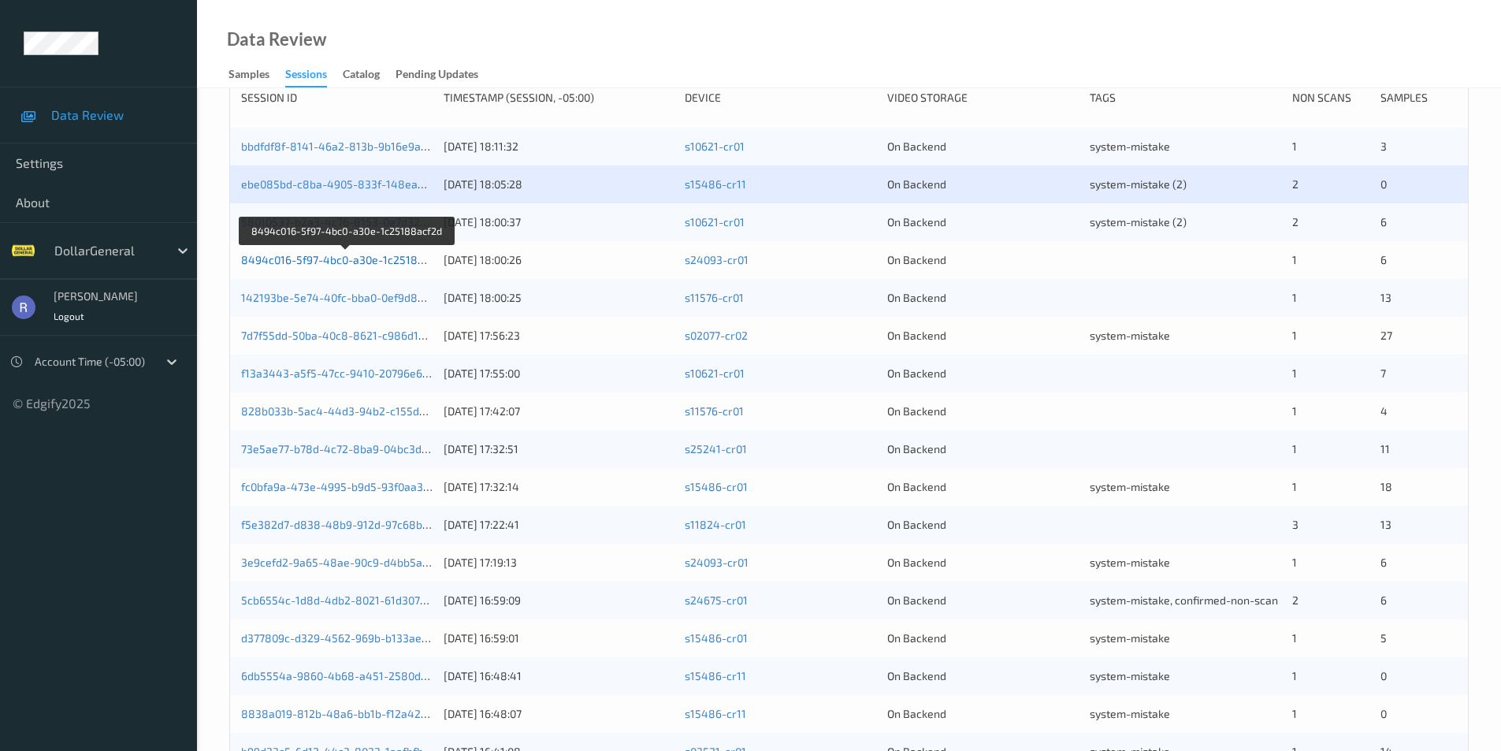
click at [322, 259] on link "8494c016-5f97-4bc0-a30e-1c25188acf2d" at bounding box center [347, 259] width 212 height 13
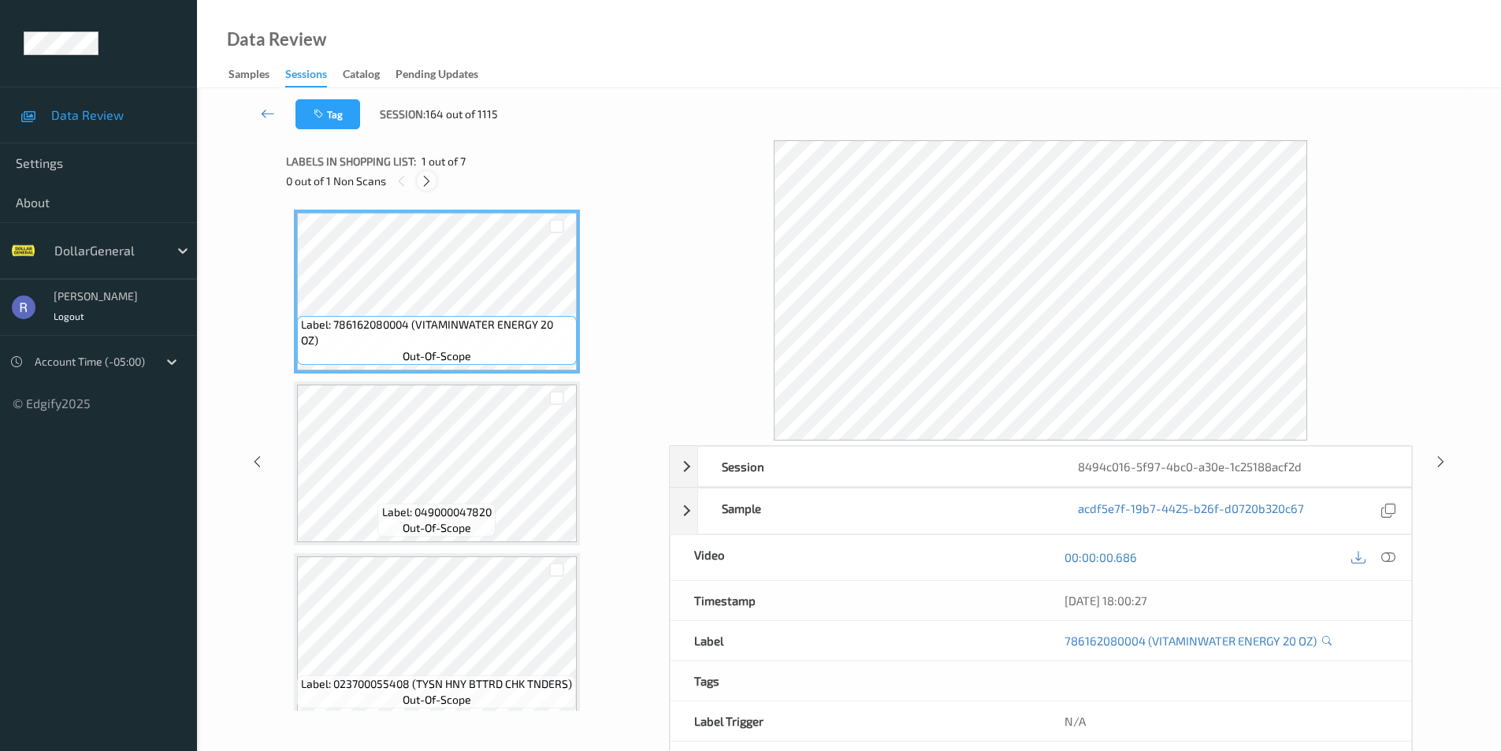
click at [428, 176] on icon at bounding box center [426, 181] width 13 height 14
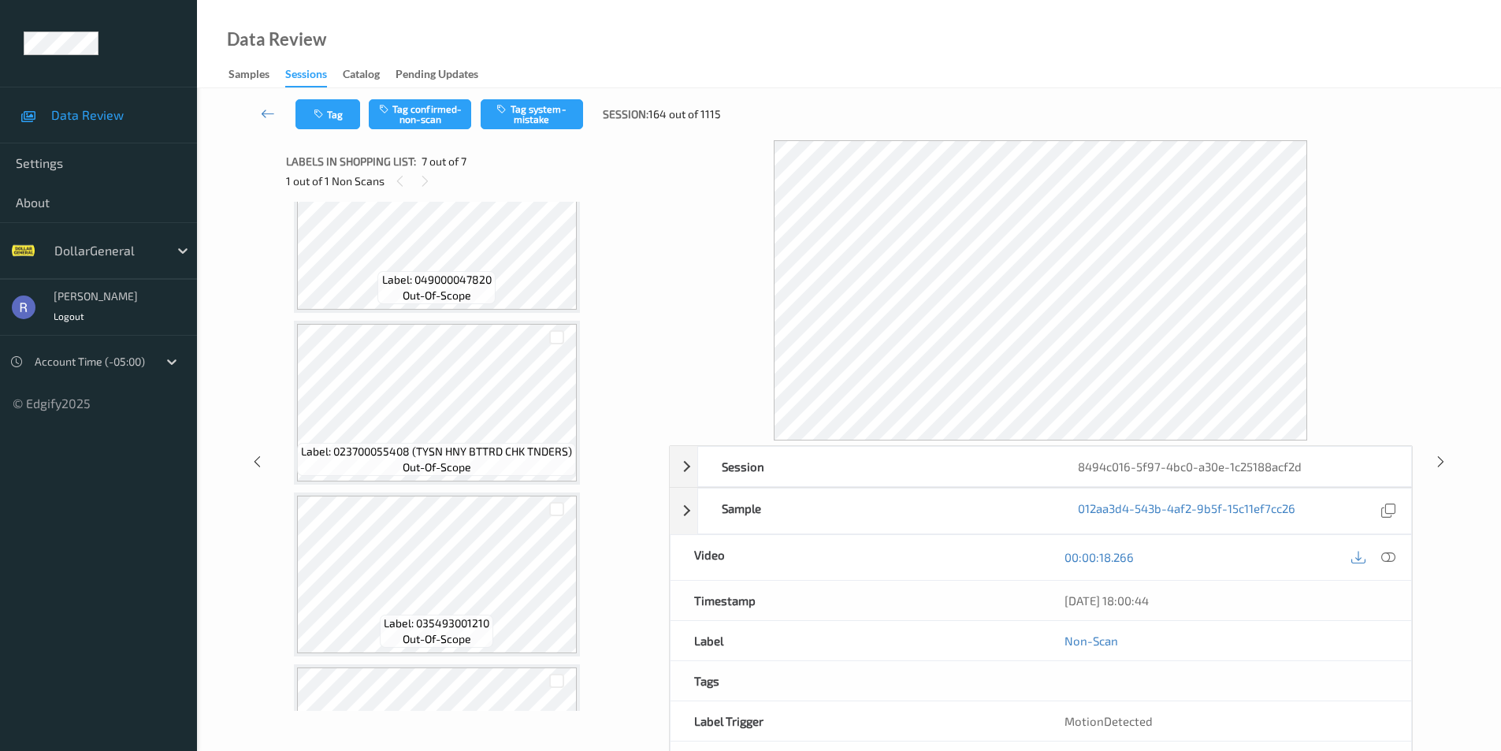
scroll to position [236, 0]
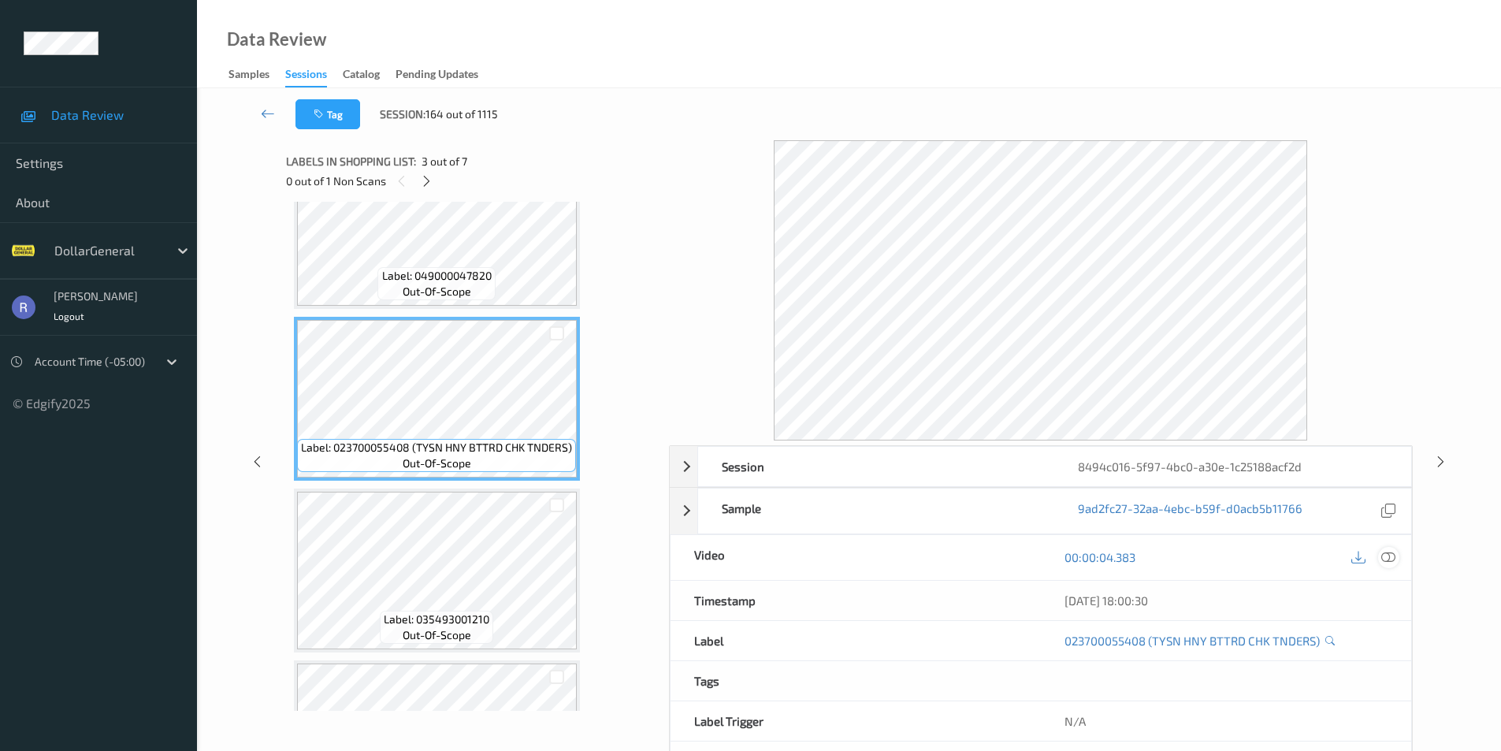
click at [1393, 557] on icon at bounding box center [1389, 557] width 14 height 14
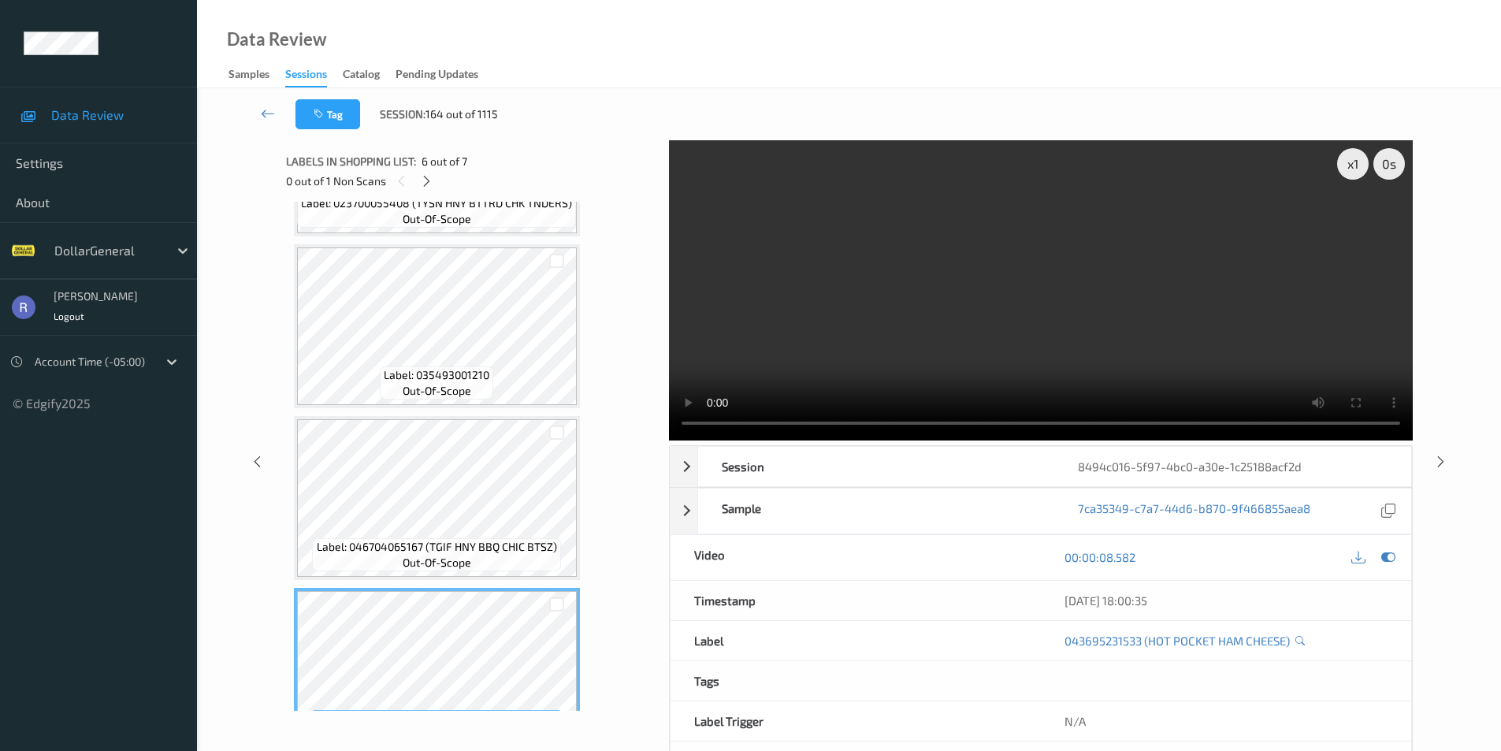
scroll to position [701, 0]
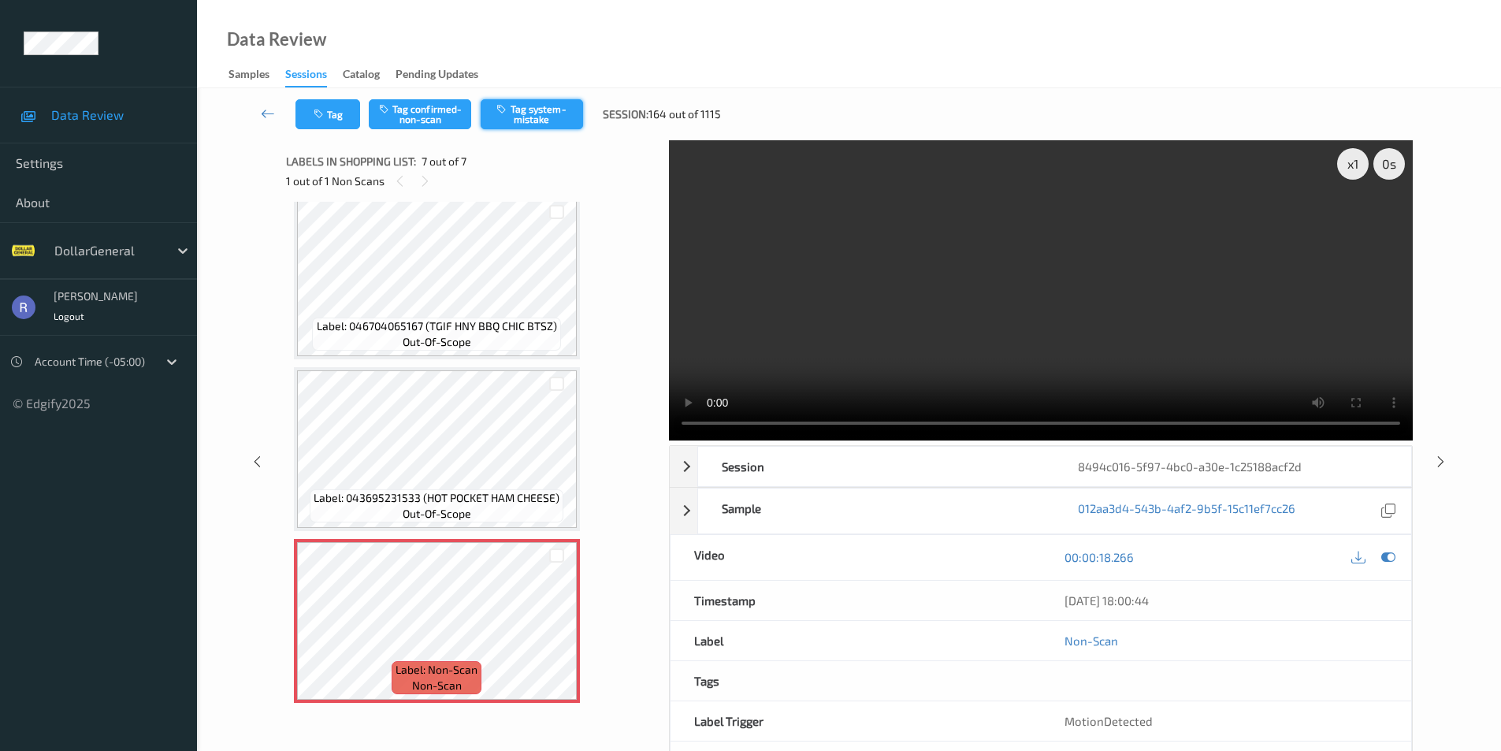
click at [550, 107] on button "Tag system-mistake" at bounding box center [532, 114] width 102 height 30
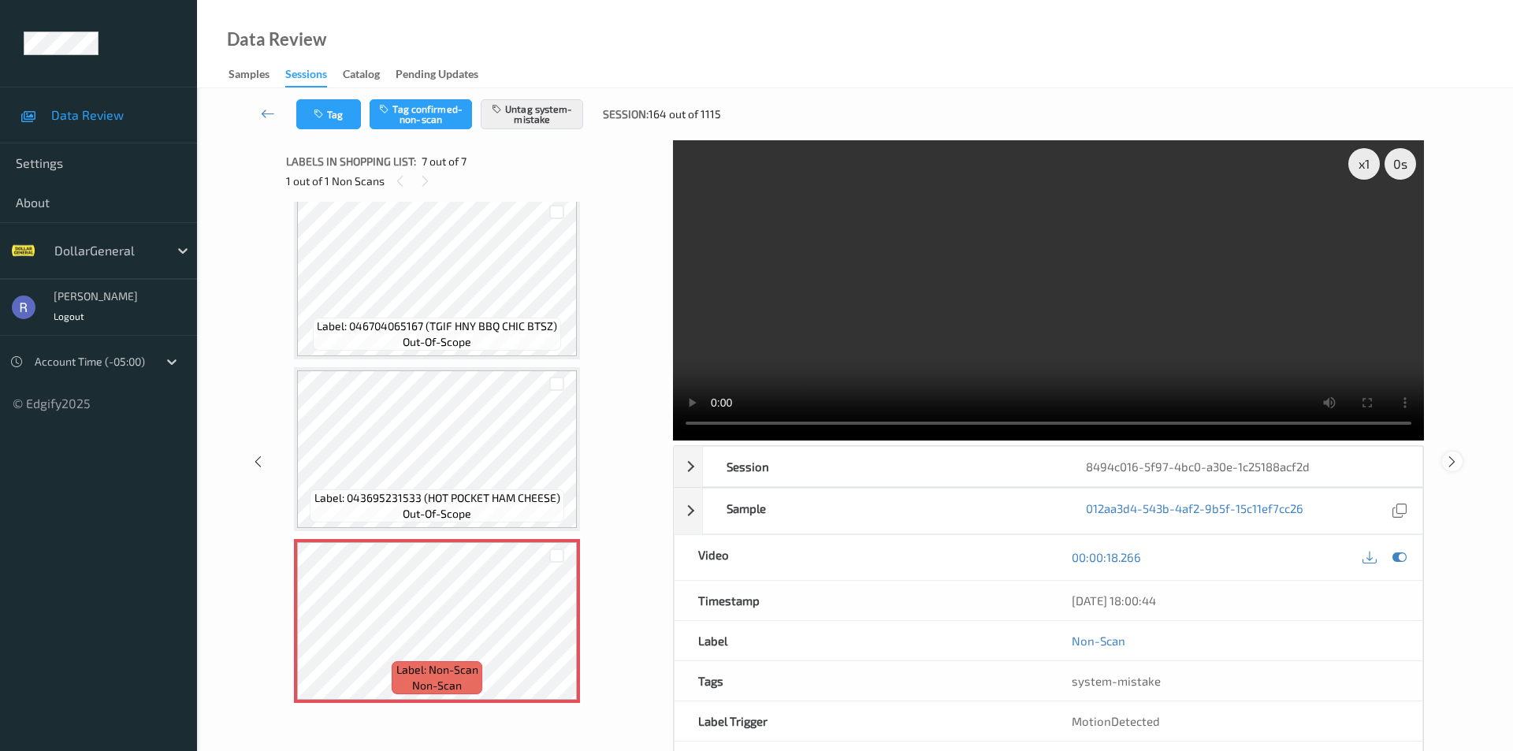
click at [1452, 454] on icon at bounding box center [1451, 461] width 13 height 14
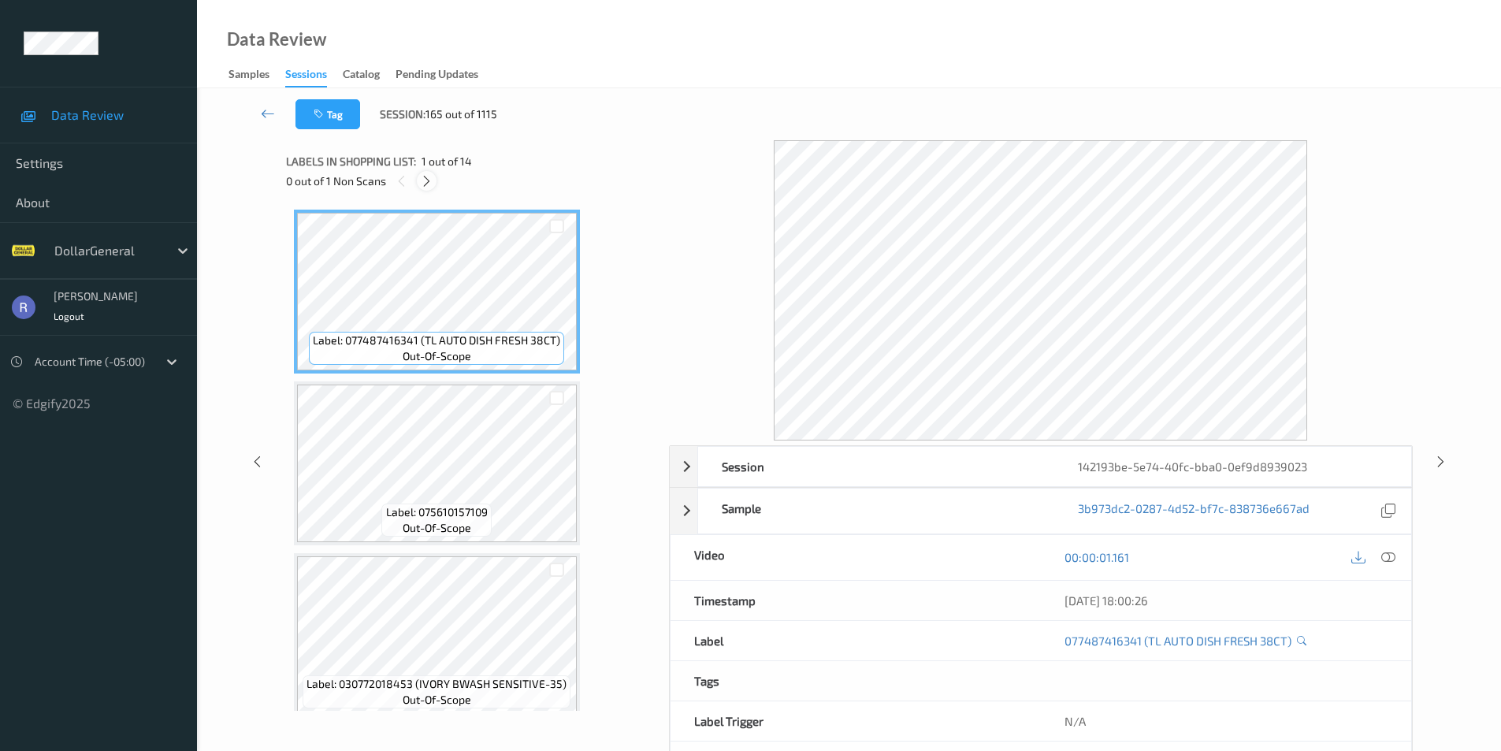
click at [427, 180] on icon at bounding box center [426, 181] width 13 height 14
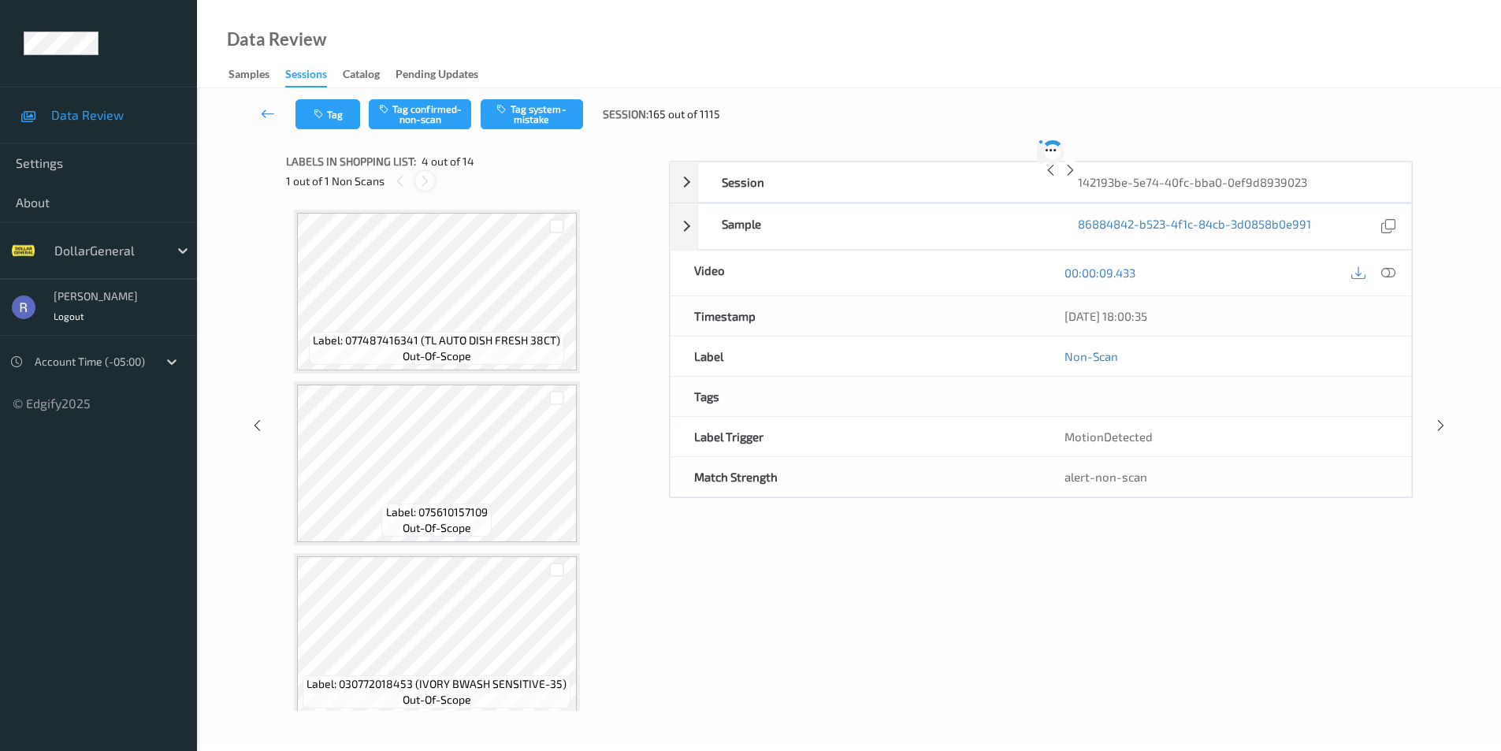
scroll to position [351, 0]
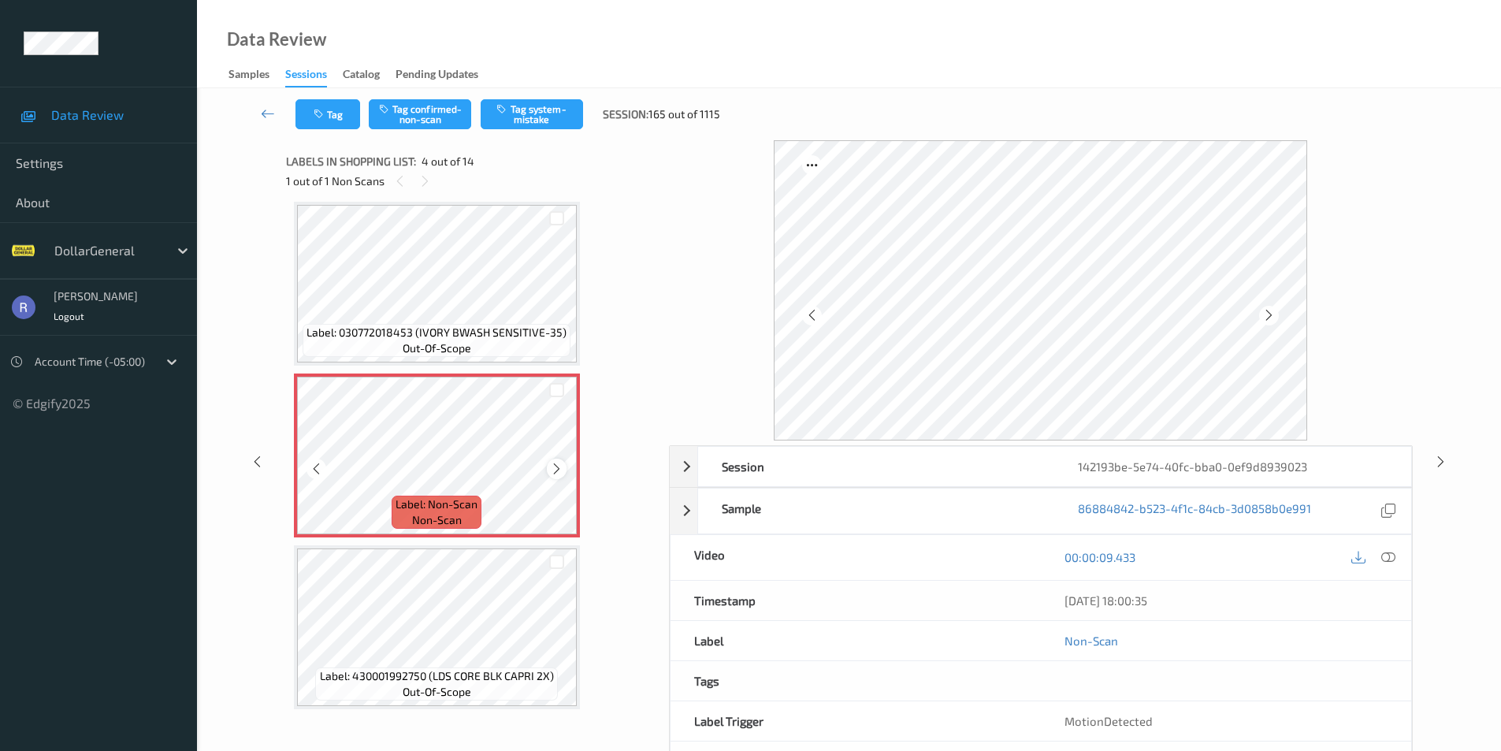
click at [554, 465] on icon at bounding box center [556, 469] width 13 height 14
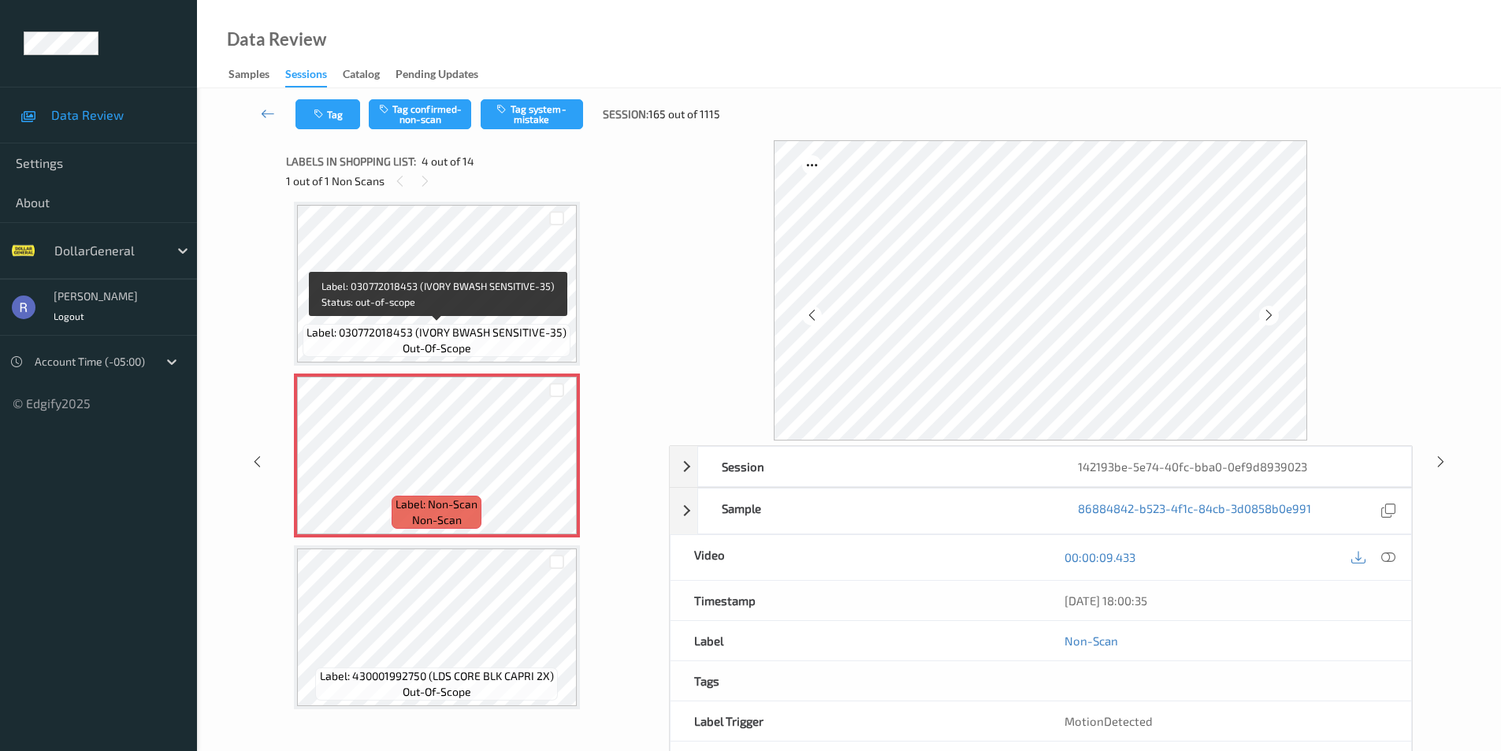
click at [446, 335] on span "Label: 030772018453 (IVORY BWASH SENSITIVE-35)" at bounding box center [437, 333] width 260 height 16
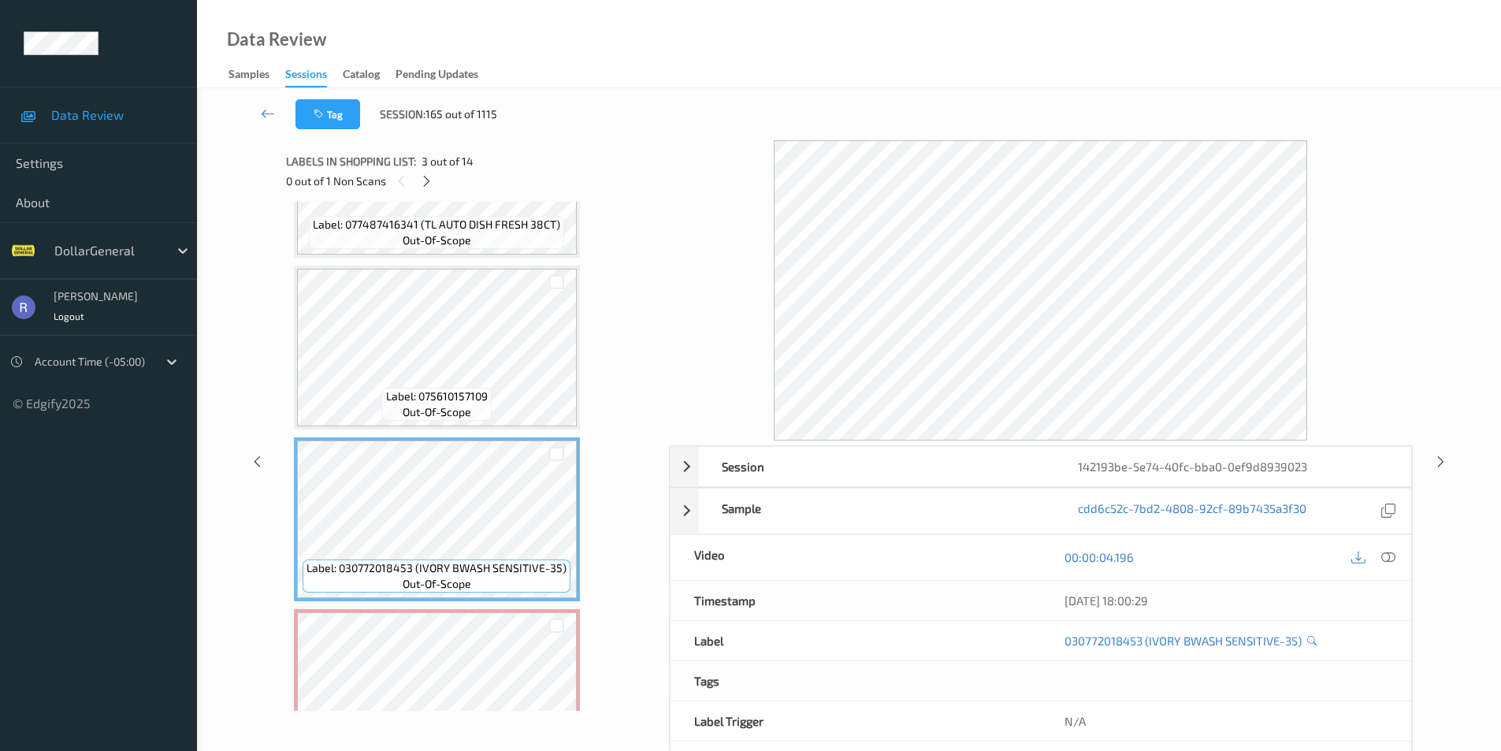
scroll to position [115, 0]
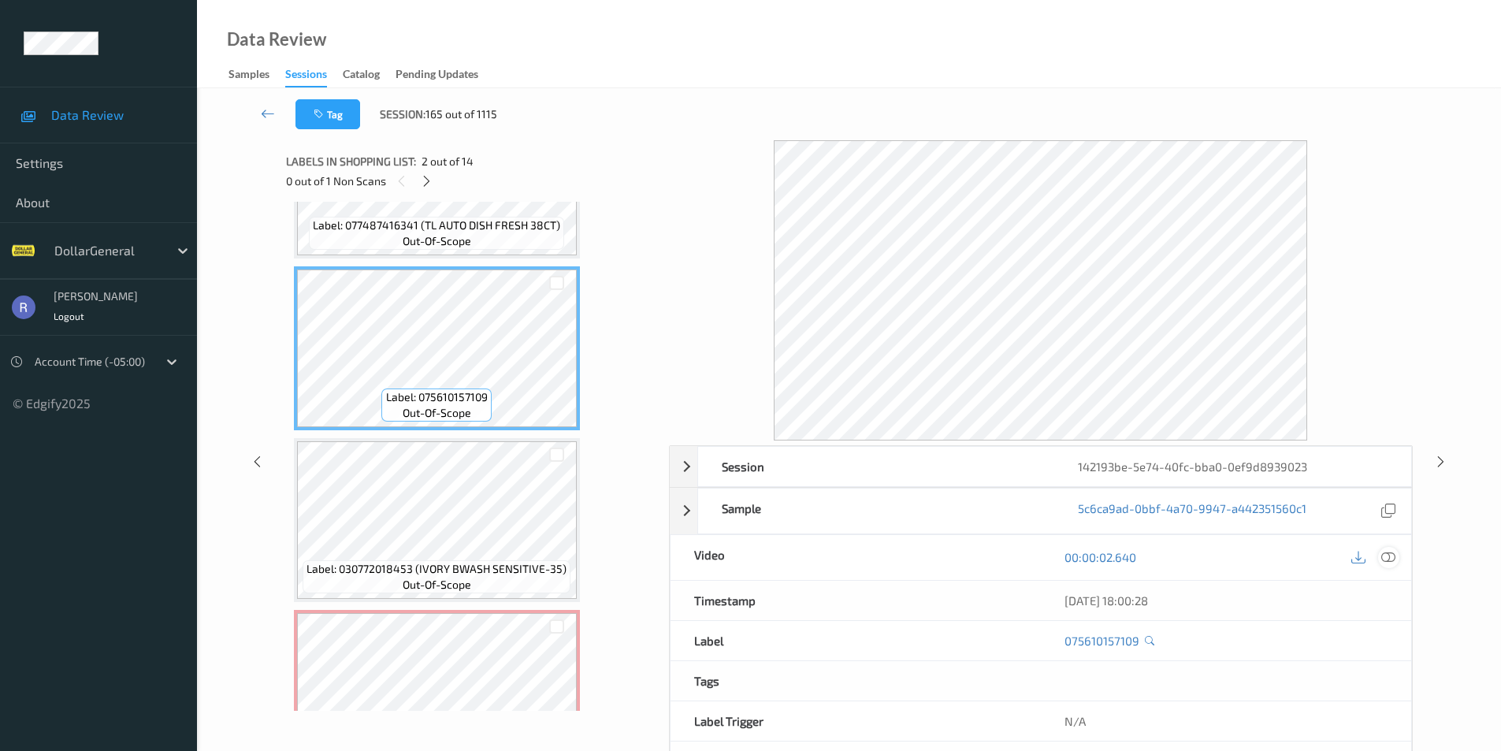
click at [1392, 552] on icon at bounding box center [1389, 557] width 14 height 14
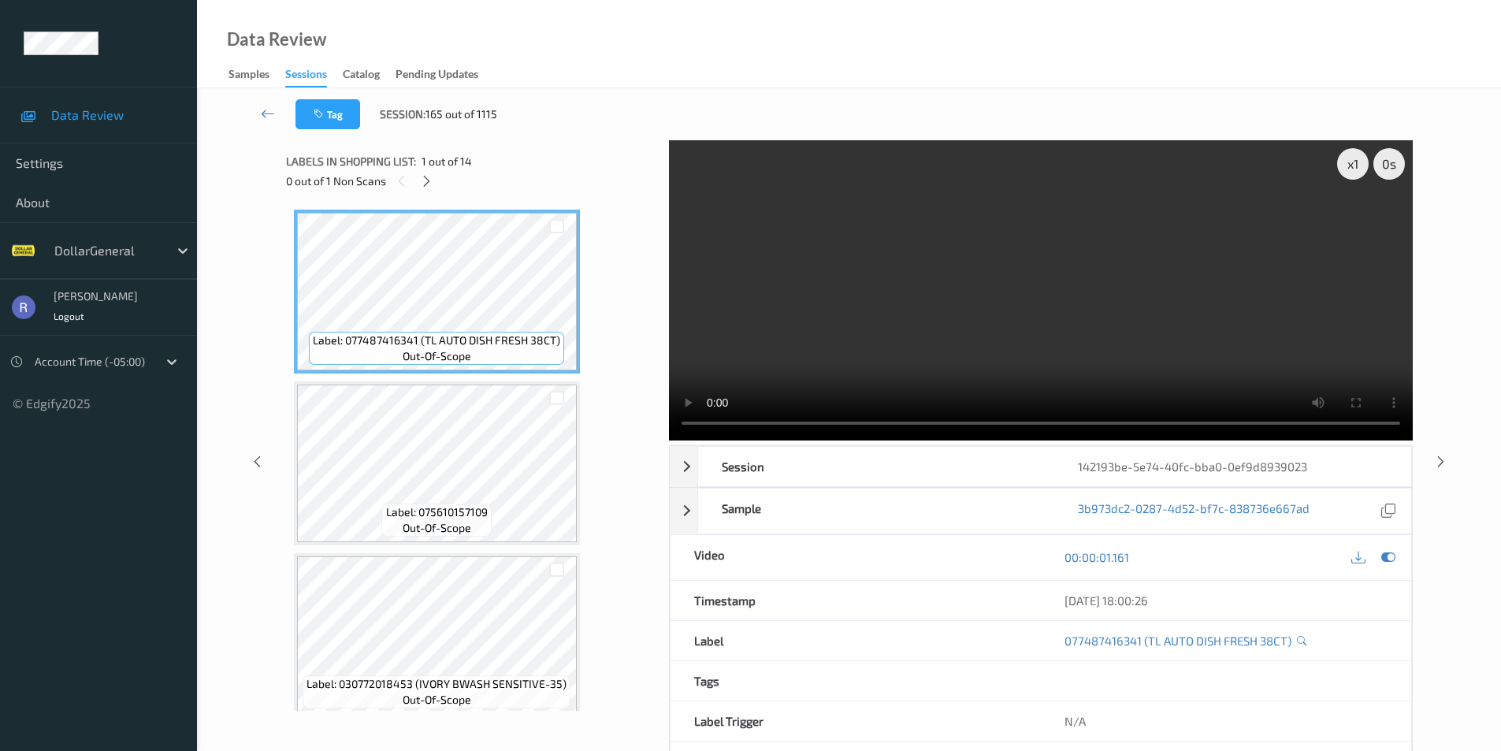
scroll to position [315, 0]
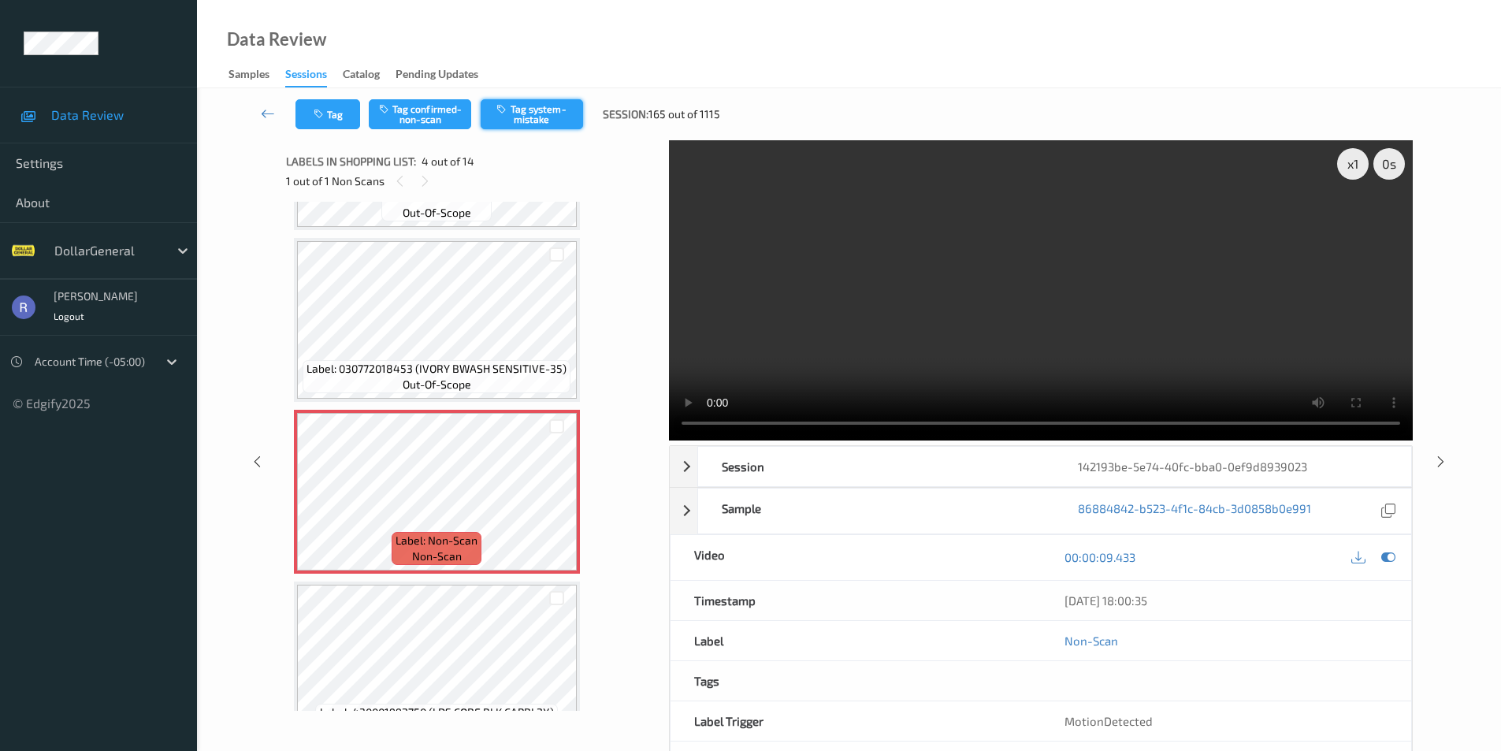
click at [536, 113] on button "Tag system-mistake" at bounding box center [532, 114] width 102 height 30
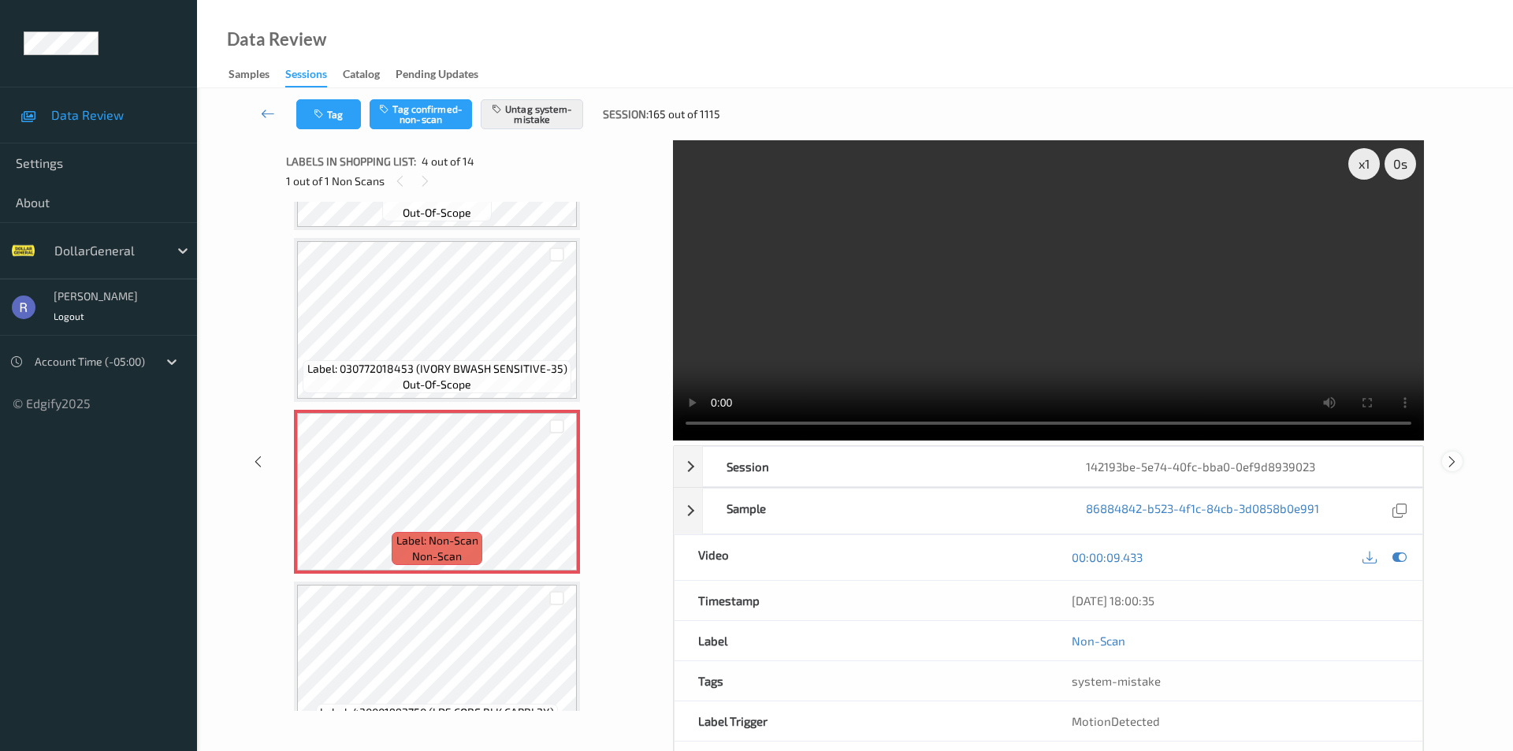
click at [1452, 454] on icon at bounding box center [1451, 461] width 13 height 14
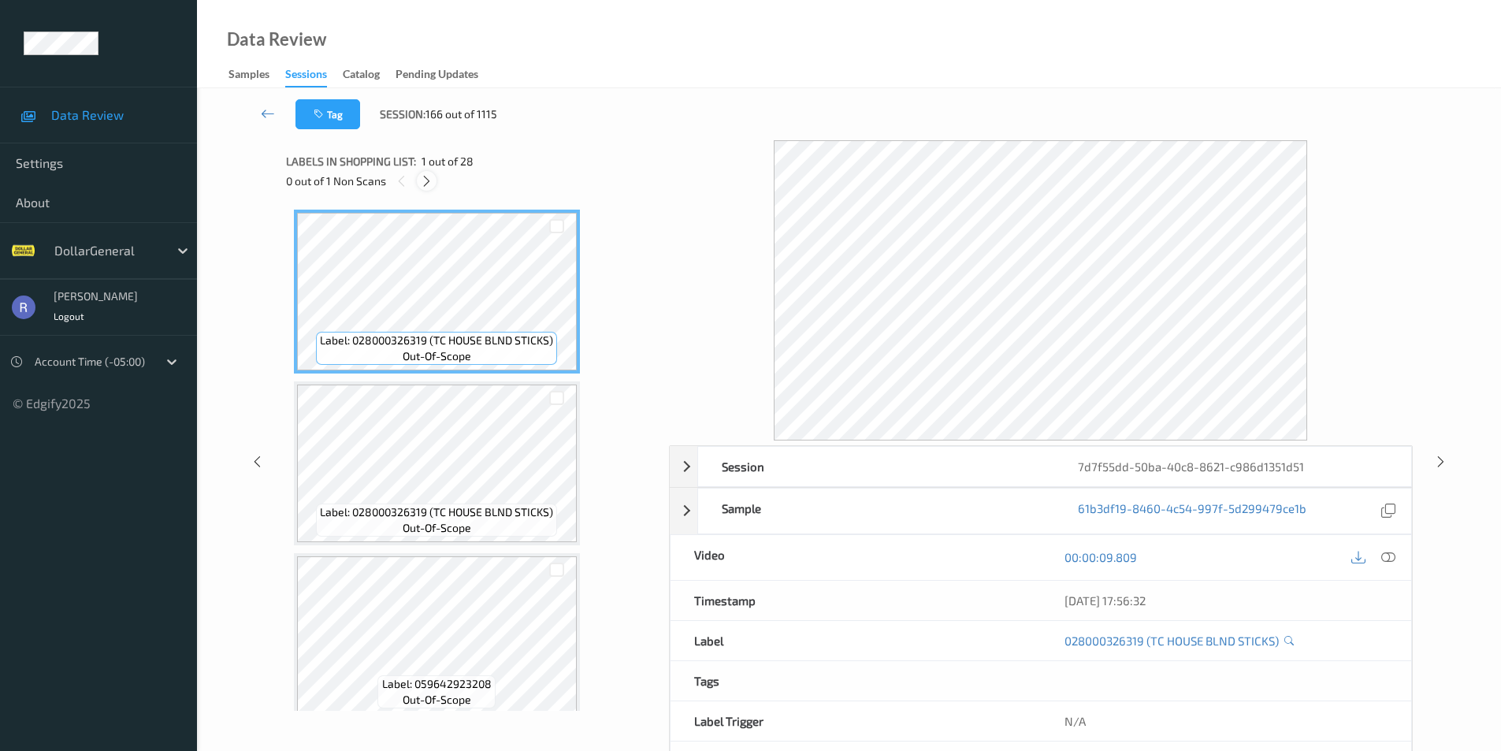
click at [426, 183] on icon at bounding box center [426, 181] width 13 height 14
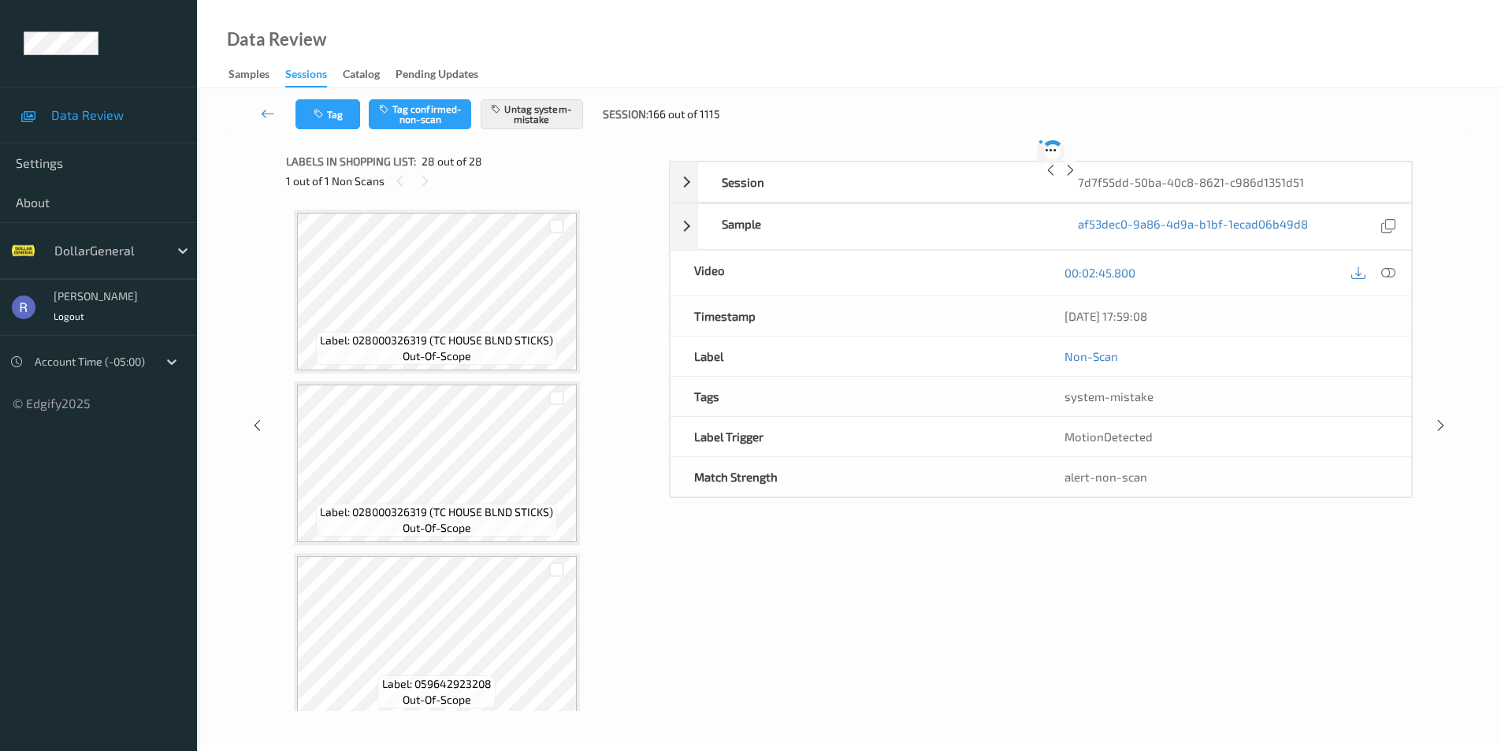
scroll to position [4309, 0]
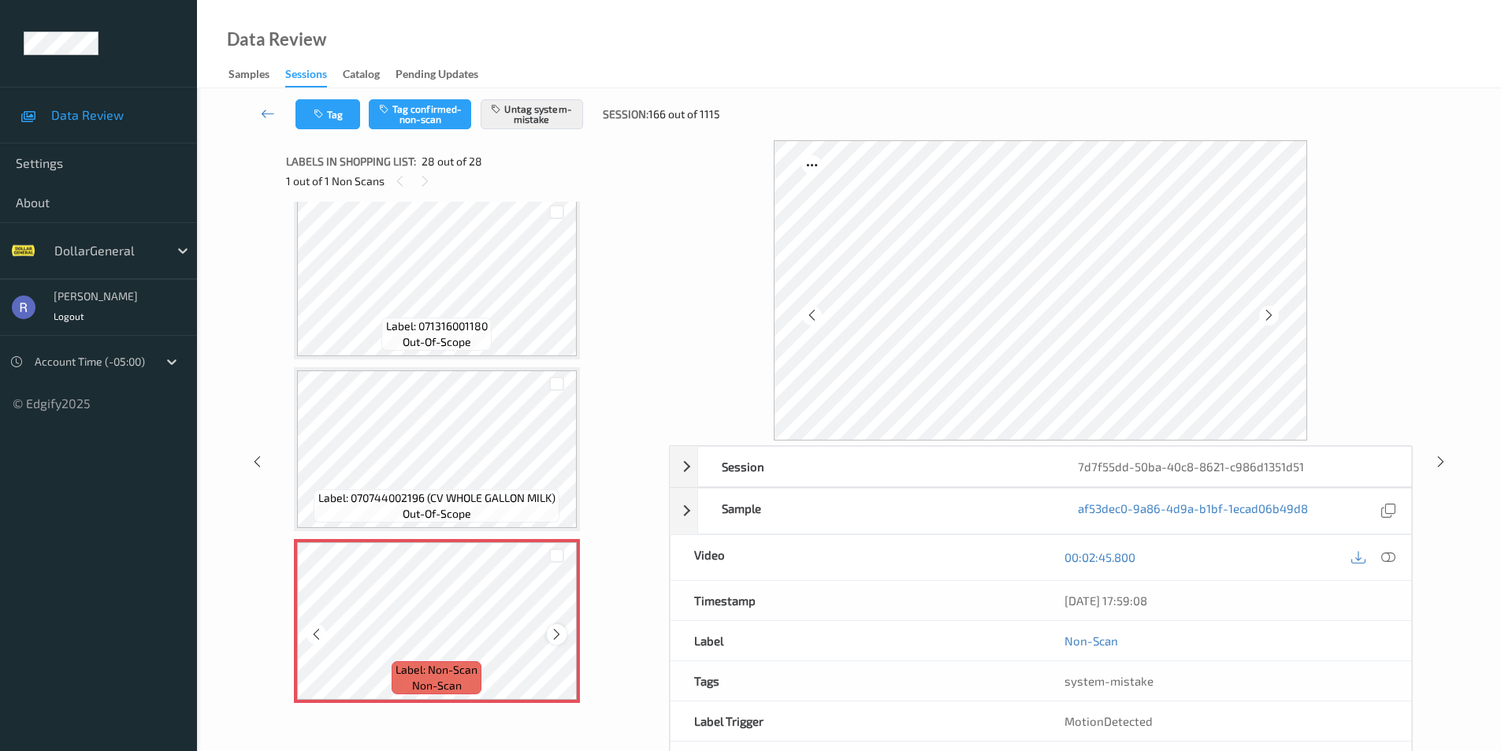
click at [553, 636] on icon at bounding box center [556, 634] width 13 height 14
click at [555, 631] on icon at bounding box center [556, 634] width 13 height 14
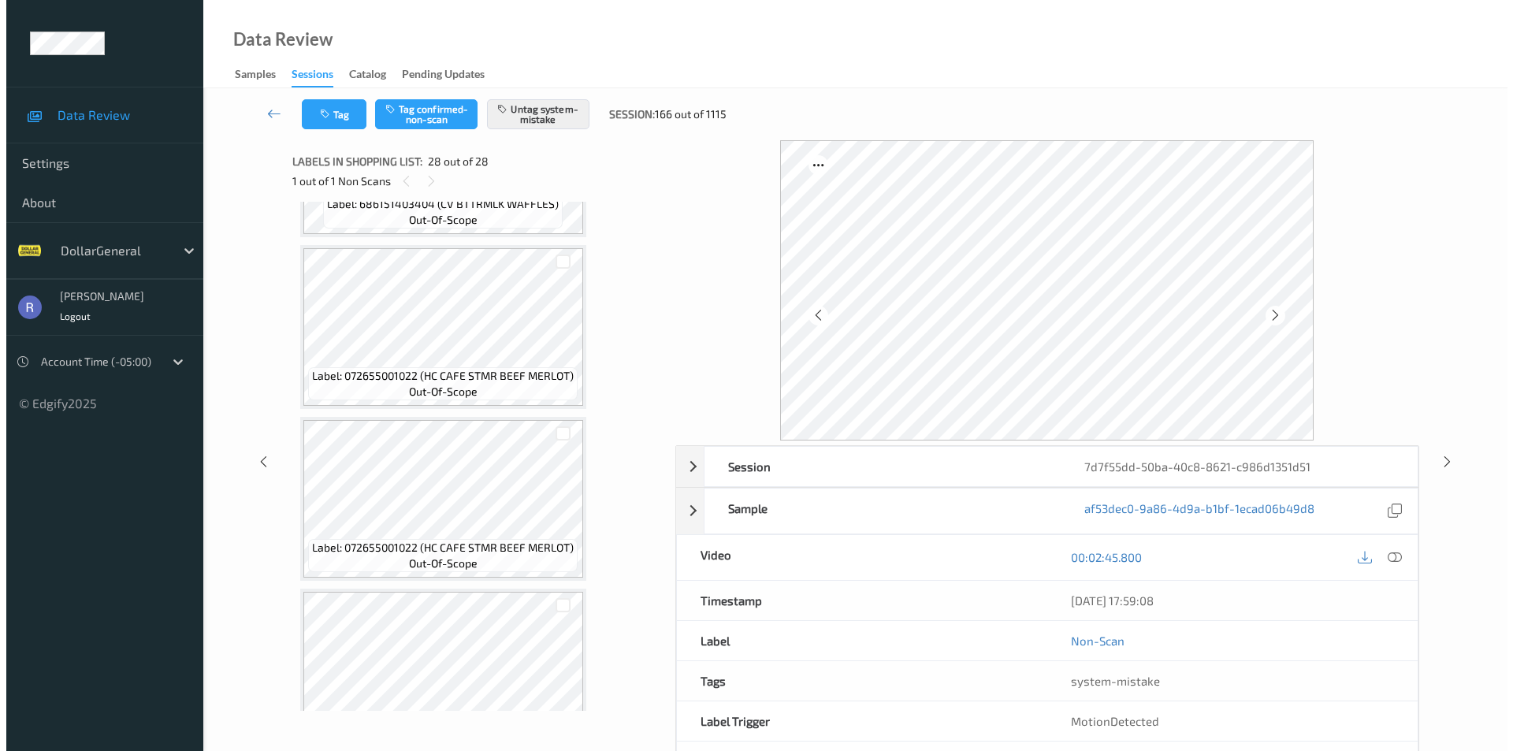
scroll to position [1945, 0]
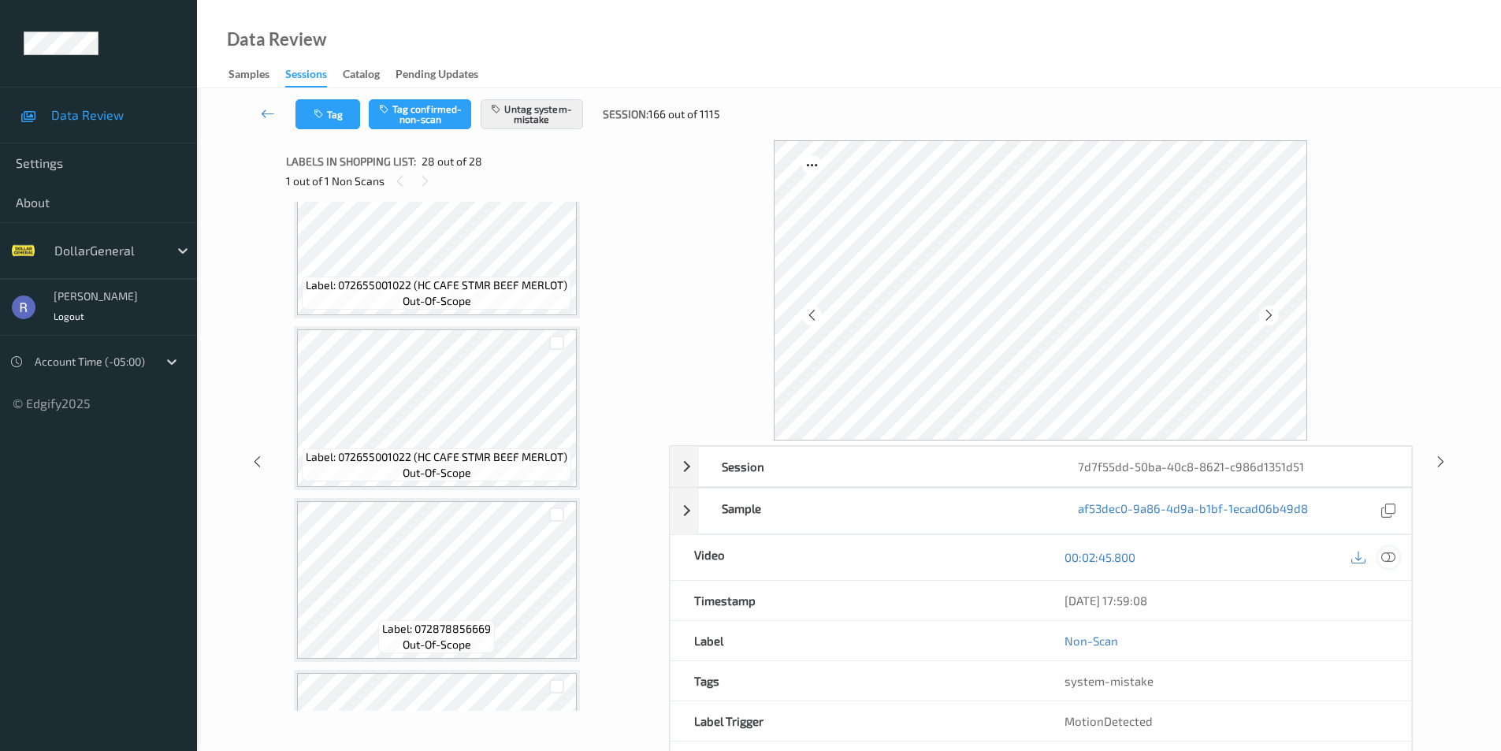
click at [1387, 556] on icon at bounding box center [1389, 557] width 14 height 14
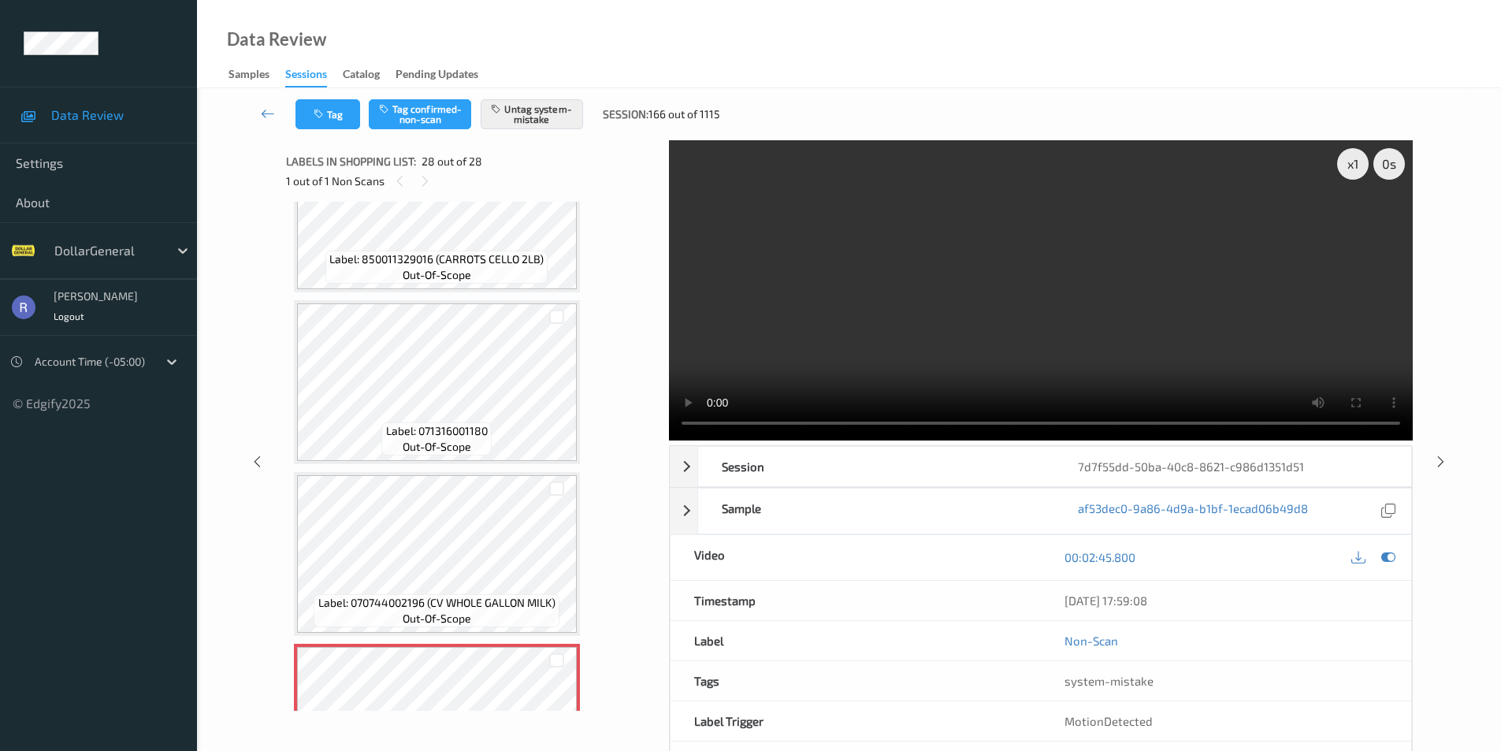
scroll to position [4309, 0]
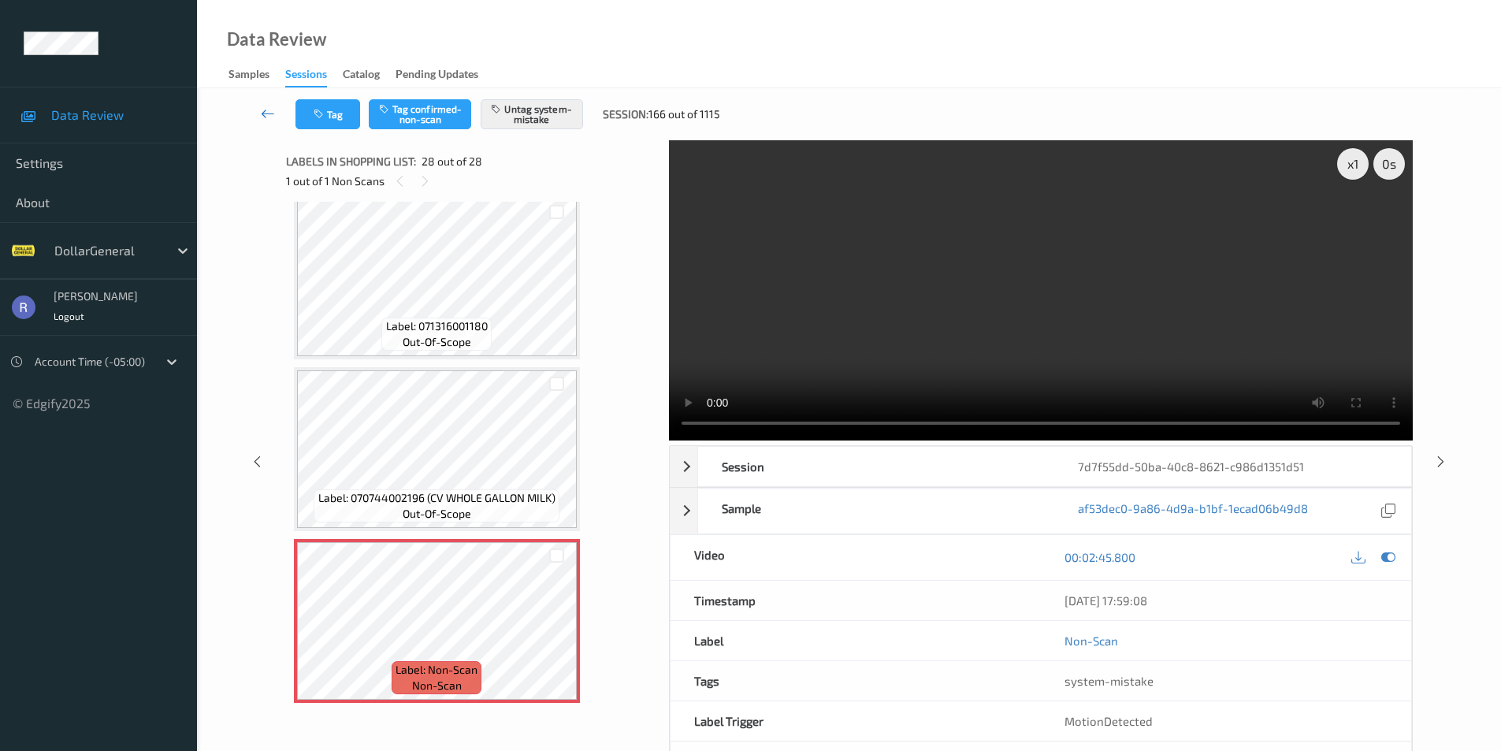
click at [267, 112] on icon at bounding box center [268, 114] width 14 height 16
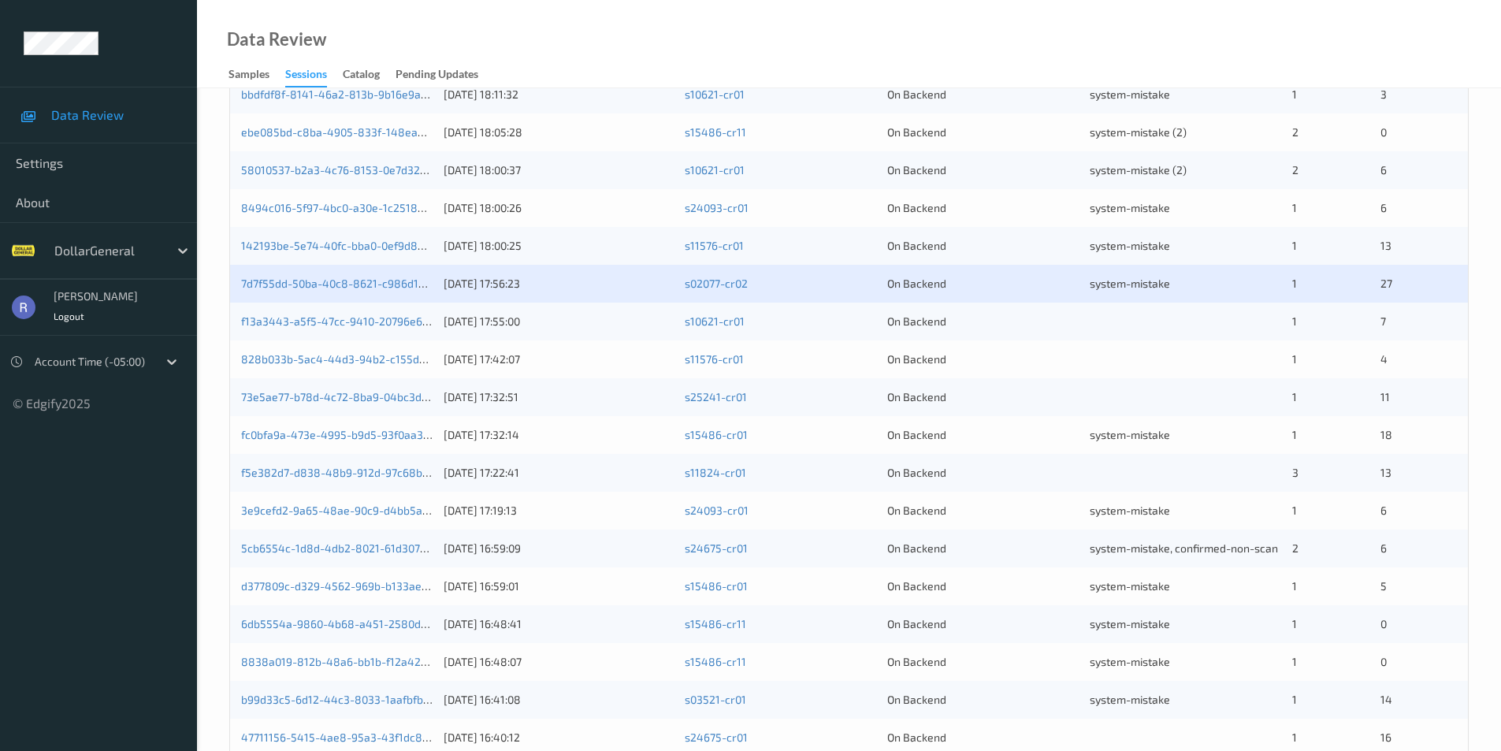
scroll to position [315, 0]
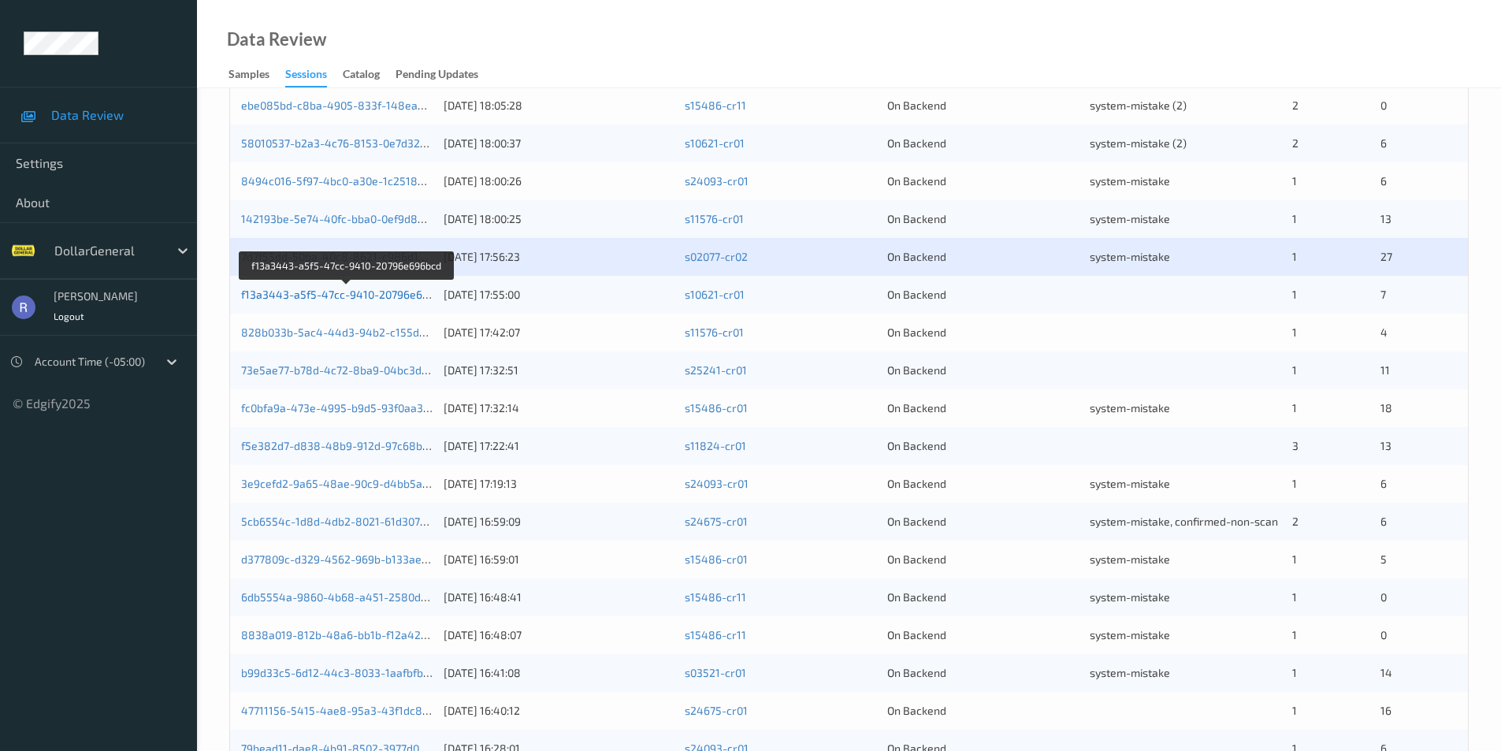
click at [314, 291] on link "f13a3443-a5f5-47cc-9410-20796e696bcd" at bounding box center [347, 294] width 212 height 13
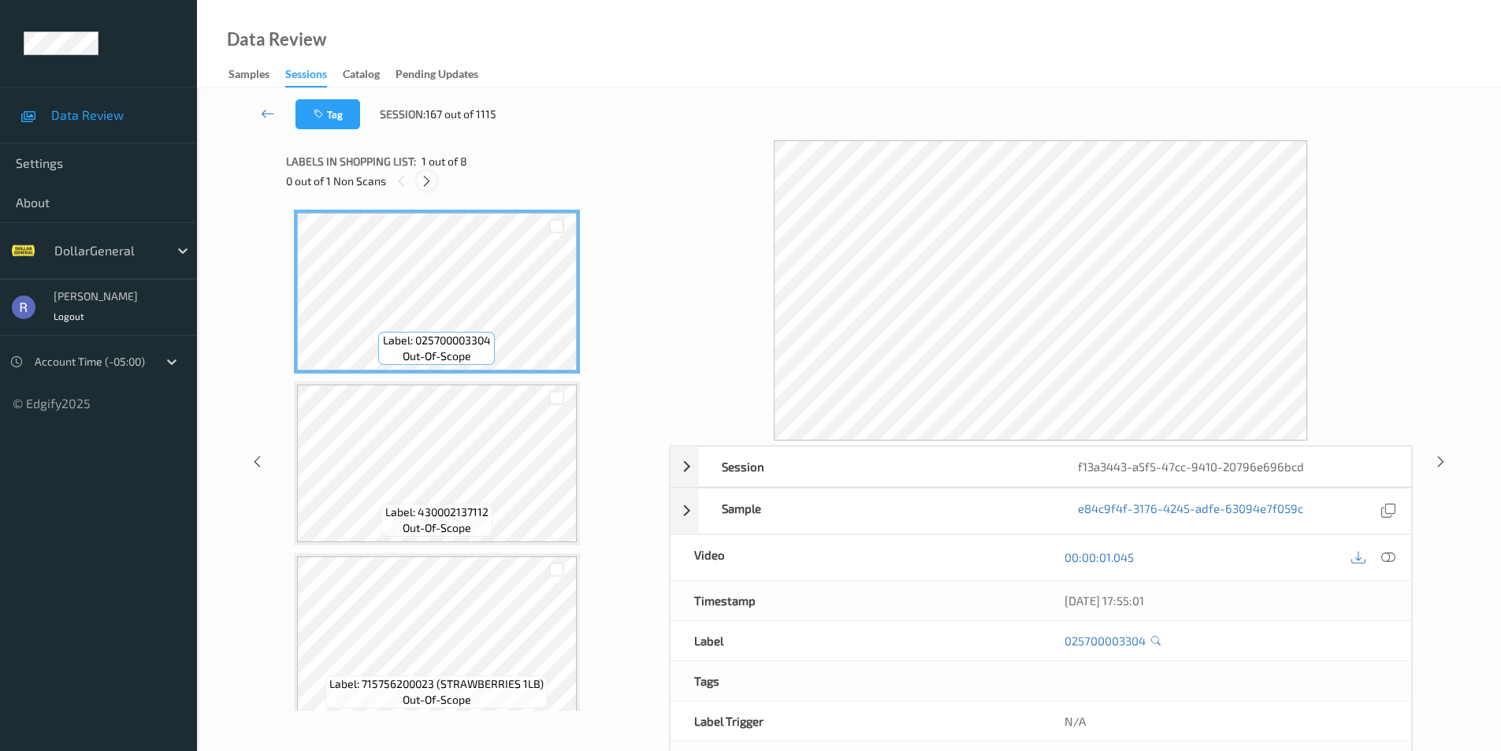
click at [430, 178] on icon at bounding box center [426, 181] width 13 height 14
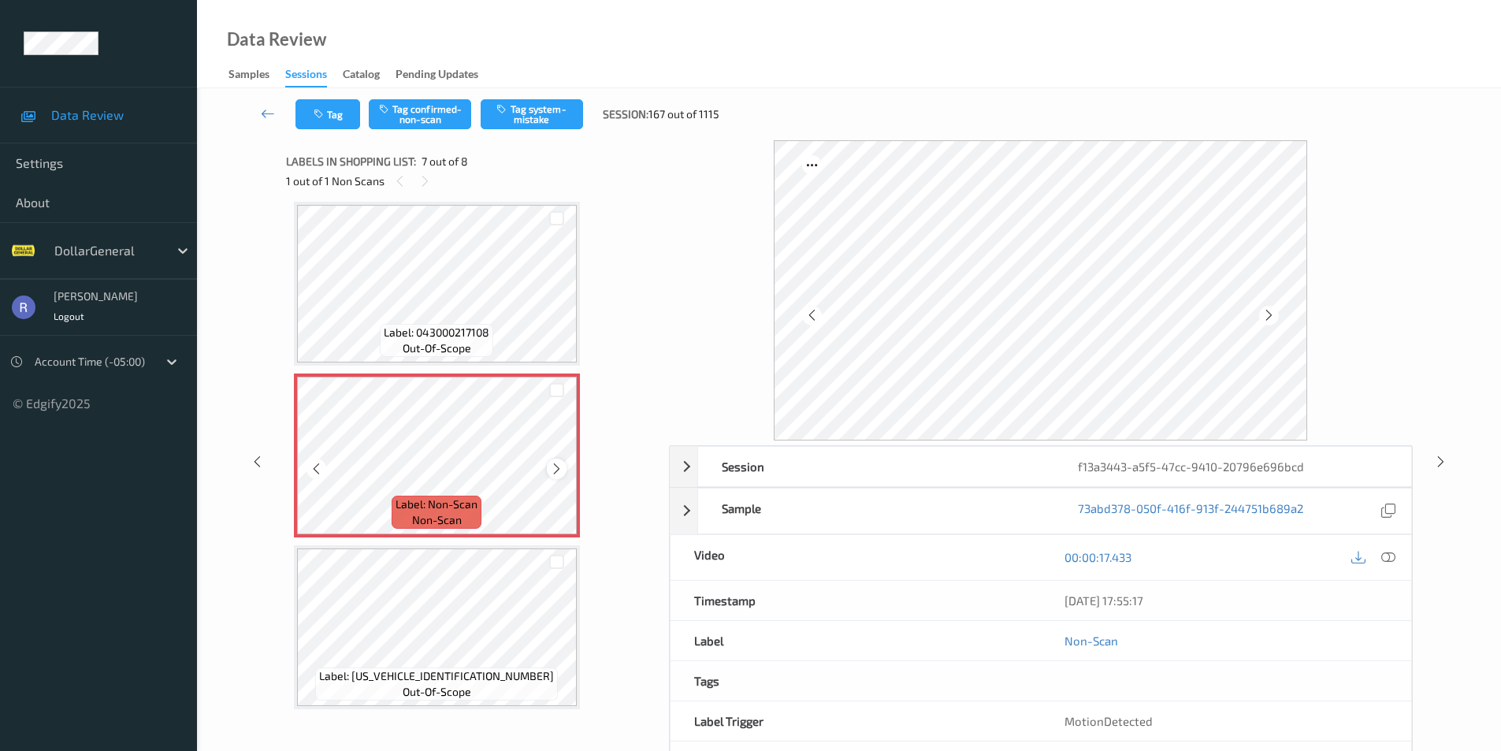
click at [553, 466] on icon at bounding box center [556, 469] width 13 height 14
click at [556, 463] on icon at bounding box center [556, 469] width 13 height 14
click at [538, 117] on button "Tag system-mistake" at bounding box center [532, 114] width 102 height 30
click at [1439, 460] on icon at bounding box center [1440, 461] width 13 height 14
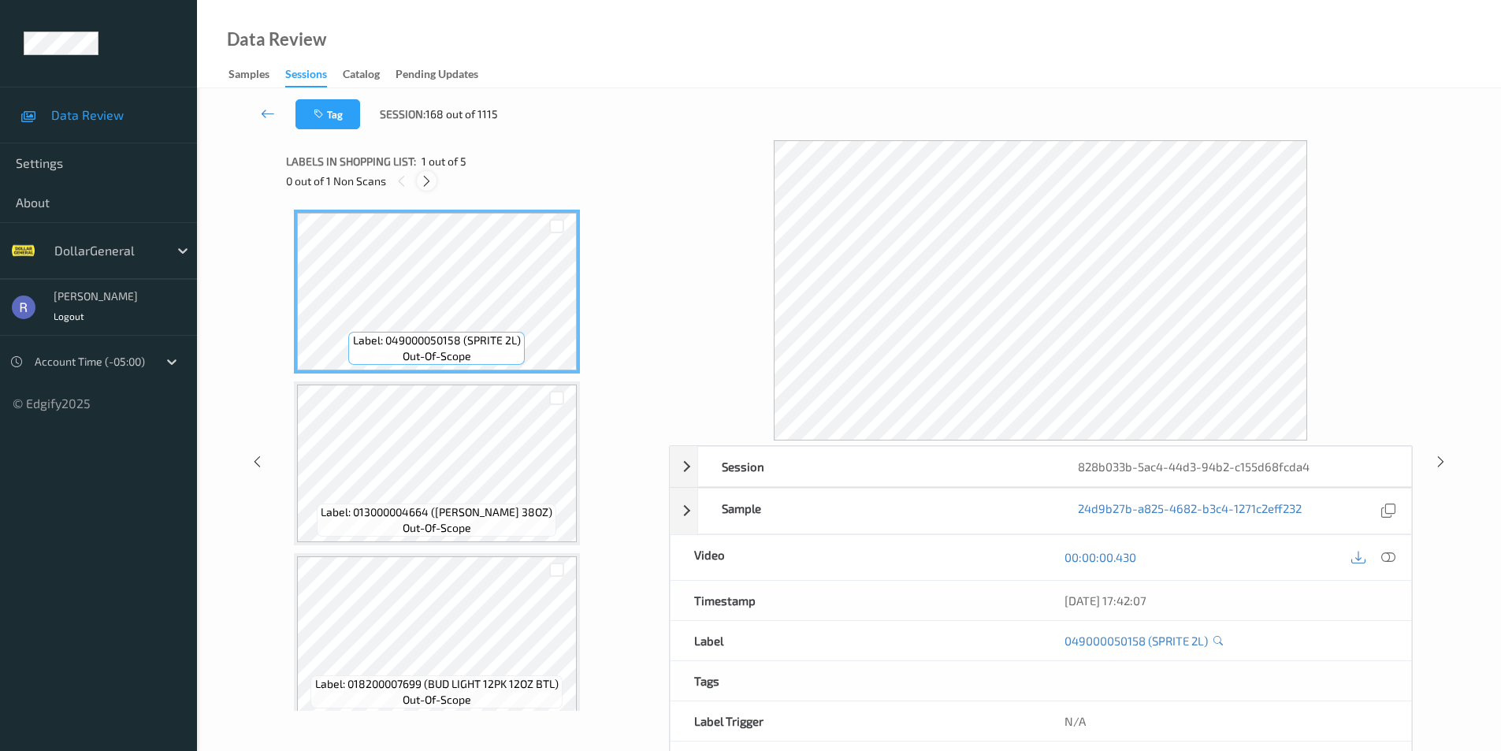
click at [426, 183] on icon at bounding box center [426, 181] width 13 height 14
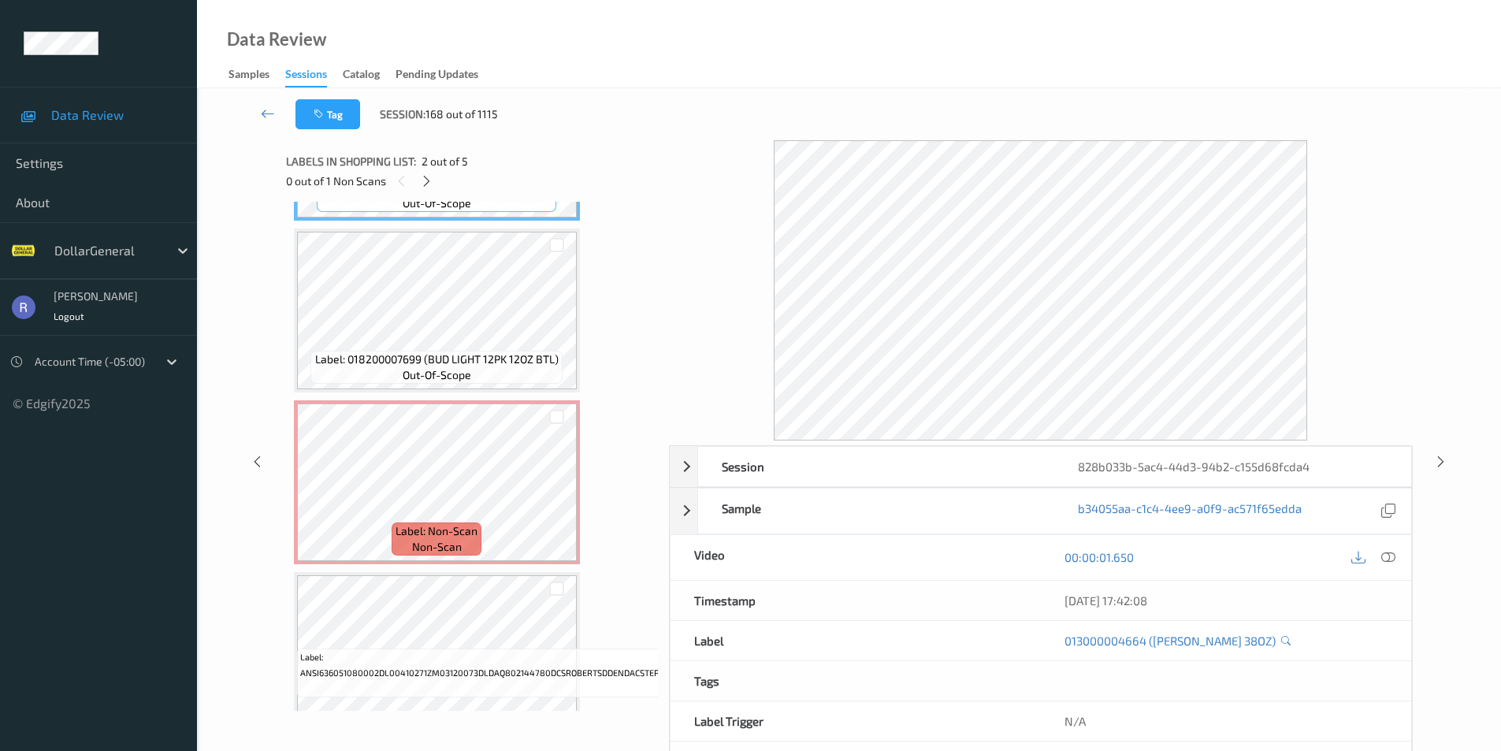
scroll to position [366, 0]
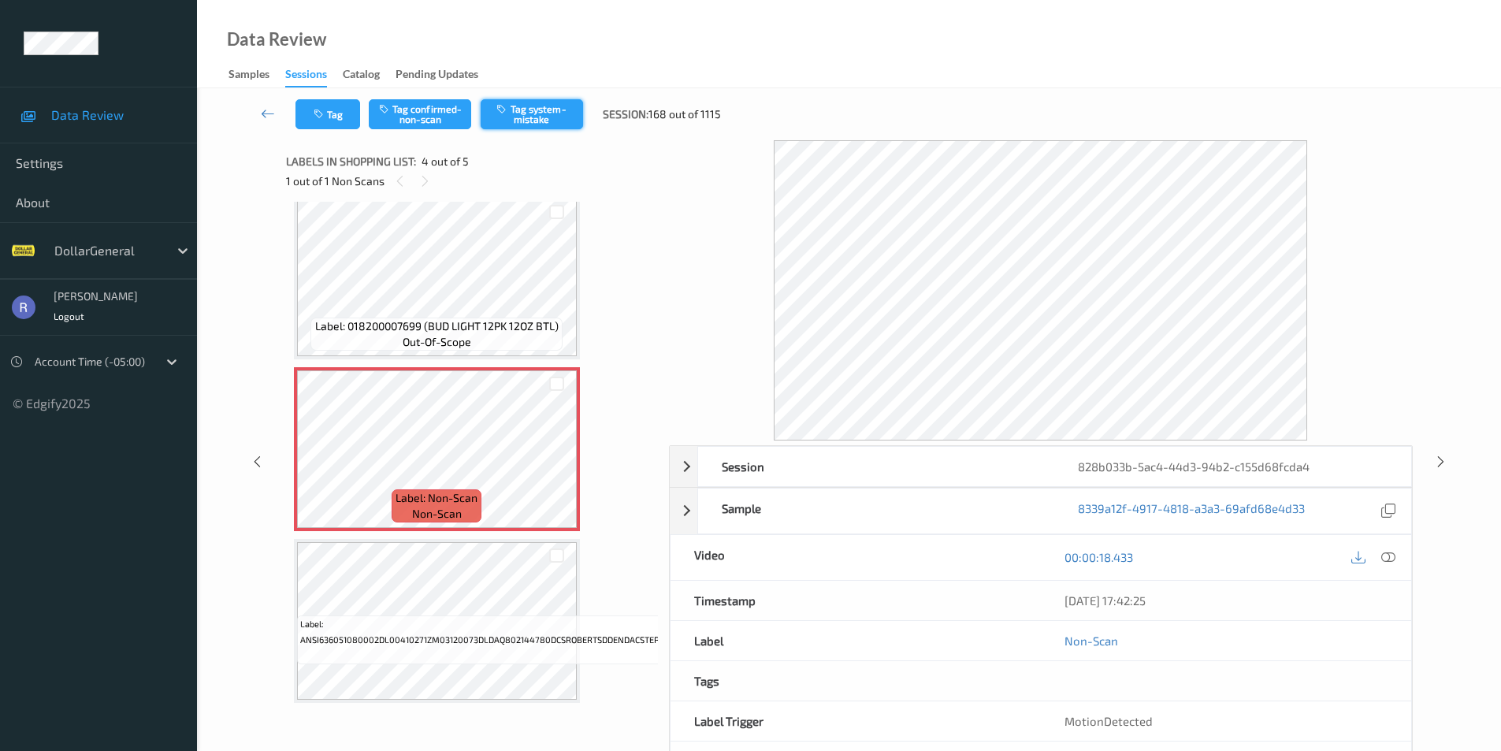
click at [542, 110] on button "Tag system-mistake" at bounding box center [532, 114] width 102 height 30
click at [1440, 460] on icon at bounding box center [1440, 461] width 13 height 14
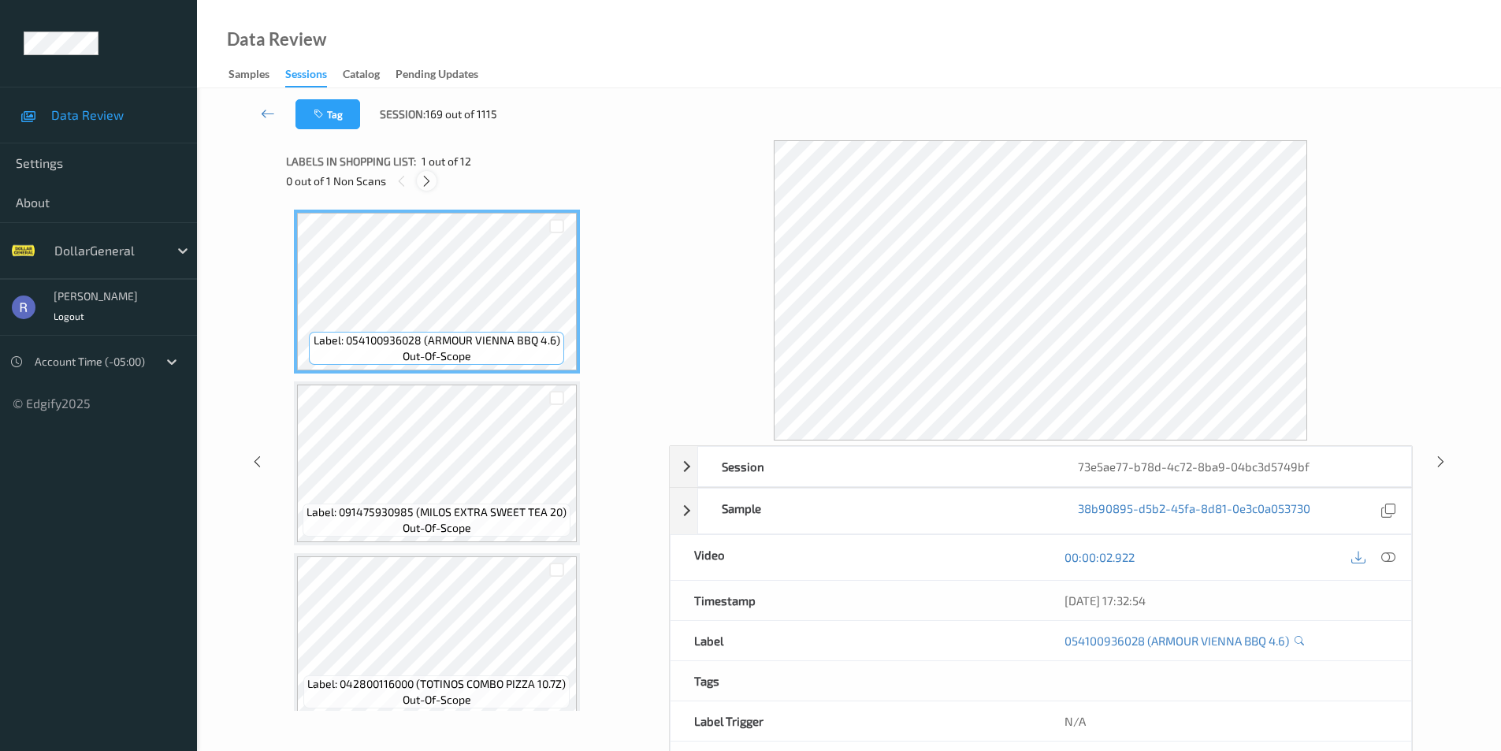
click at [423, 184] on icon at bounding box center [426, 181] width 13 height 14
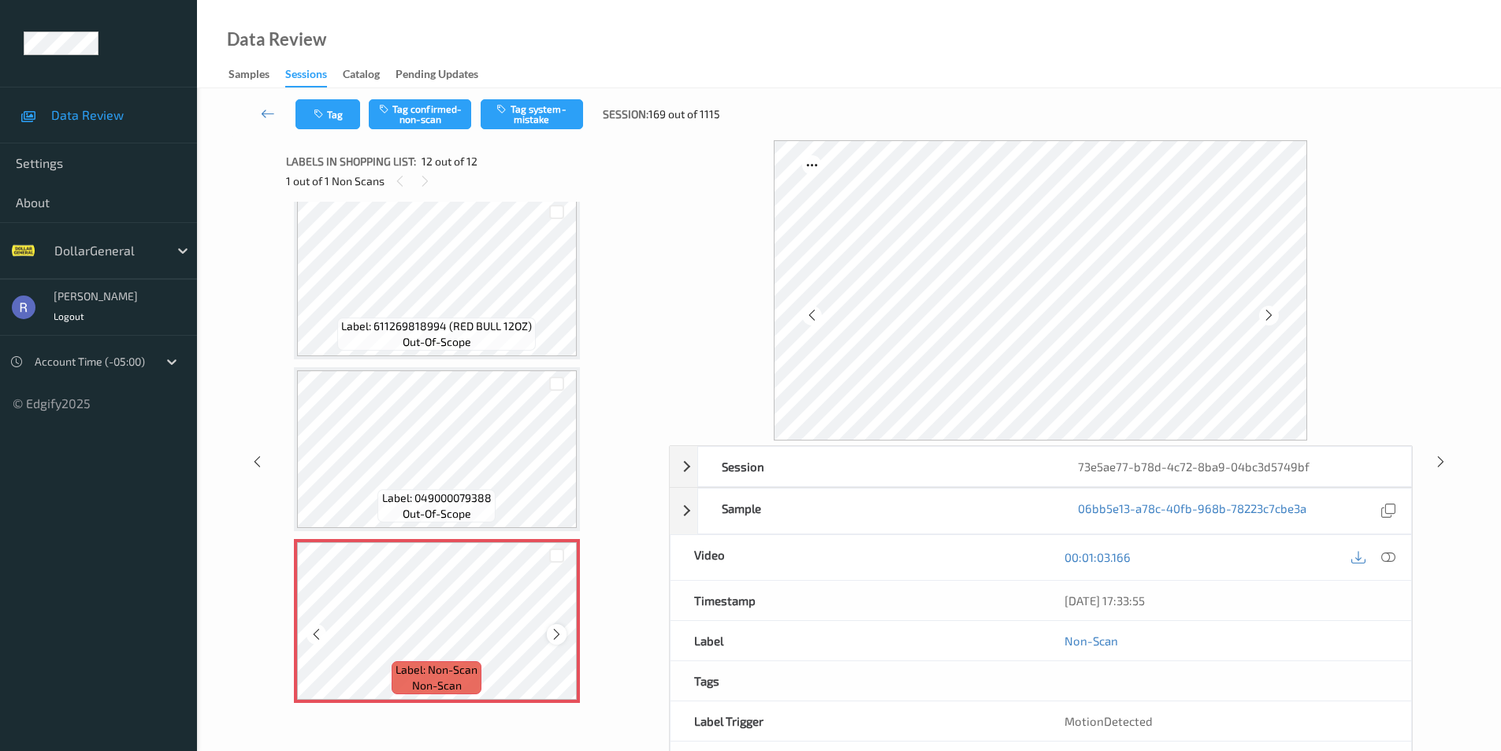
click at [560, 634] on icon at bounding box center [556, 634] width 13 height 14
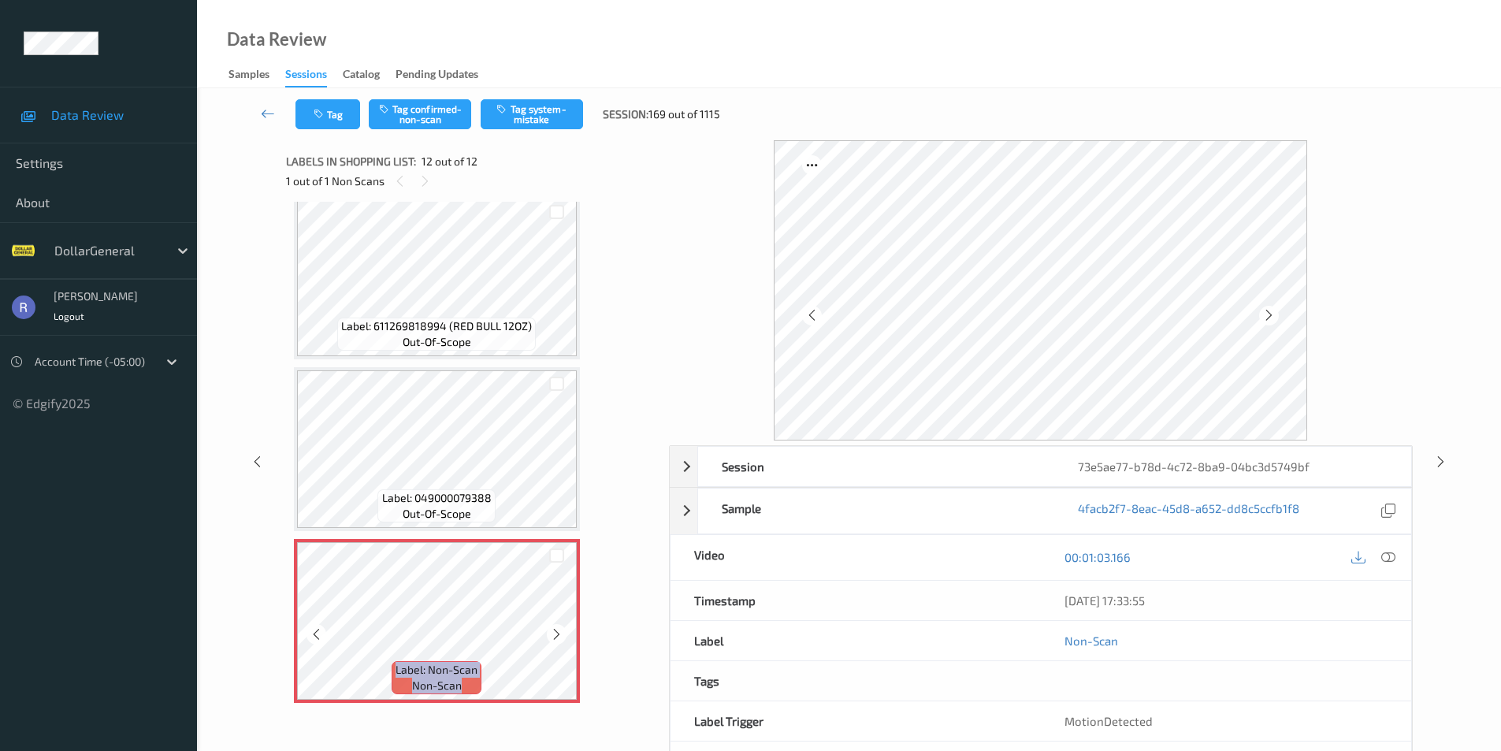
click at [560, 634] on icon at bounding box center [556, 634] width 13 height 14
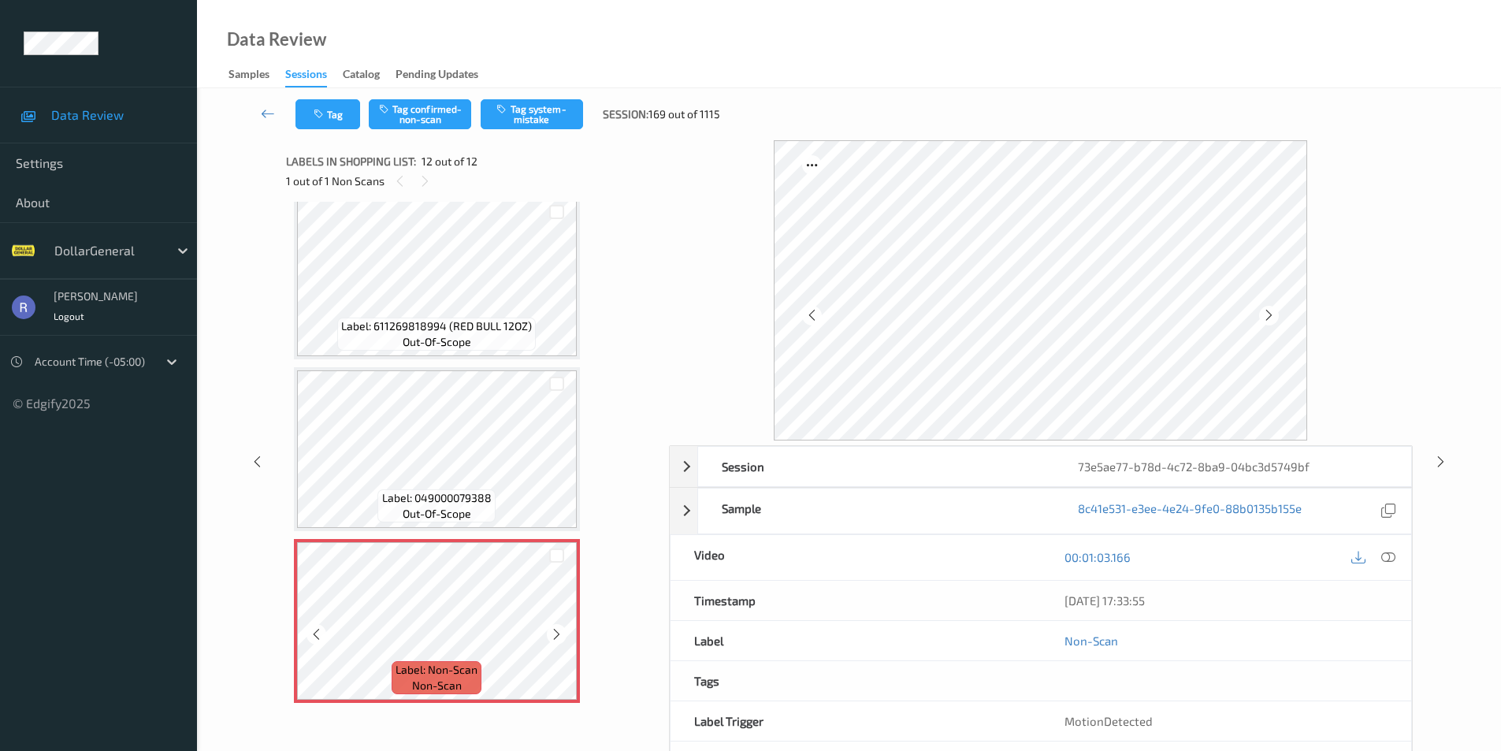
click at [560, 634] on icon at bounding box center [556, 634] width 13 height 14
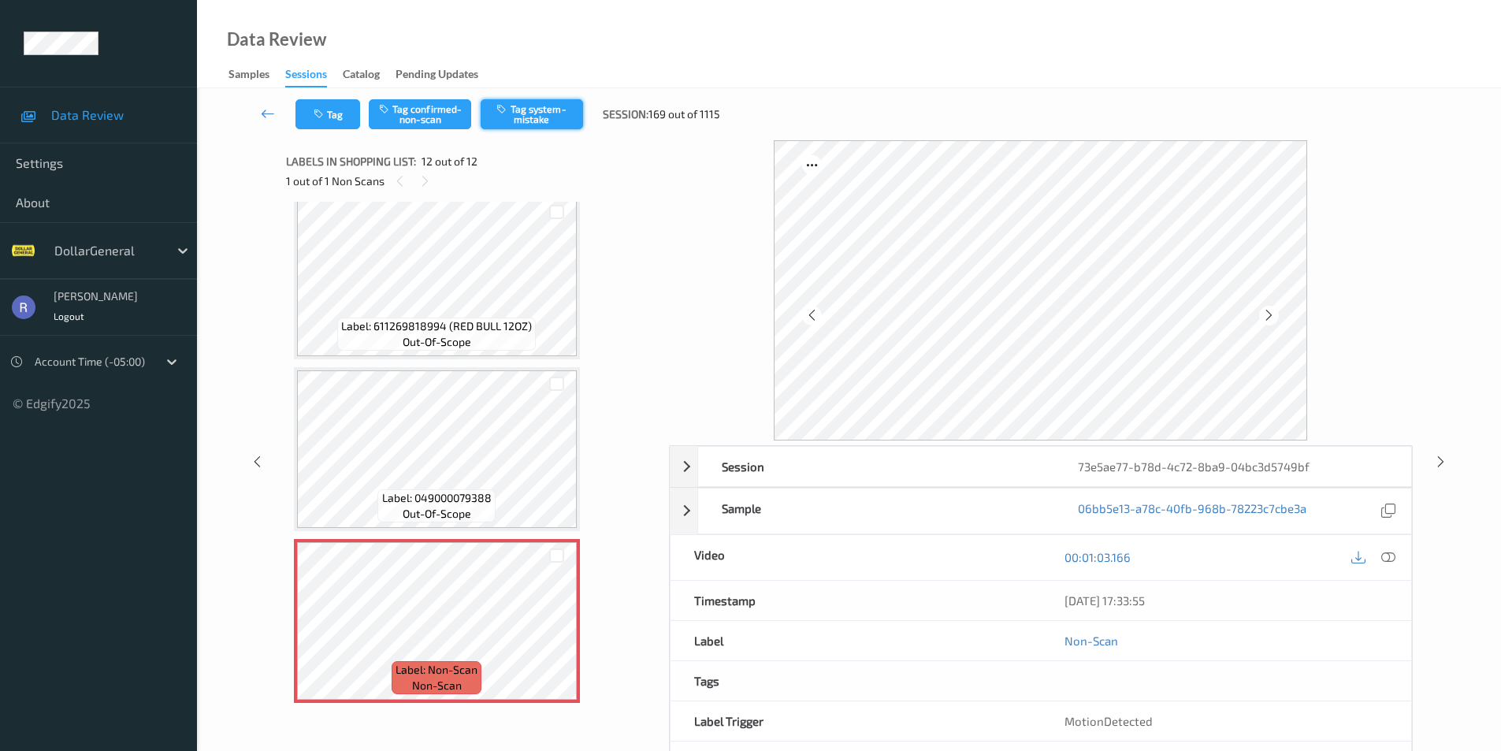
click at [549, 117] on button "Tag system-mistake" at bounding box center [532, 114] width 102 height 30
click at [1437, 456] on icon at bounding box center [1440, 461] width 13 height 14
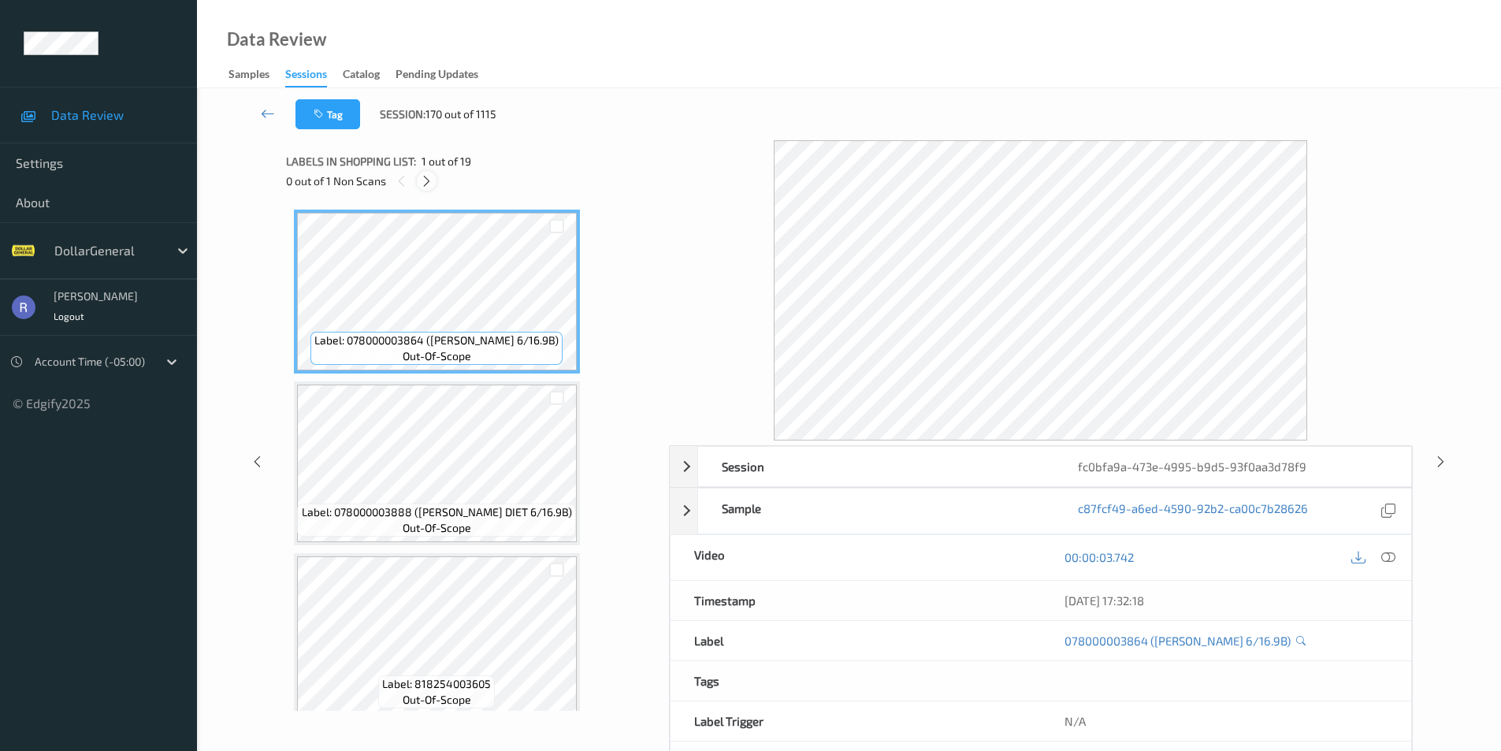
click at [426, 179] on icon at bounding box center [426, 181] width 13 height 14
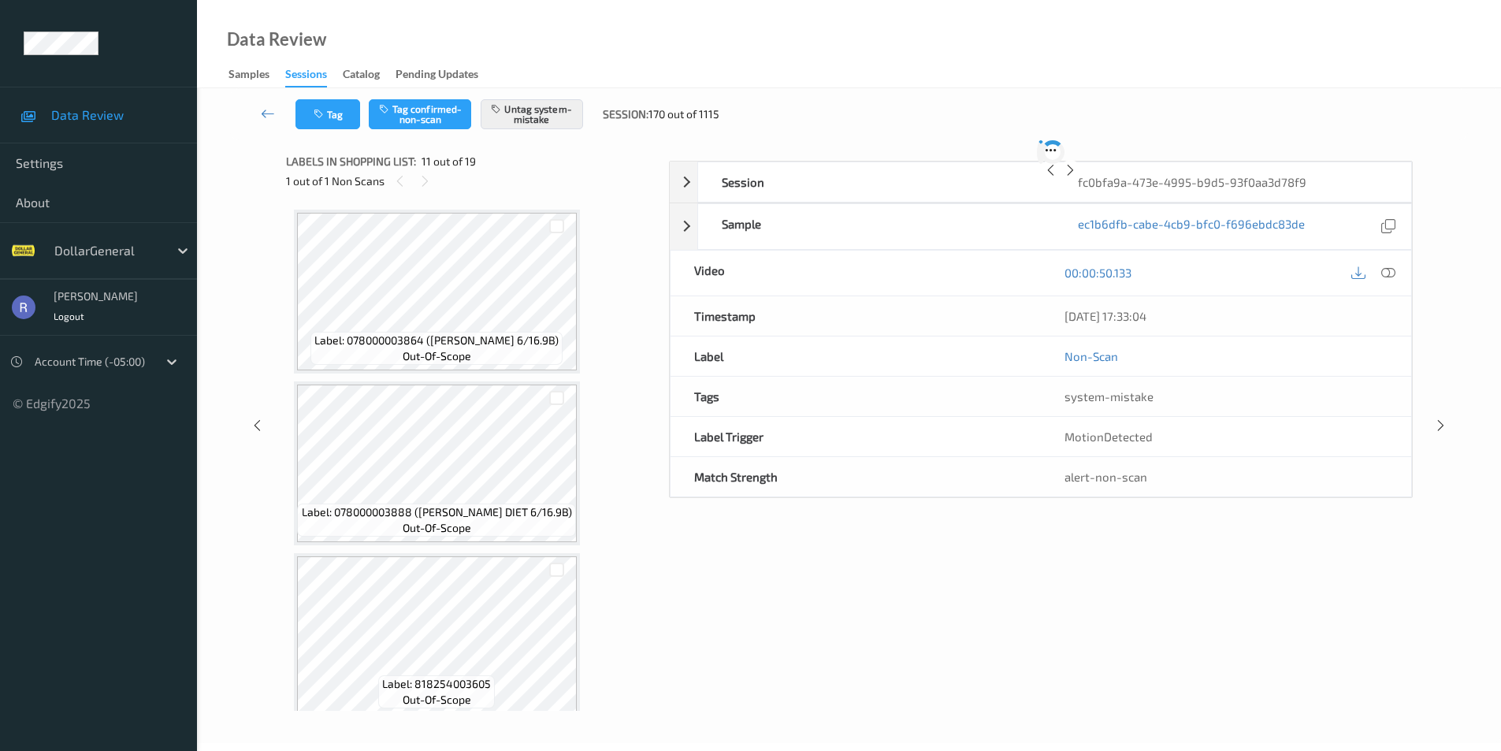
scroll to position [1554, 0]
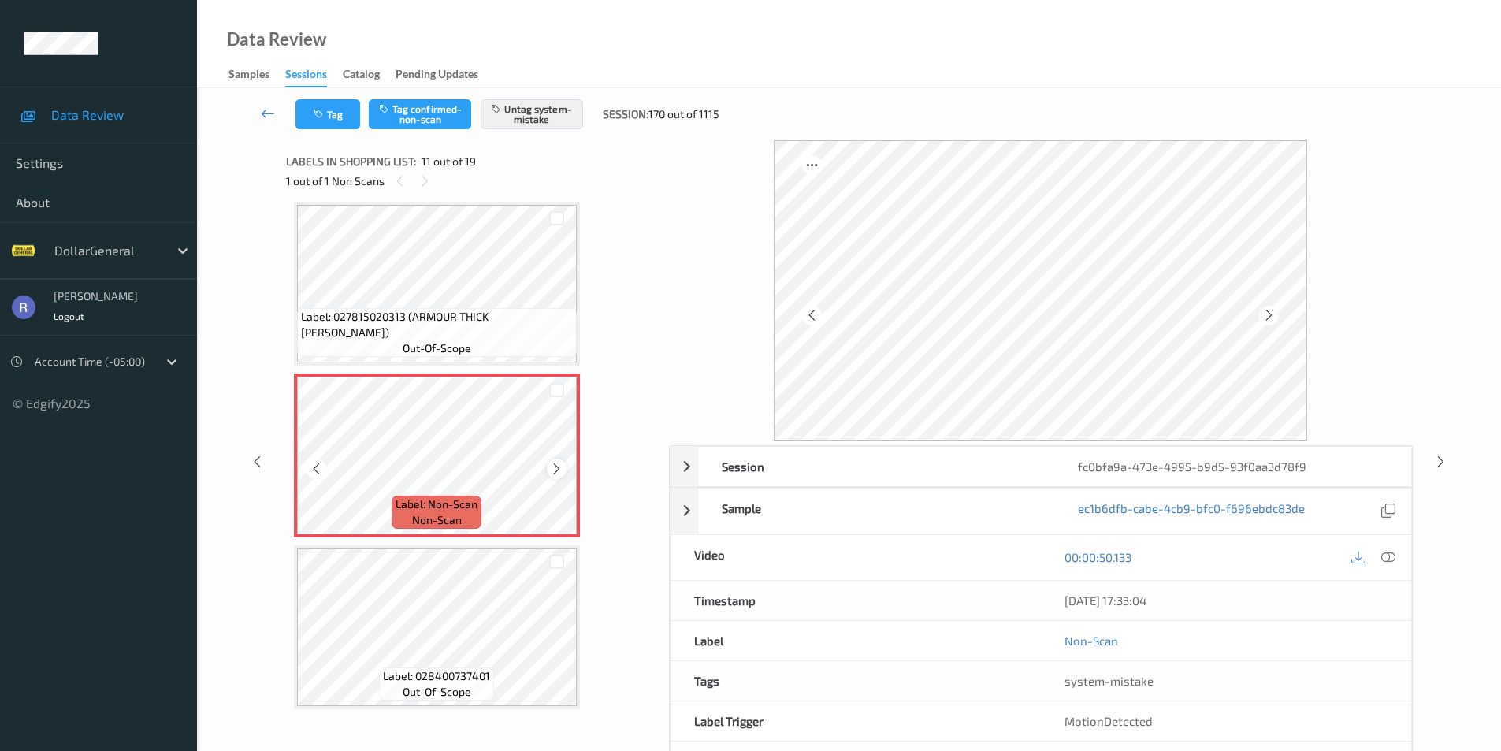
click at [547, 468] on div at bounding box center [557, 469] width 20 height 20
click at [560, 467] on icon at bounding box center [556, 469] width 13 height 14
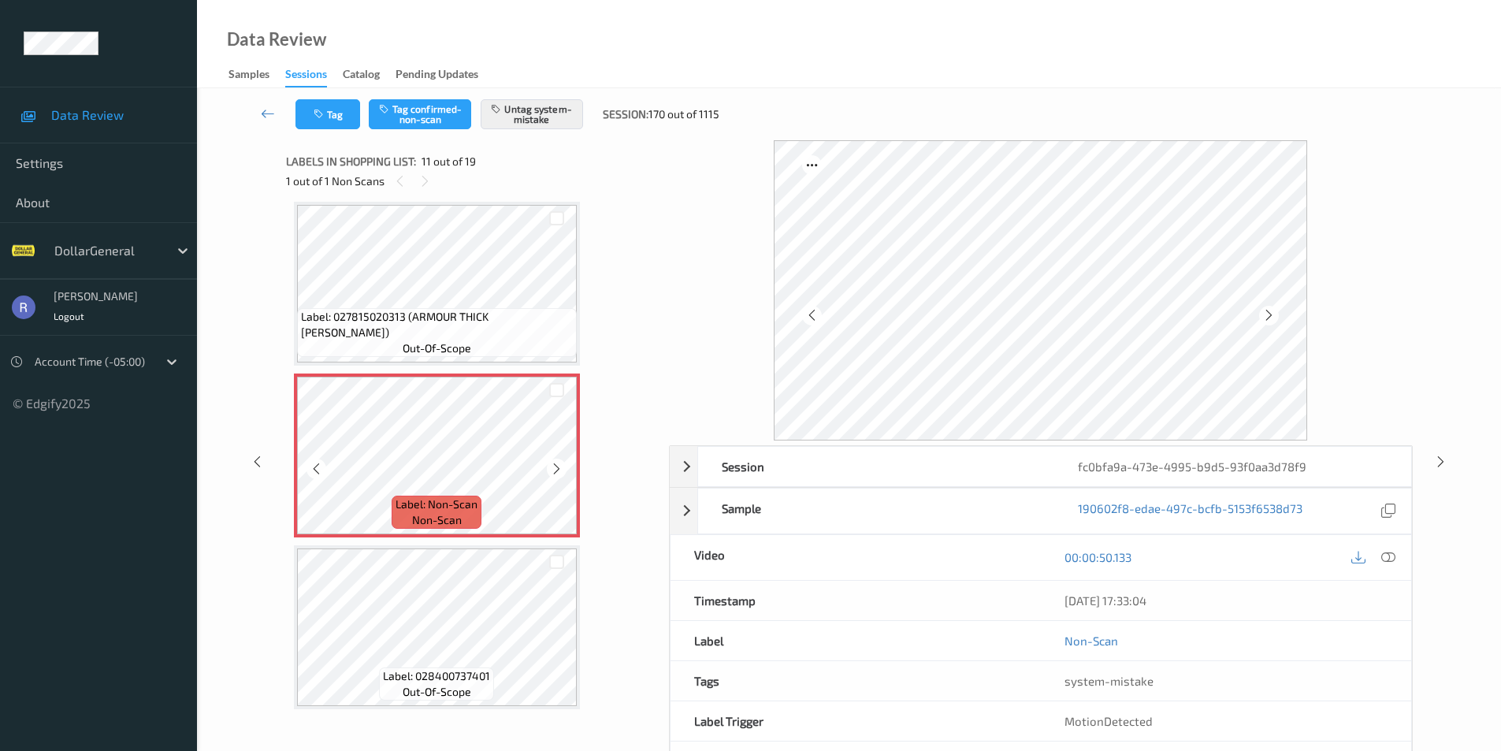
click at [560, 467] on icon at bounding box center [556, 469] width 13 height 14
click at [270, 112] on icon at bounding box center [268, 114] width 14 height 16
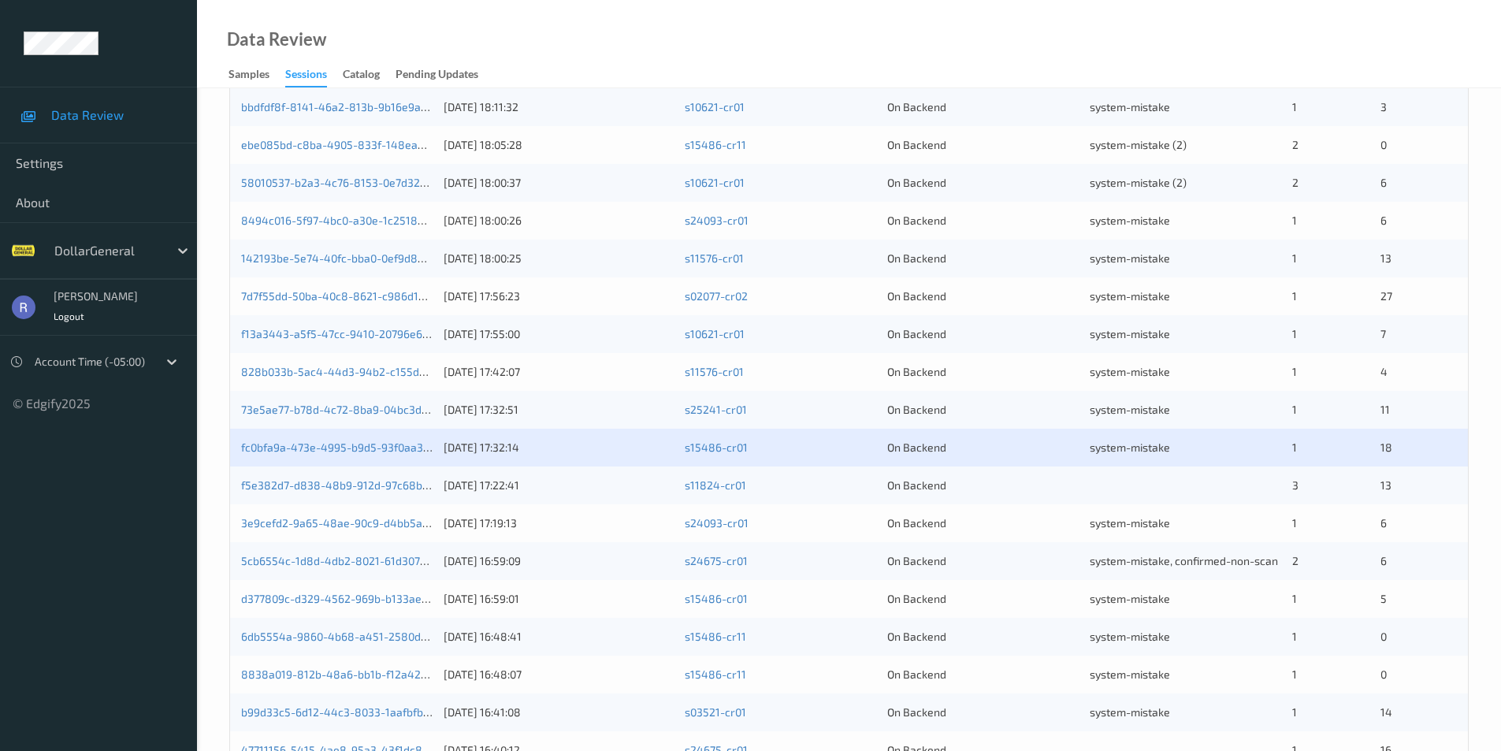
scroll to position [315, 0]
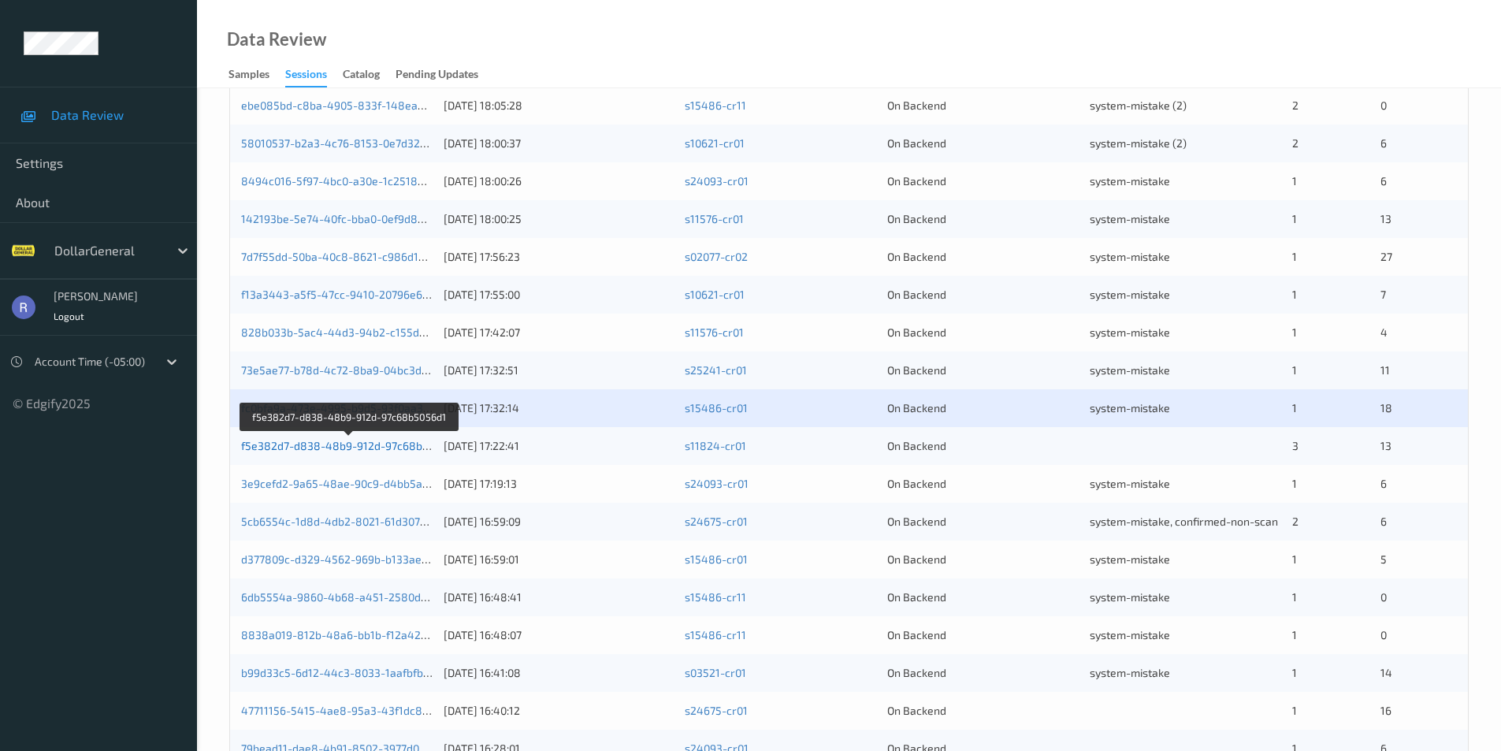
click at [313, 446] on link "f5e382d7-d838-48b9-912d-97c68b5056d1" at bounding box center [350, 445] width 218 height 13
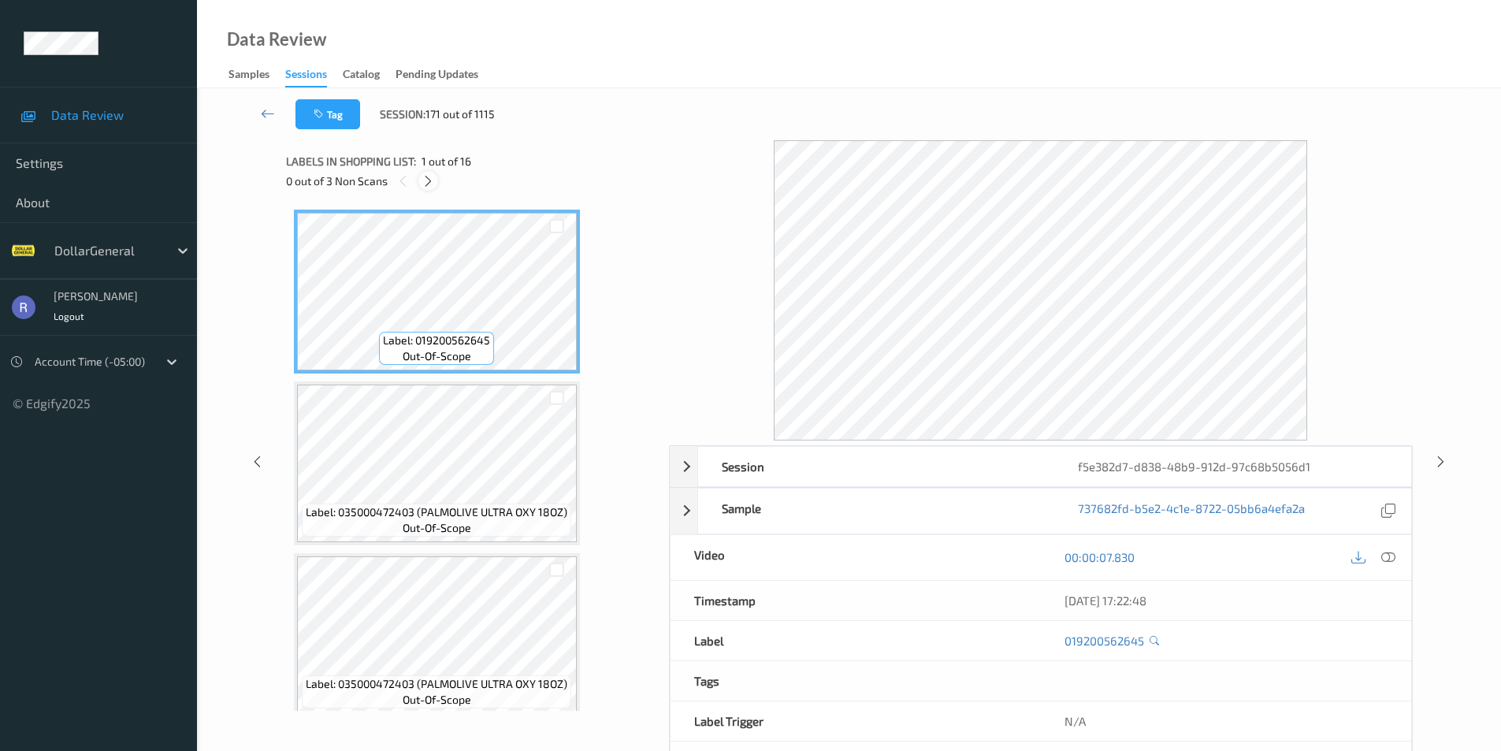
click at [431, 176] on icon at bounding box center [428, 181] width 13 height 14
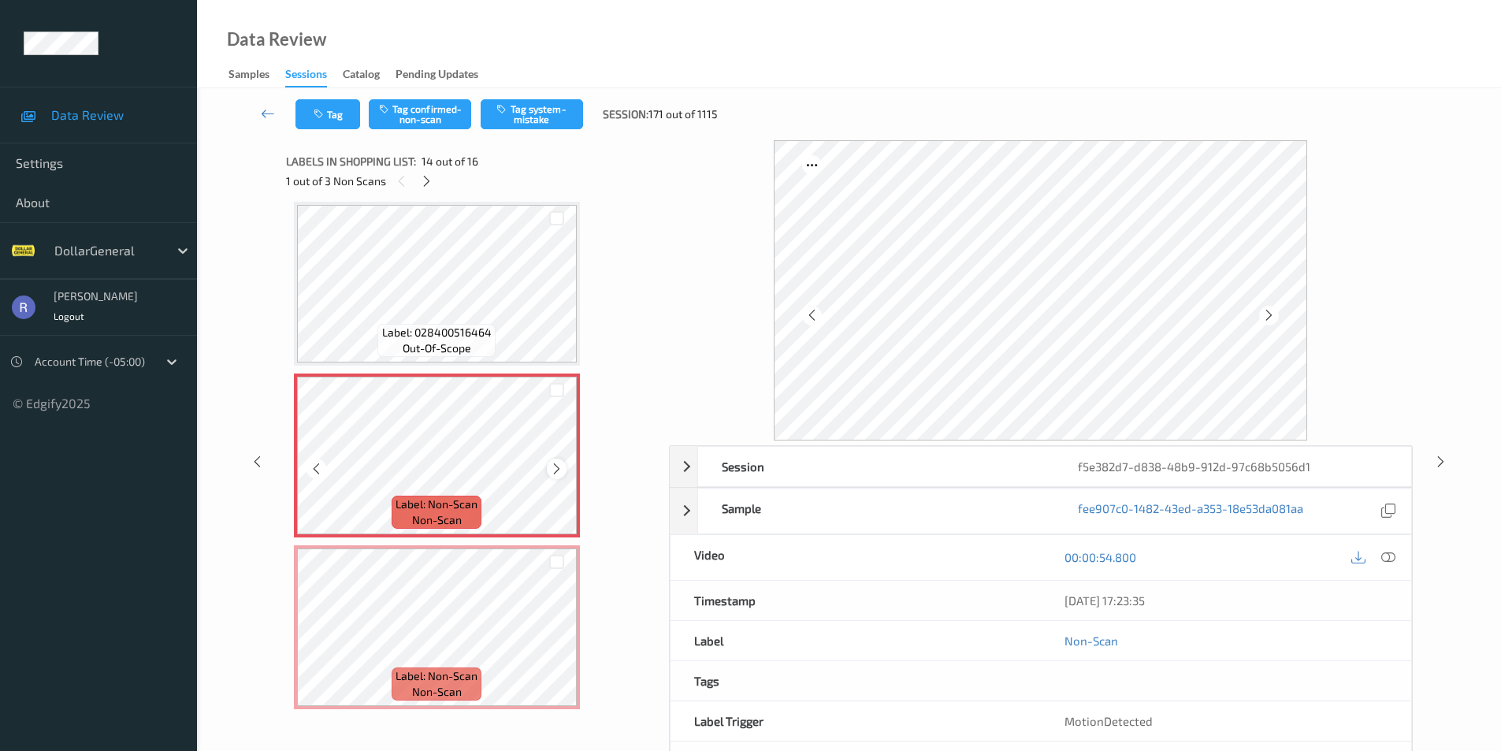
click at [560, 468] on icon at bounding box center [556, 469] width 13 height 14
click at [542, 106] on button "Tag system-mistake" at bounding box center [532, 114] width 102 height 30
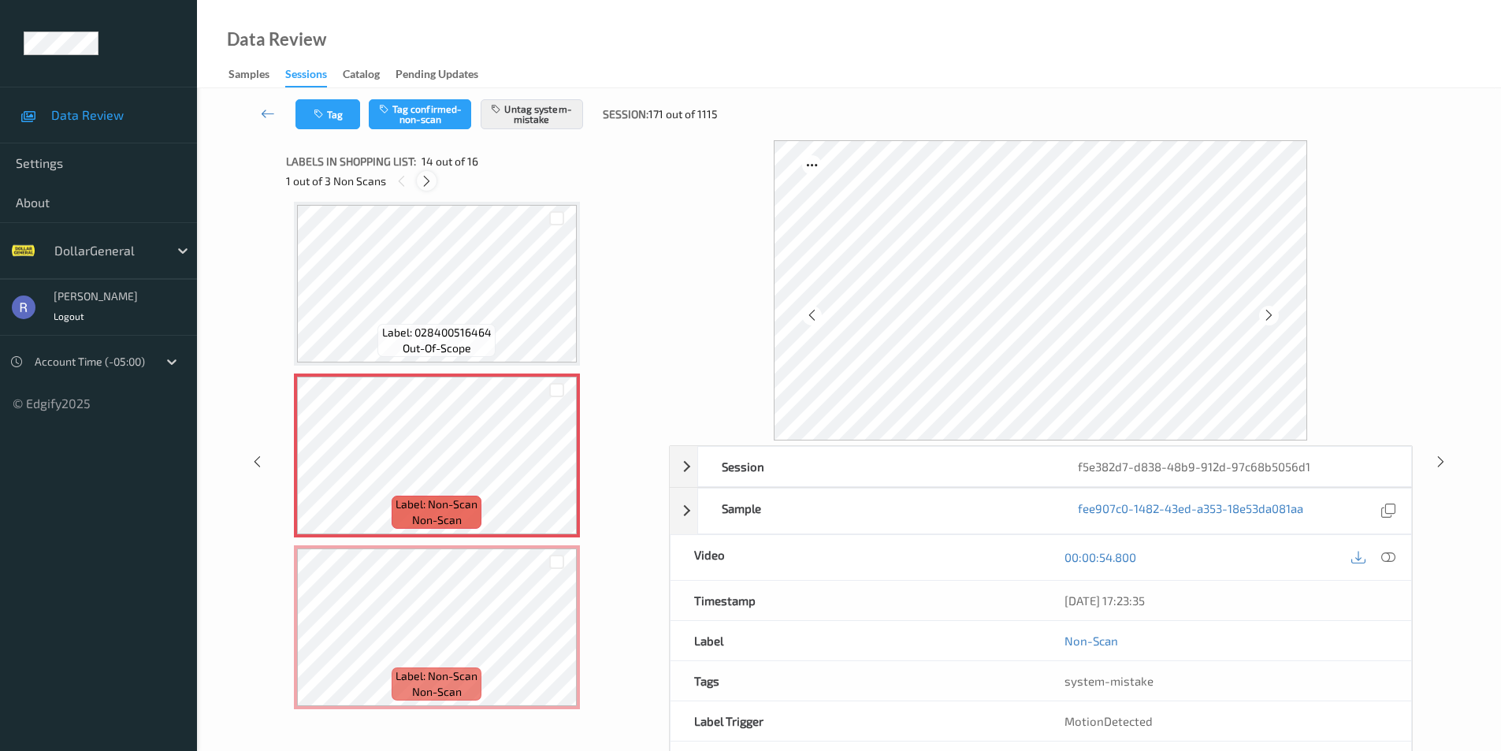
click at [430, 177] on icon at bounding box center [426, 181] width 13 height 14
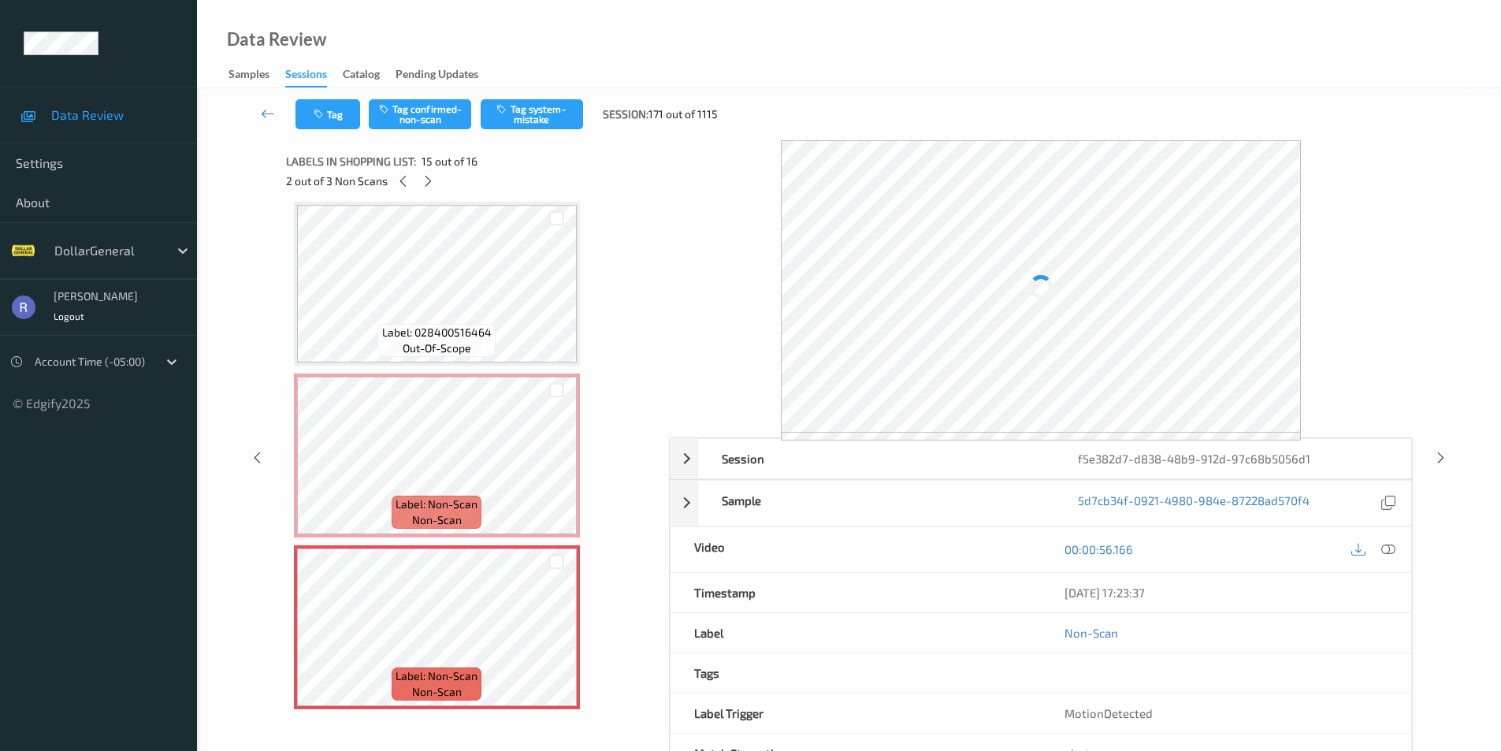
scroll to position [2241, 0]
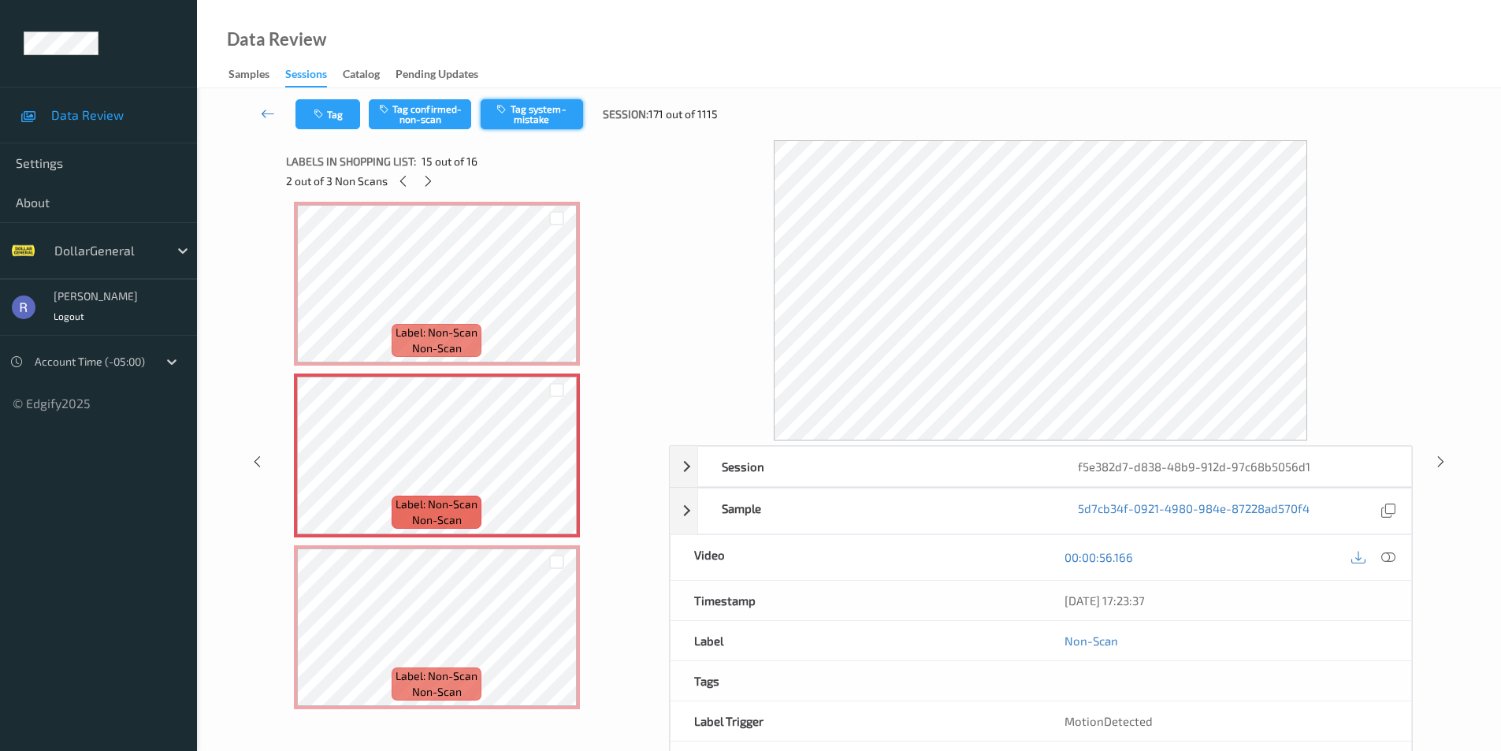
click at [561, 114] on button "Tag system-mistake" at bounding box center [532, 114] width 102 height 30
click at [426, 179] on icon at bounding box center [428, 181] width 13 height 14
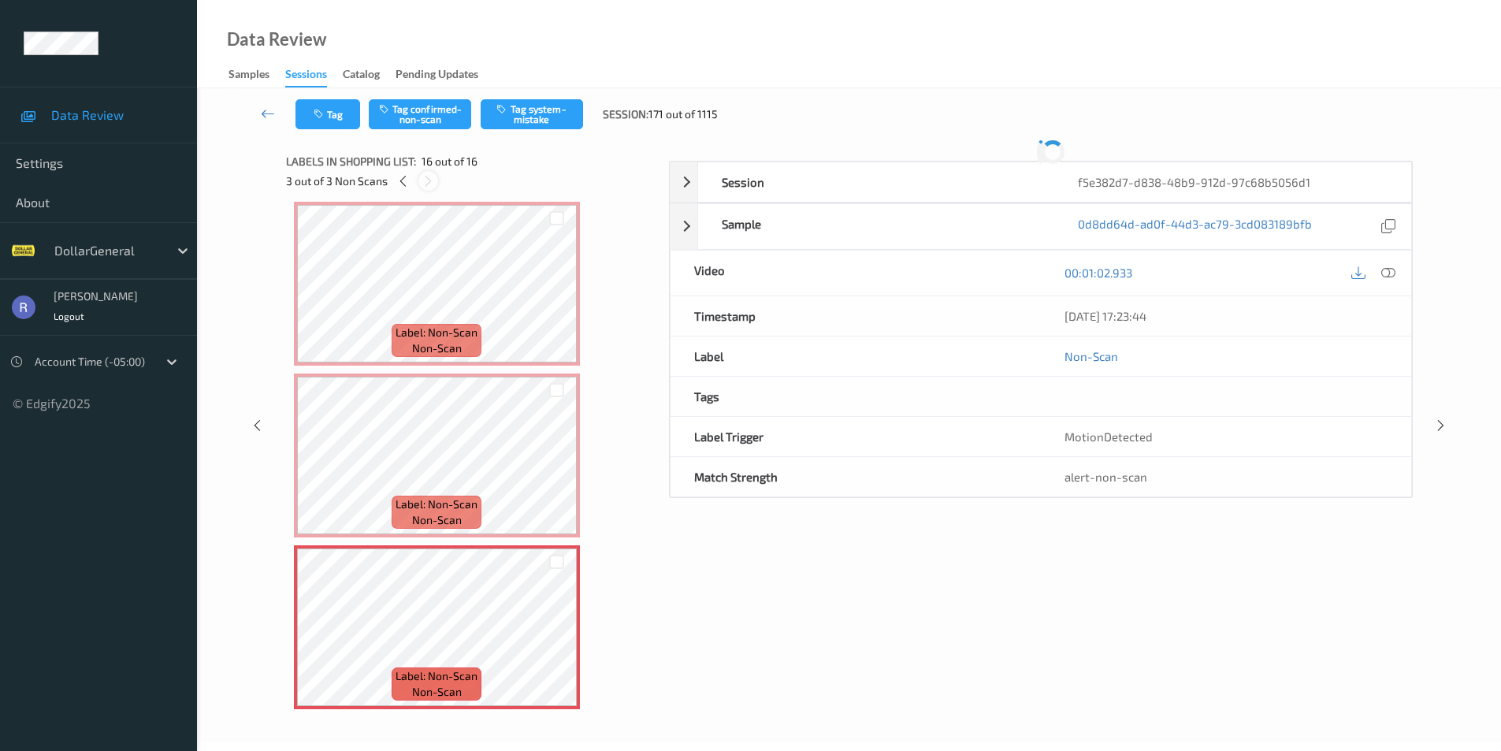
scroll to position [2248, 0]
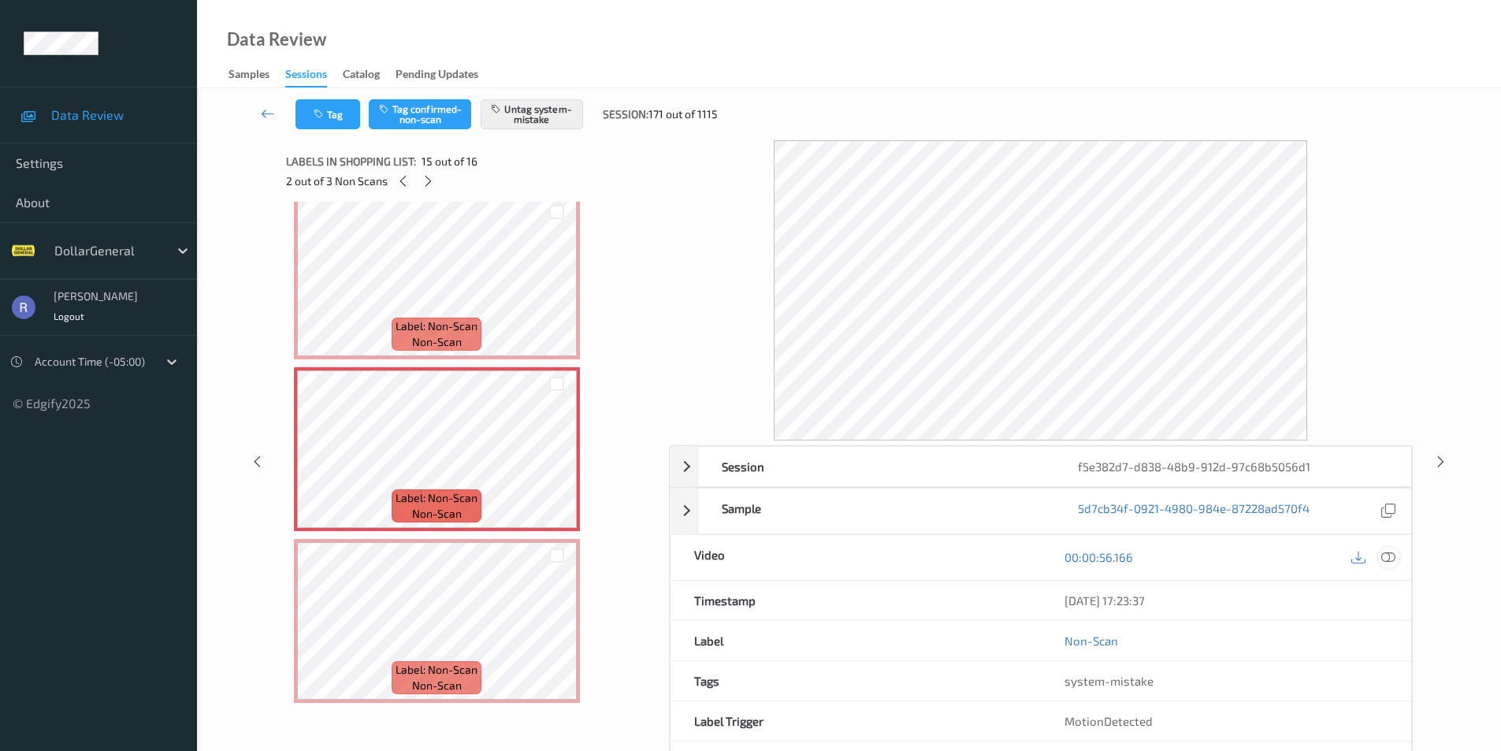
click at [1389, 554] on icon at bounding box center [1389, 557] width 14 height 14
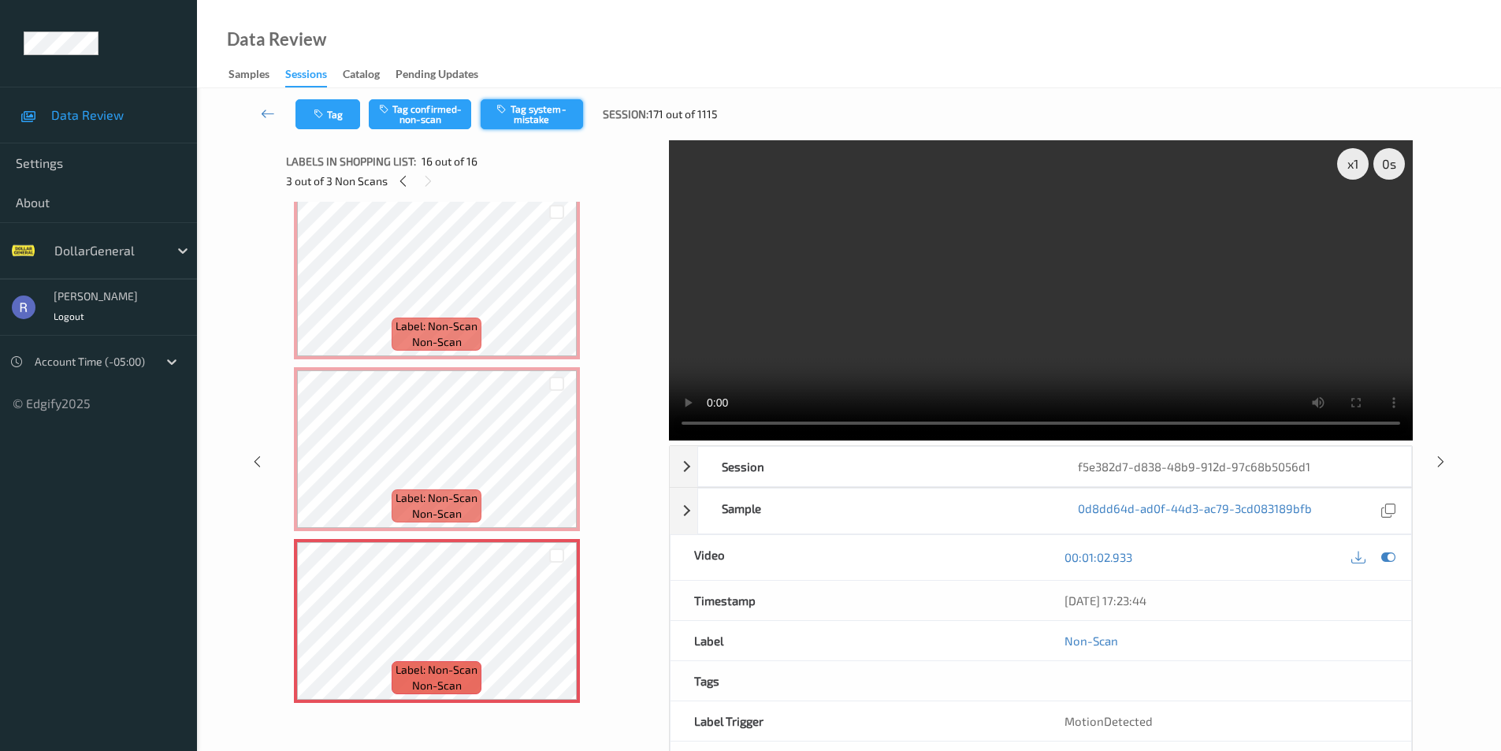
click at [538, 110] on button "Tag system-mistake" at bounding box center [532, 114] width 102 height 30
click at [1440, 460] on icon at bounding box center [1440, 461] width 13 height 14
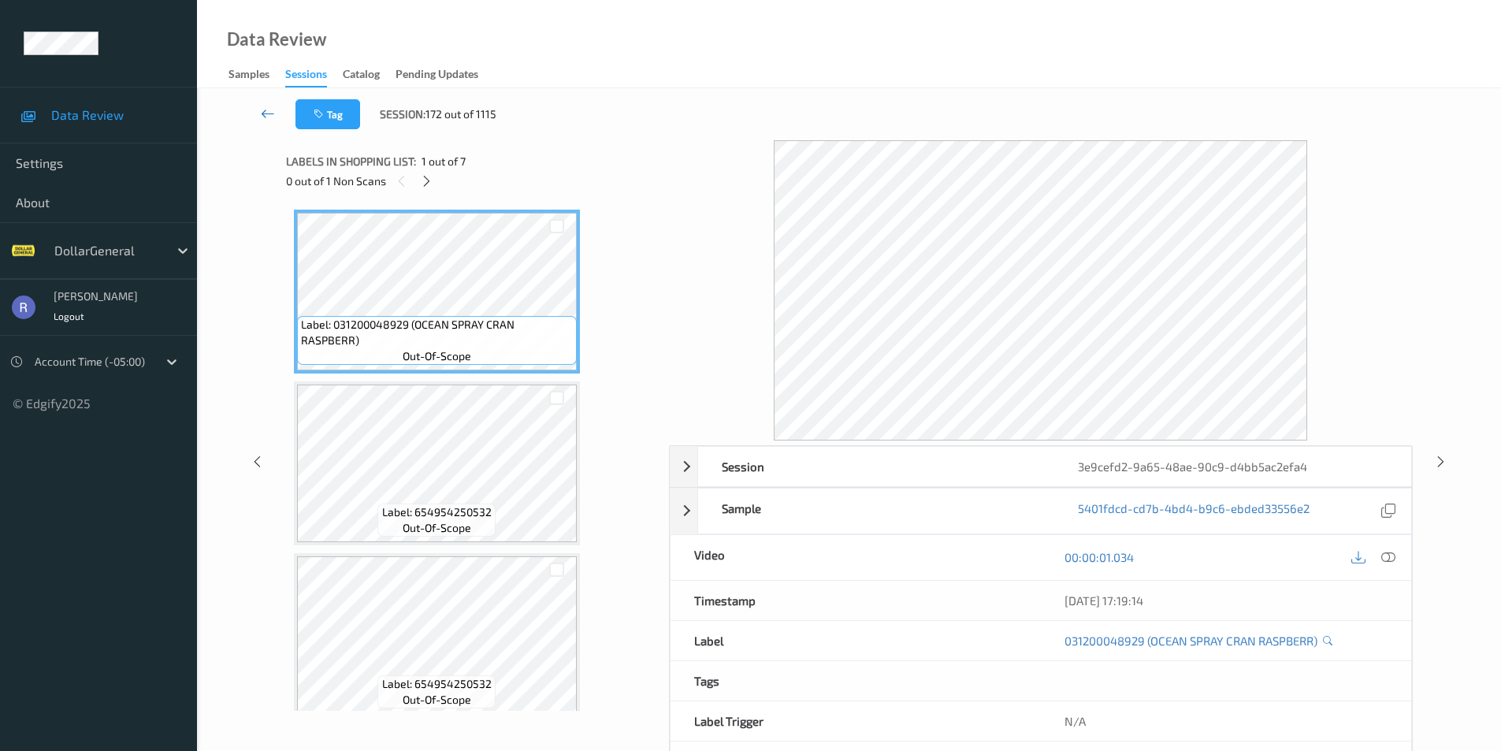
click at [262, 112] on icon at bounding box center [268, 114] width 14 height 16
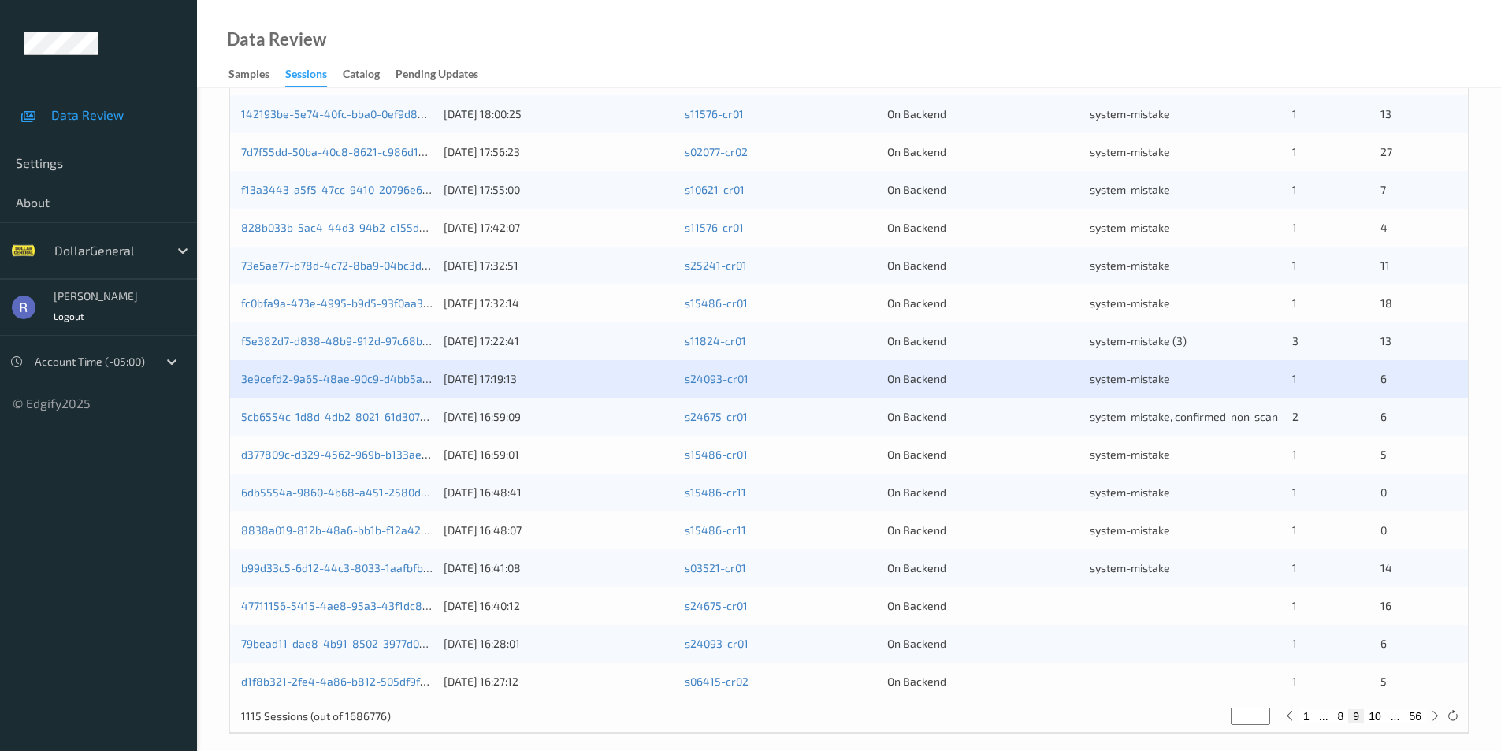
scroll to position [435, 0]
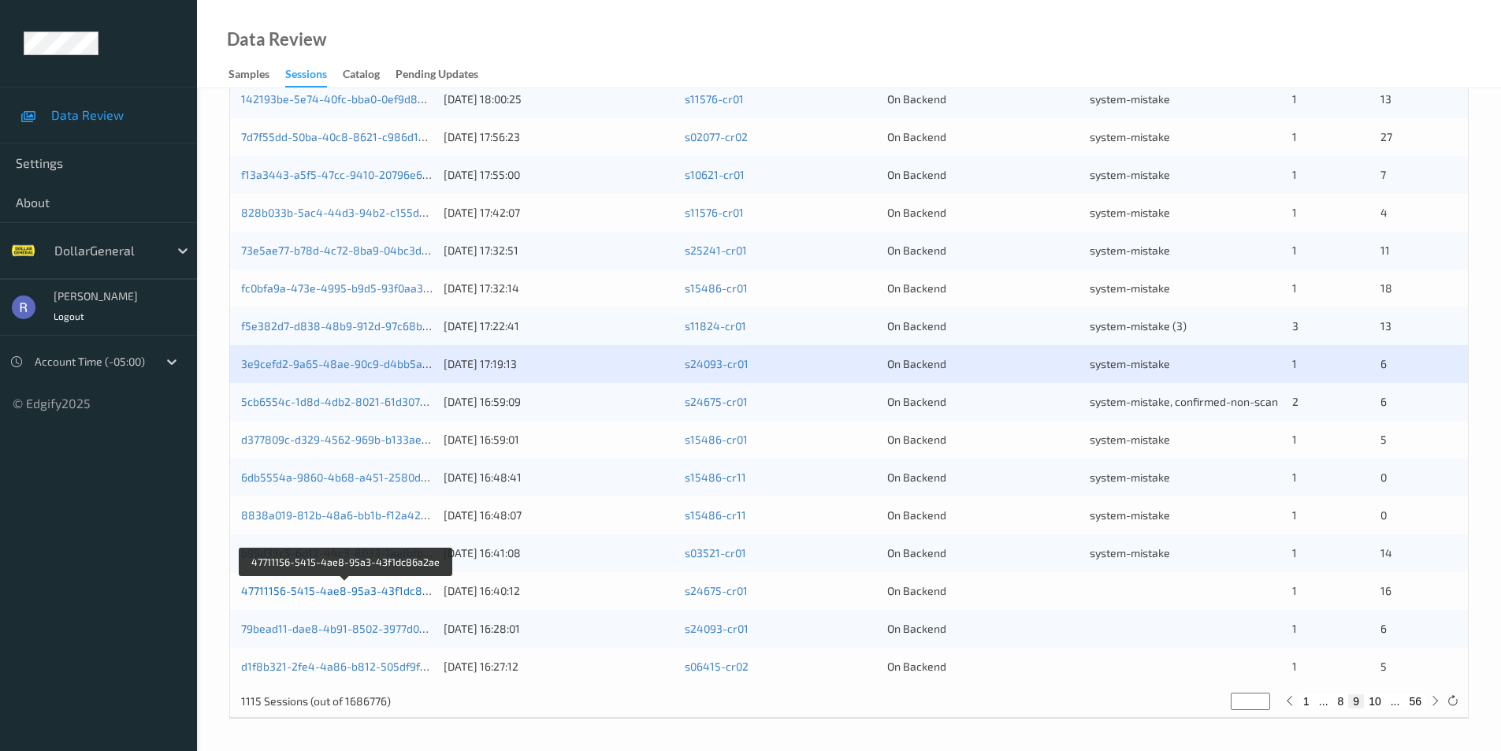
click at [315, 592] on link "47711156-5415-4ae8-95a3-43f1dc86a2ae" at bounding box center [347, 590] width 213 height 13
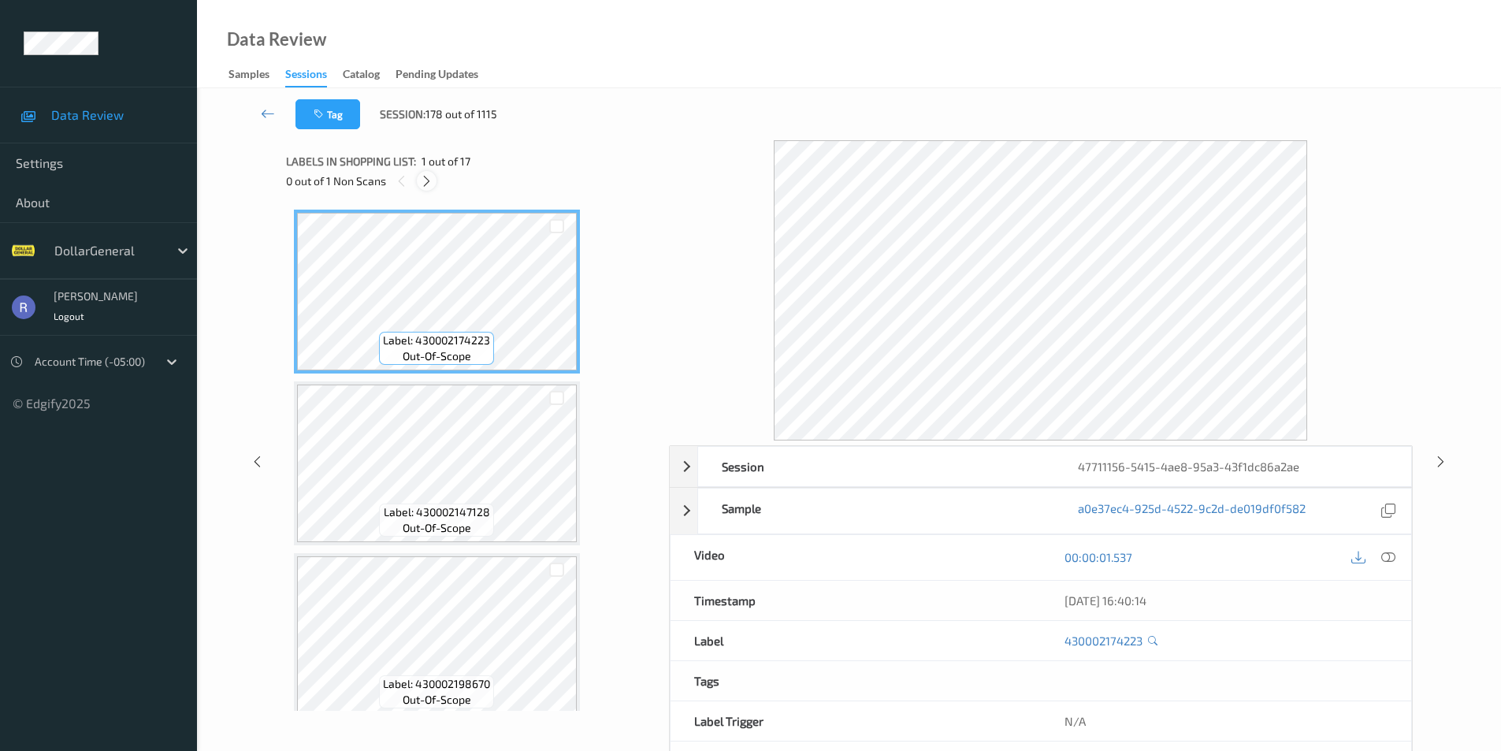
click at [426, 179] on icon at bounding box center [426, 181] width 13 height 14
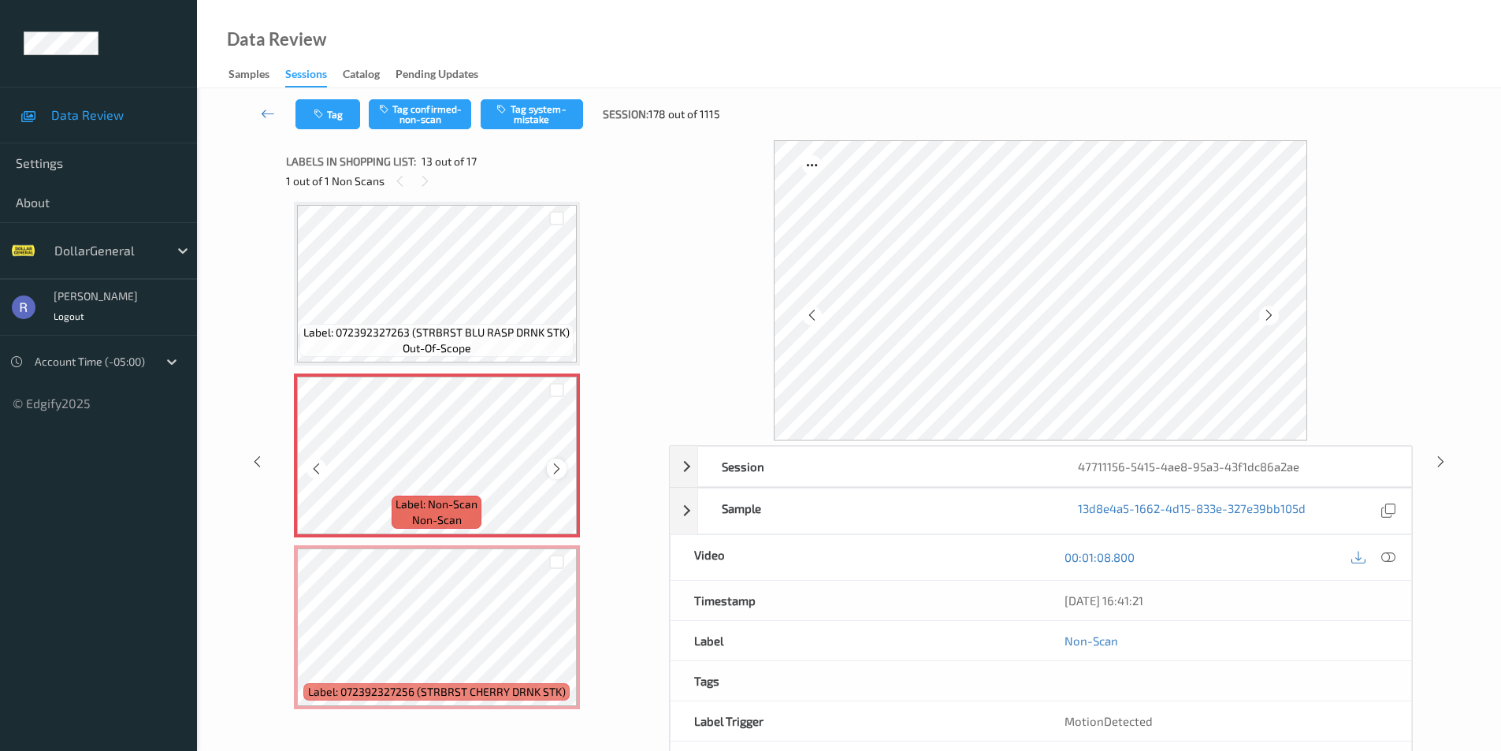
click at [558, 467] on icon at bounding box center [556, 469] width 13 height 14
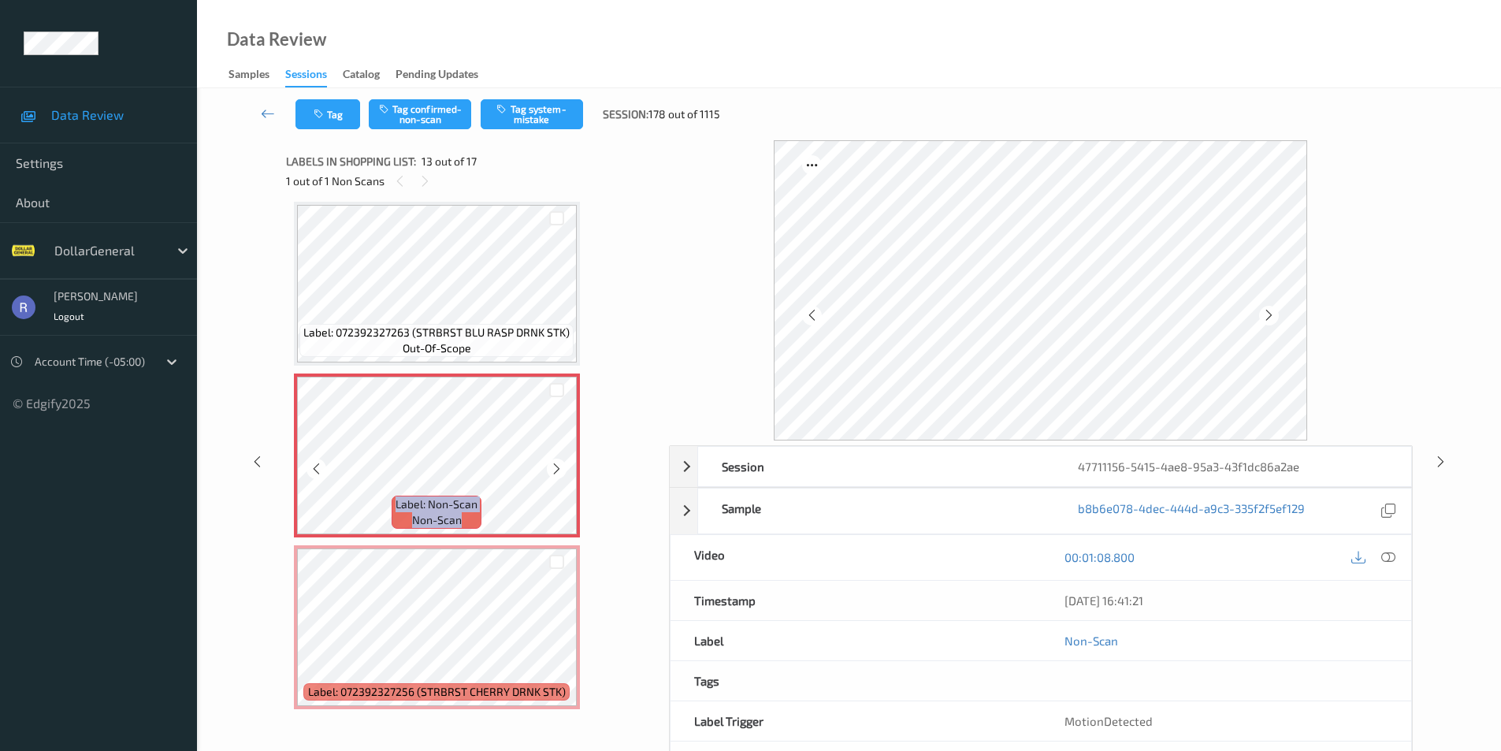
click at [558, 468] on icon at bounding box center [556, 469] width 13 height 14
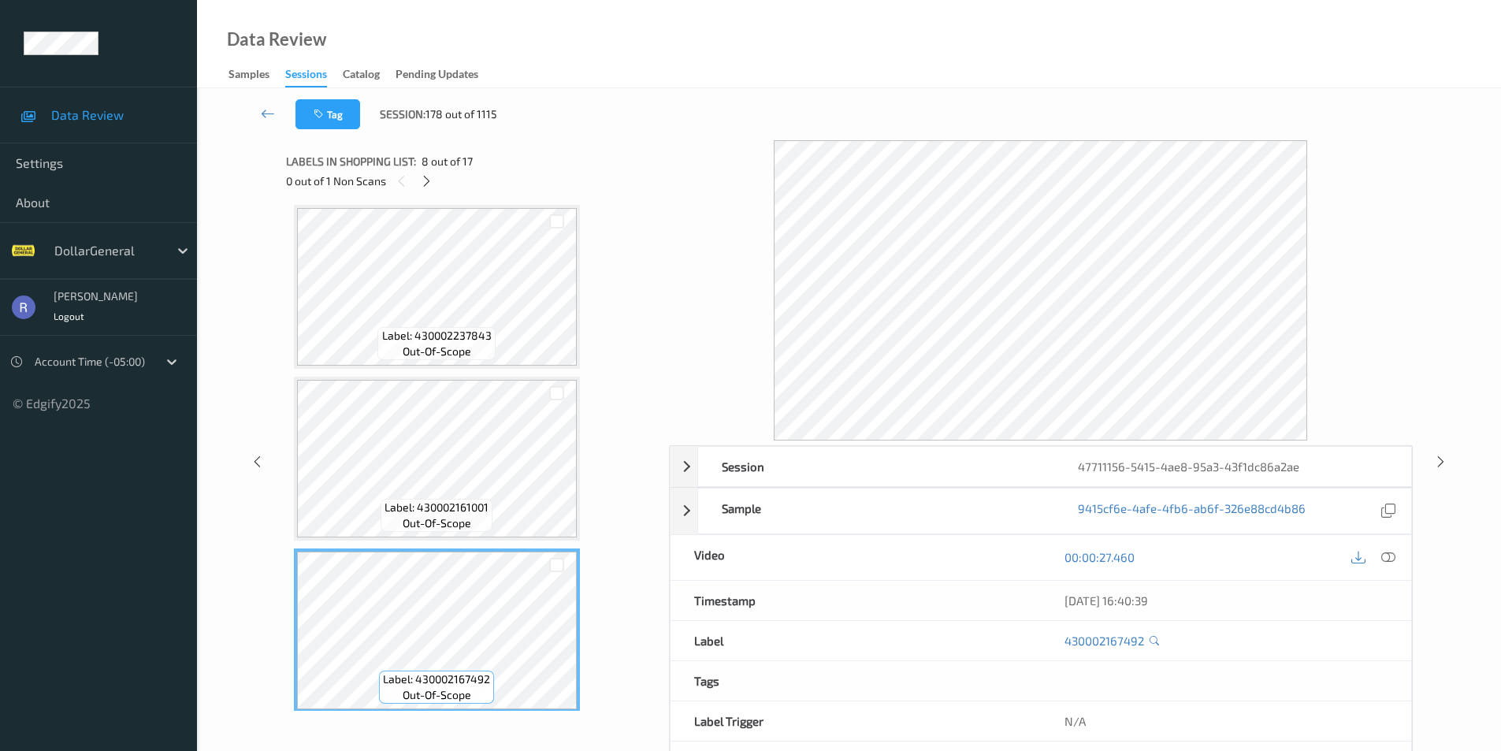
scroll to position [873, 0]
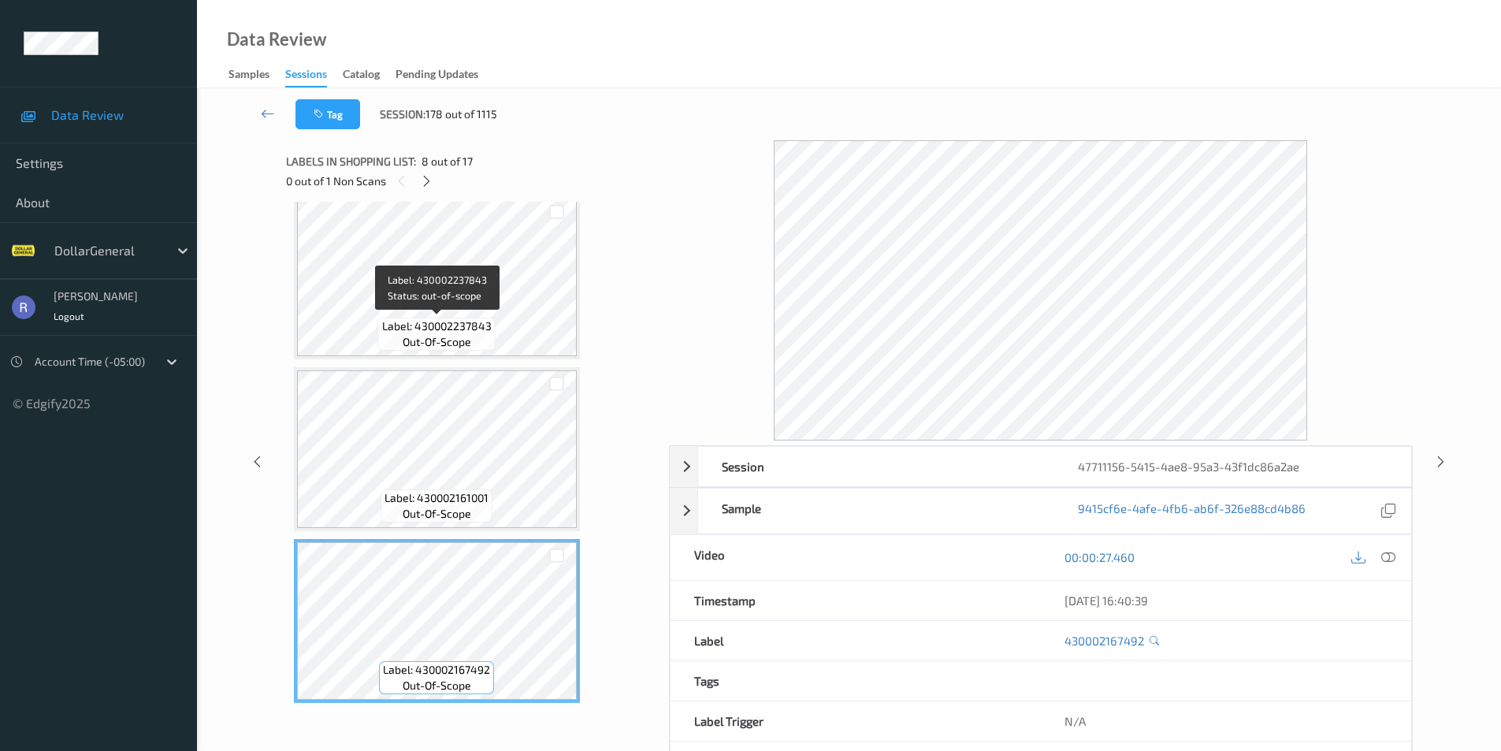
click at [463, 320] on span "Label: 430002237843" at bounding box center [437, 326] width 110 height 16
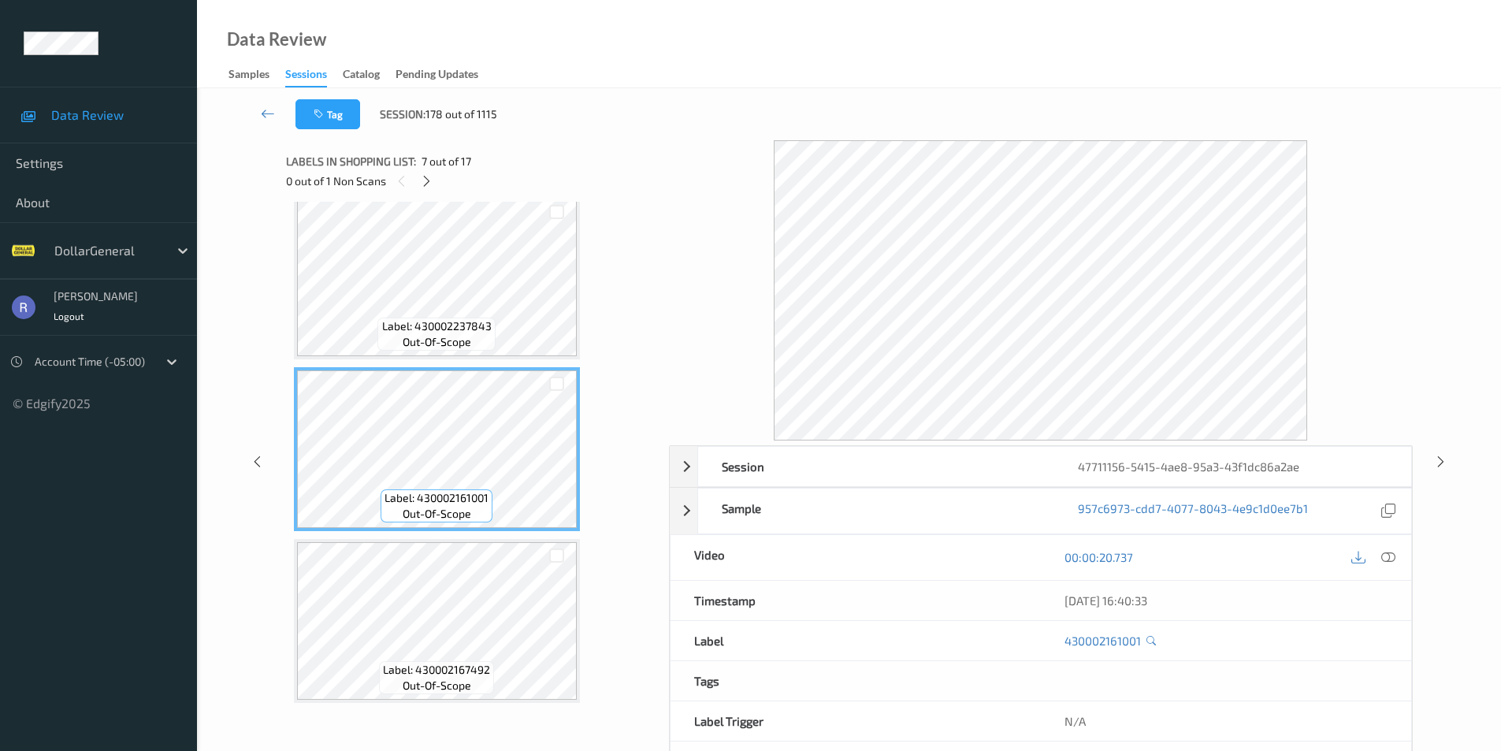
click at [1391, 556] on icon at bounding box center [1389, 557] width 14 height 14
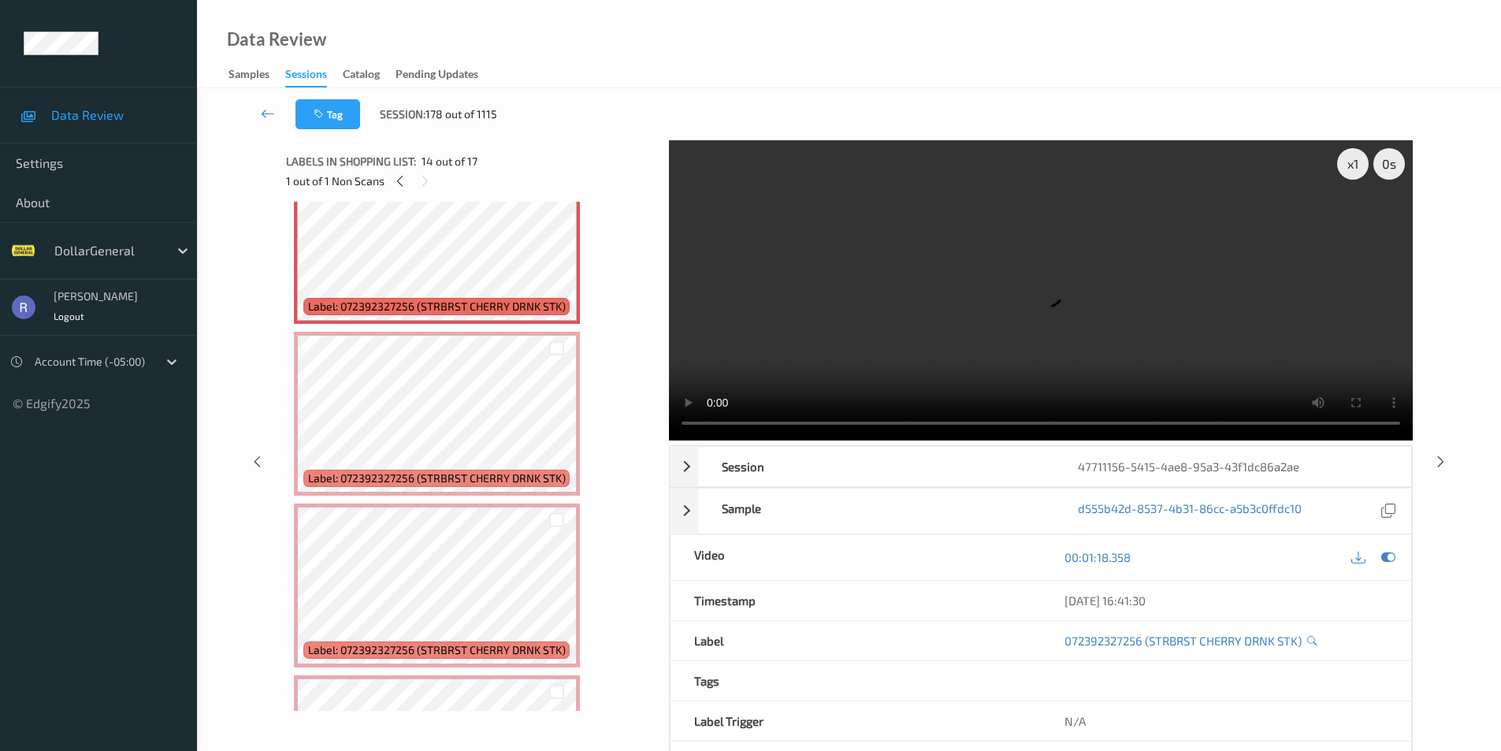
scroll to position [2025, 0]
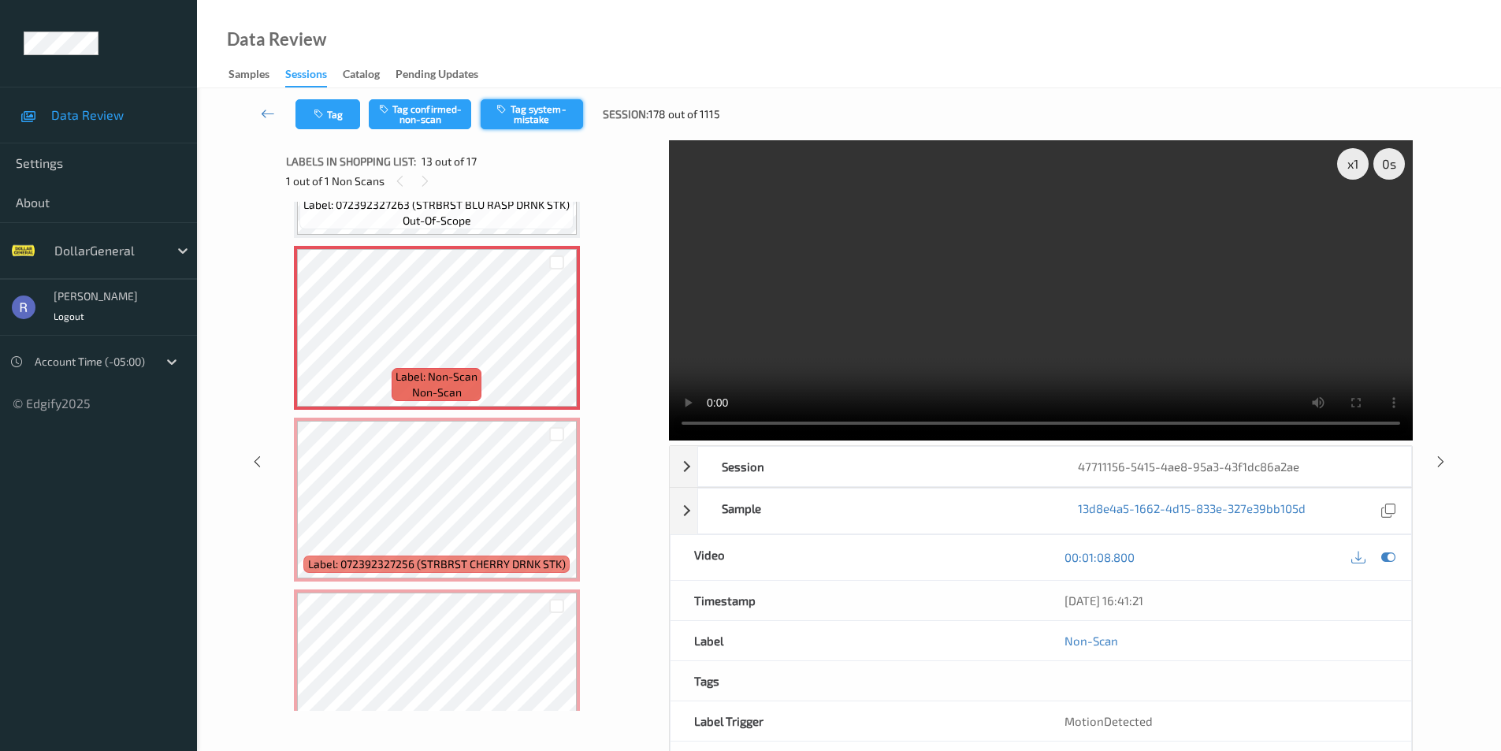
click at [523, 114] on button "Tag system-mistake" at bounding box center [532, 114] width 102 height 30
